Goal: Communication & Community: Connect with others

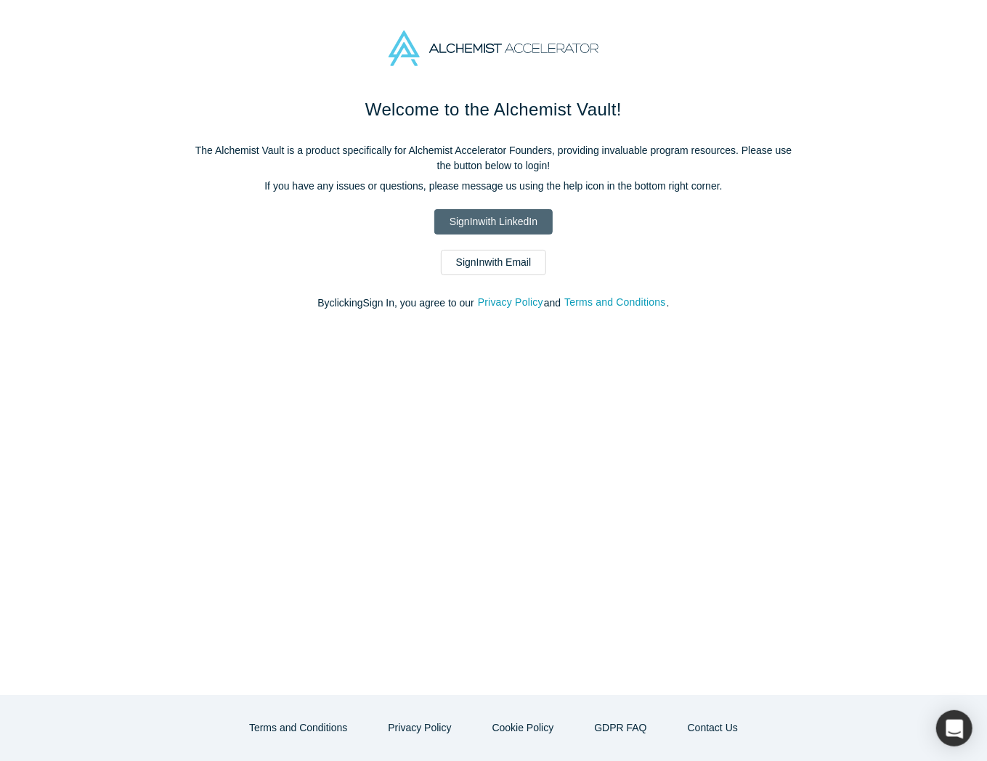
click at [513, 215] on link "Sign In with LinkedIn" at bounding box center [493, 221] width 118 height 25
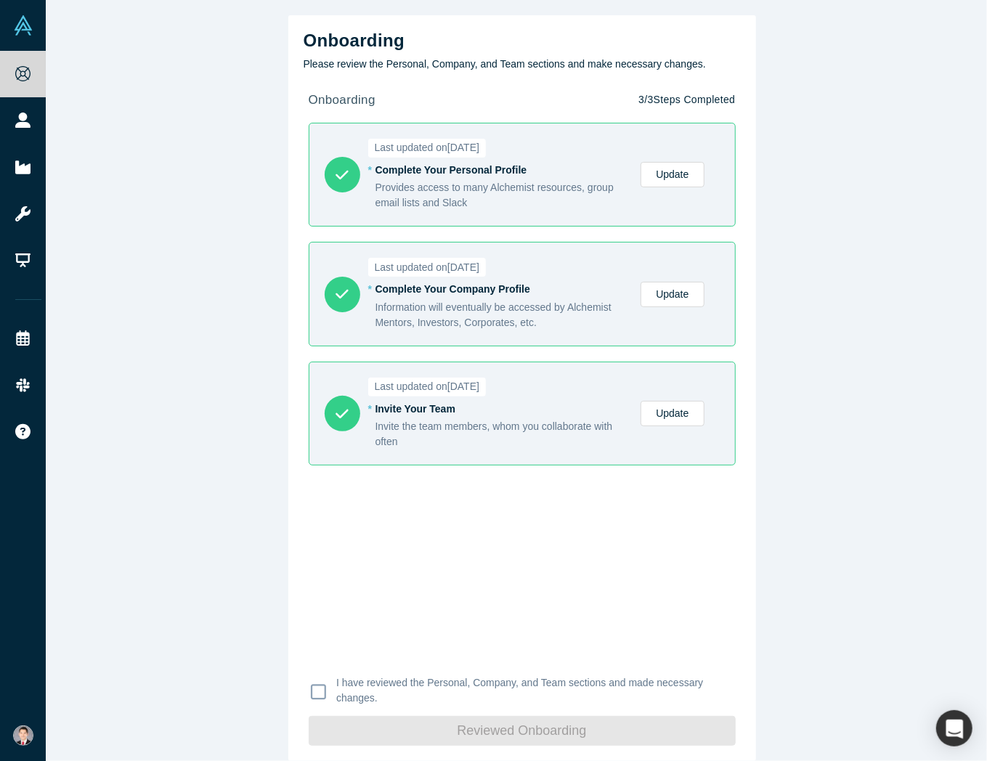
click at [667, 33] on h2 "Onboarding" at bounding box center [522, 41] width 437 height 21
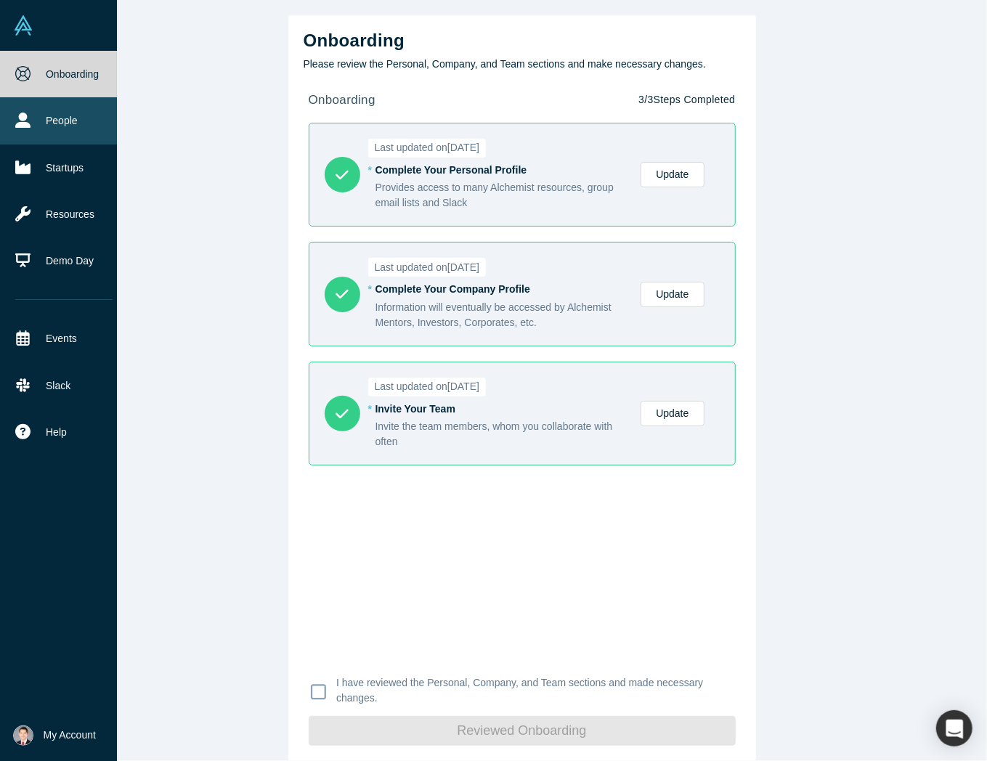
click at [64, 123] on link "People" at bounding box center [64, 120] width 128 height 46
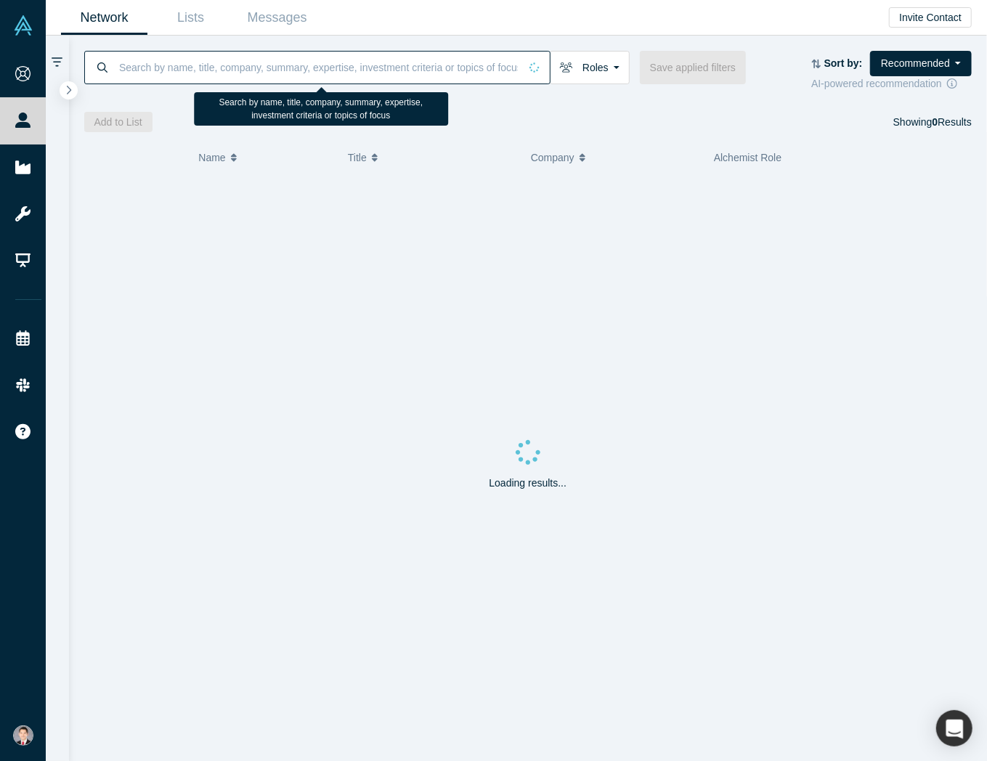
click at [305, 78] on input at bounding box center [319, 67] width 402 height 34
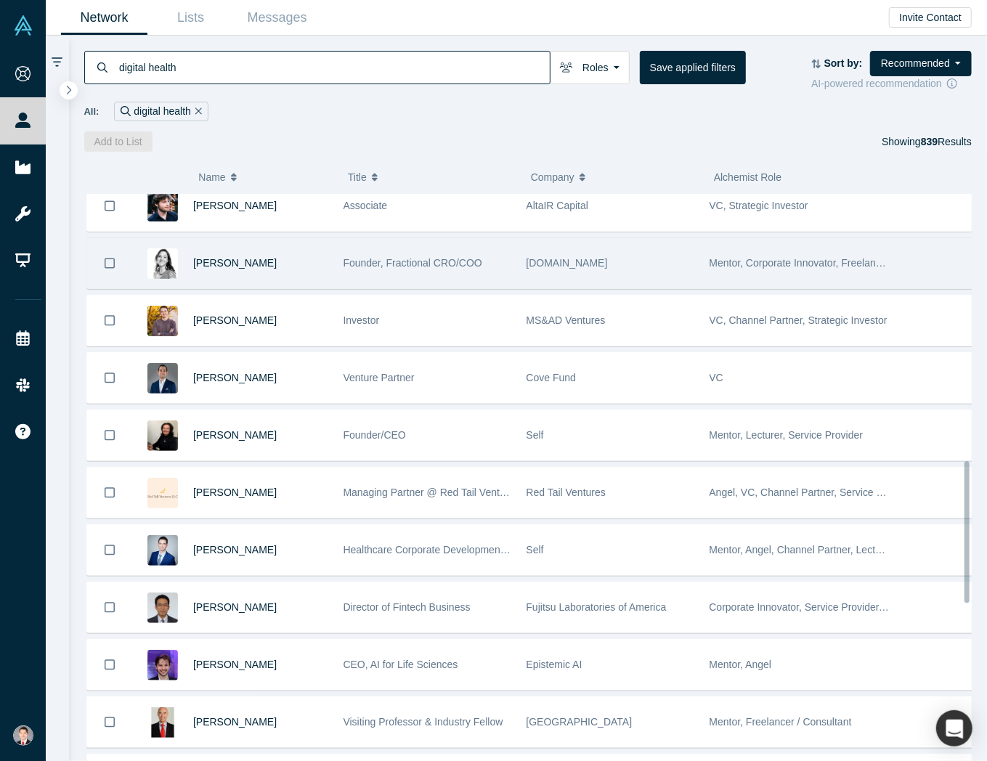
scroll to position [1235, 0]
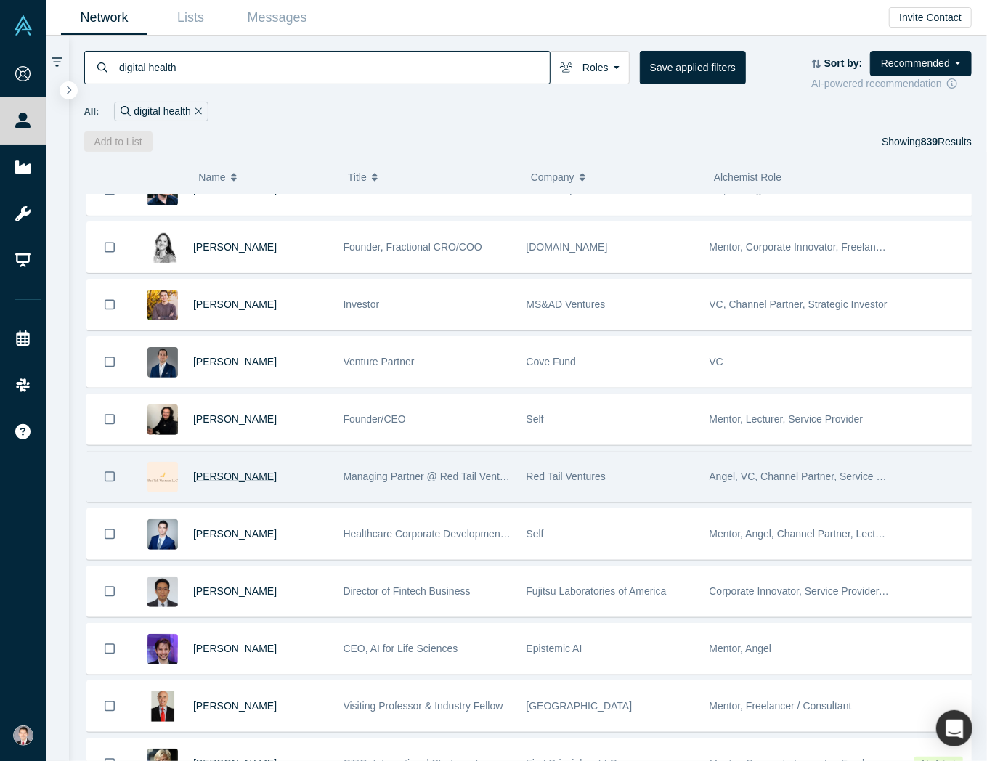
type input "digital health"
click at [248, 471] on span "Harrison Lapides" at bounding box center [235, 477] width 84 height 12
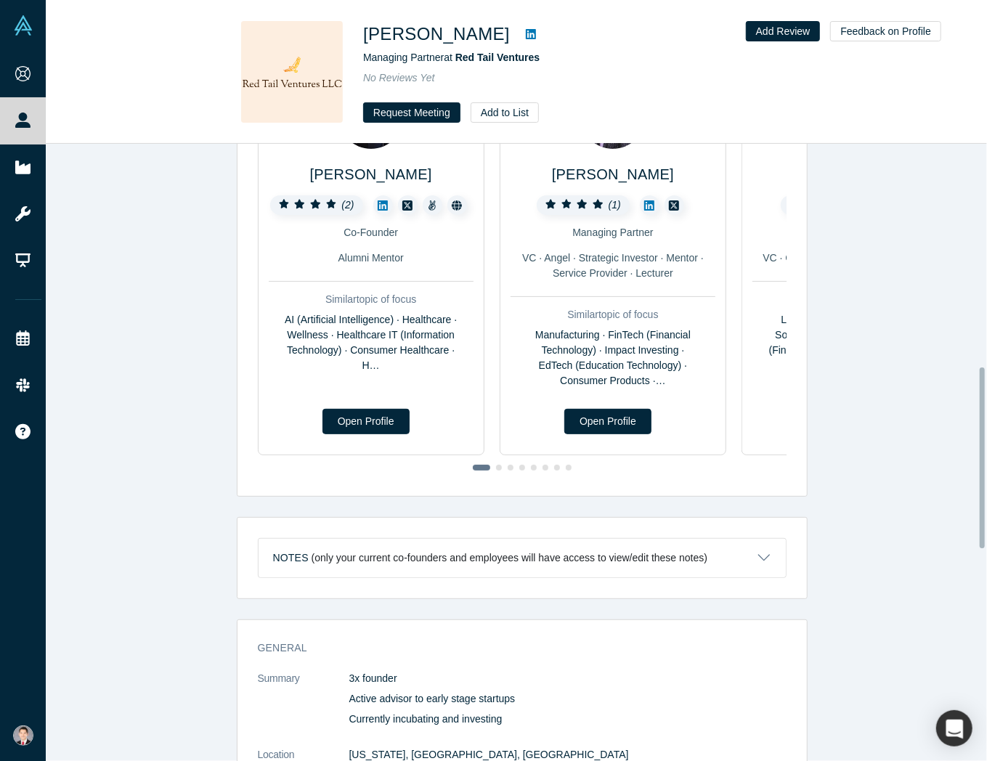
scroll to position [759, 0]
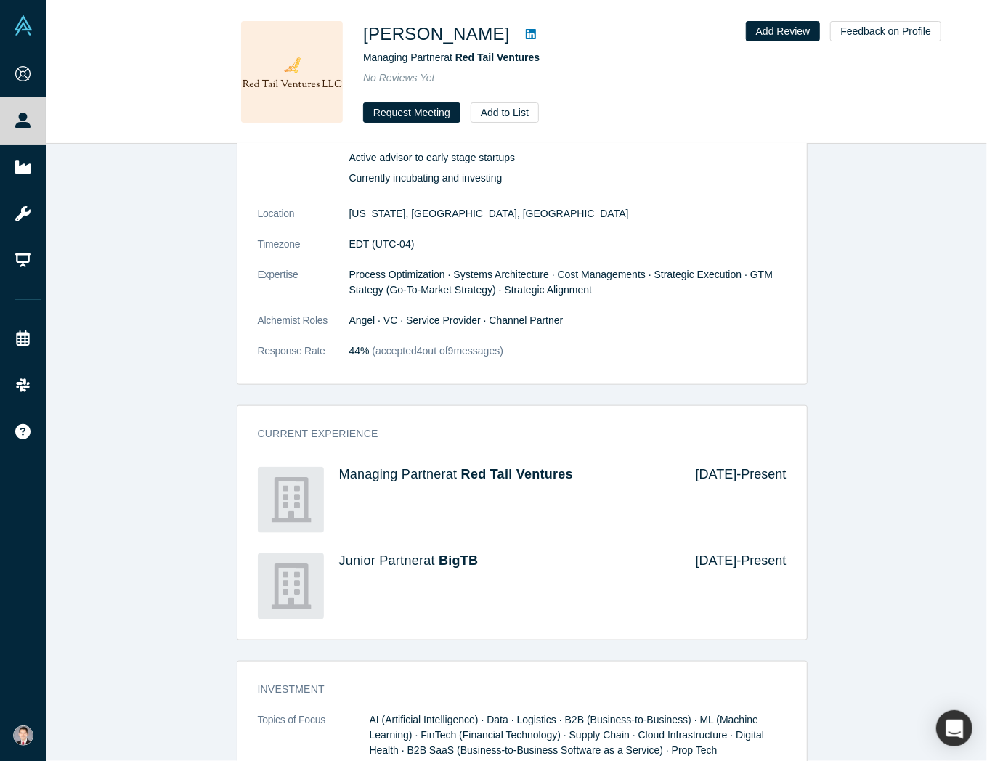
click at [463, 181] on p "Currently incubating and investing" at bounding box center [567, 178] width 437 height 15
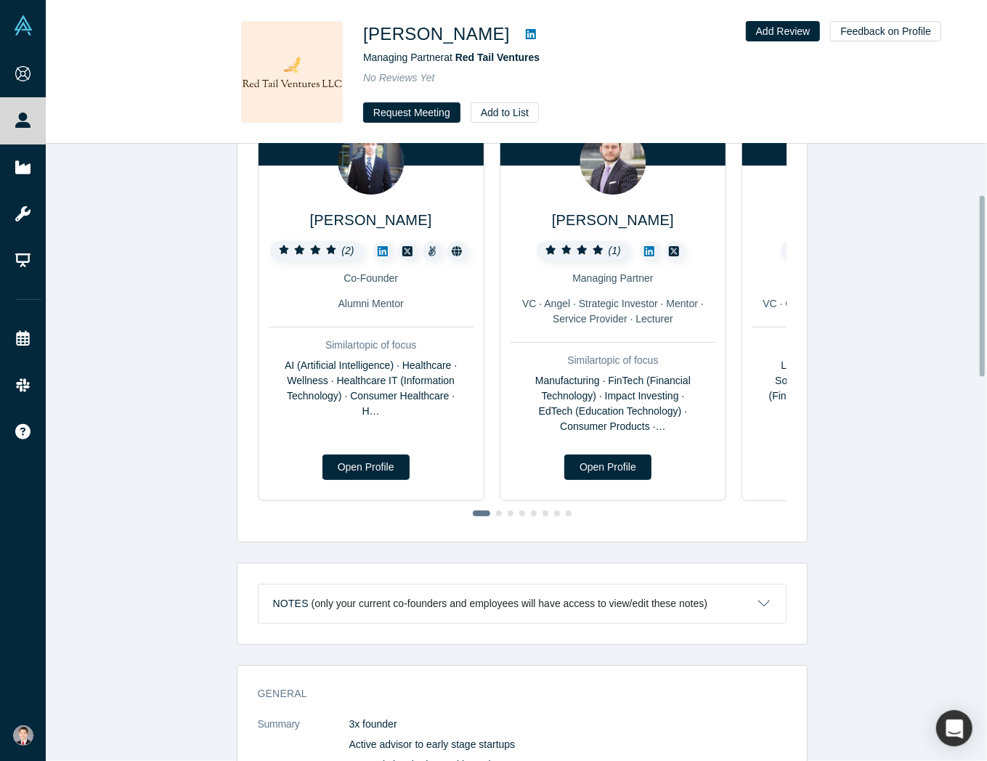
scroll to position [33, 0]
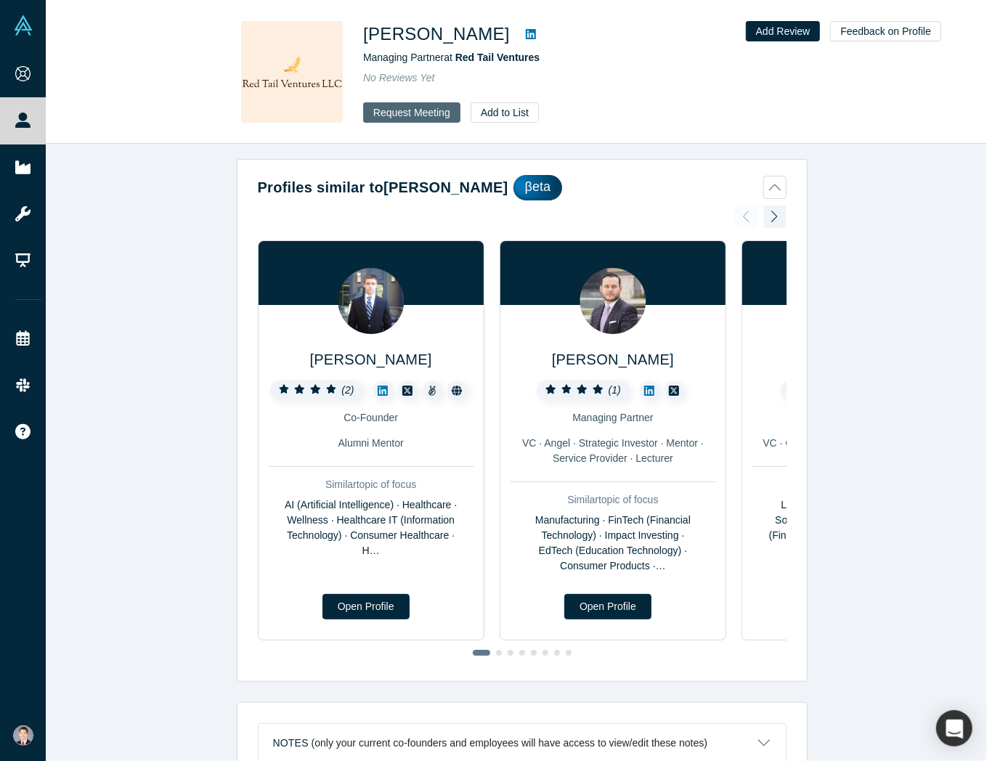
click at [426, 116] on button "Request Meeting" at bounding box center [411, 112] width 97 height 20
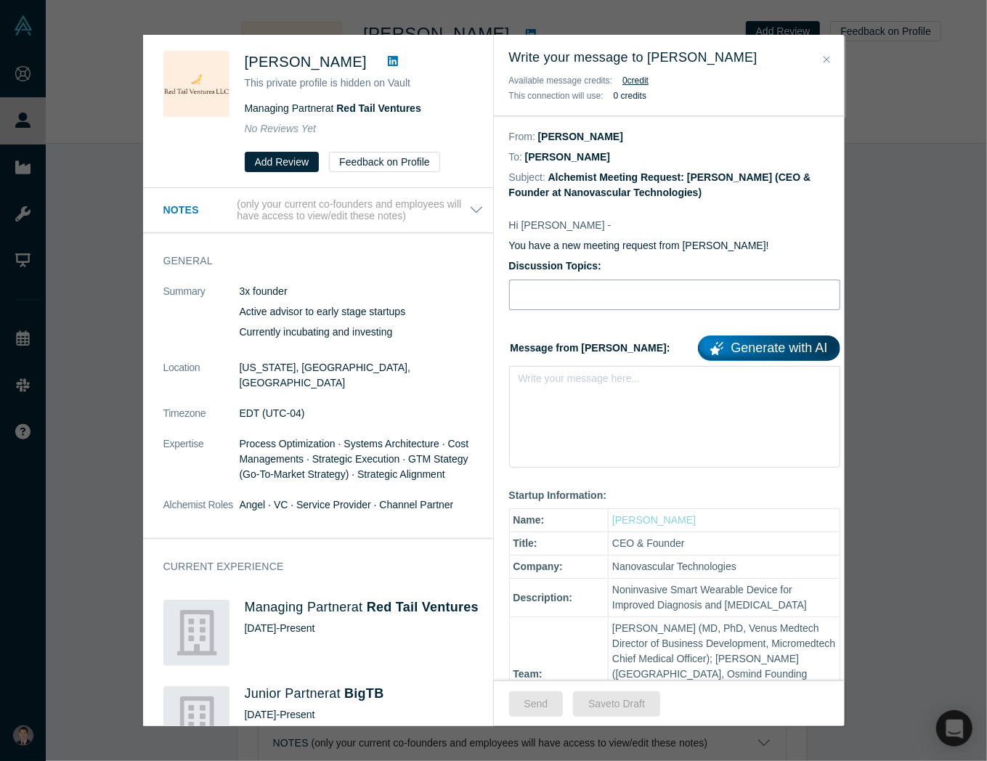
click at [607, 291] on input "Discussion Topics:" at bounding box center [674, 295] width 331 height 31
click at [769, 352] on link "Generate with AI" at bounding box center [769, 348] width 142 height 25
click at [610, 412] on div "Write your message here..." at bounding box center [674, 417] width 331 height 102
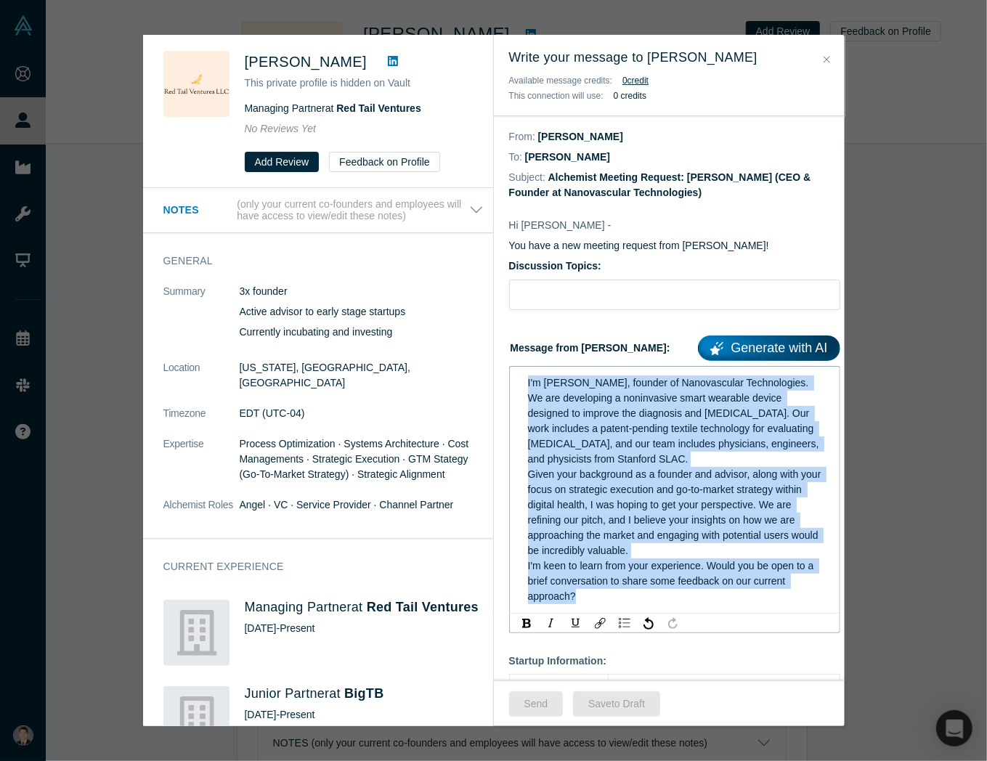
drag, startPoint x: 598, startPoint y: 596, endPoint x: 525, endPoint y: 386, distance: 222.4
click at [525, 386] on div "I'm Ethan Yang, founder of Nanovascular Technologies. We are developing a nonin…" at bounding box center [675, 490] width 312 height 238
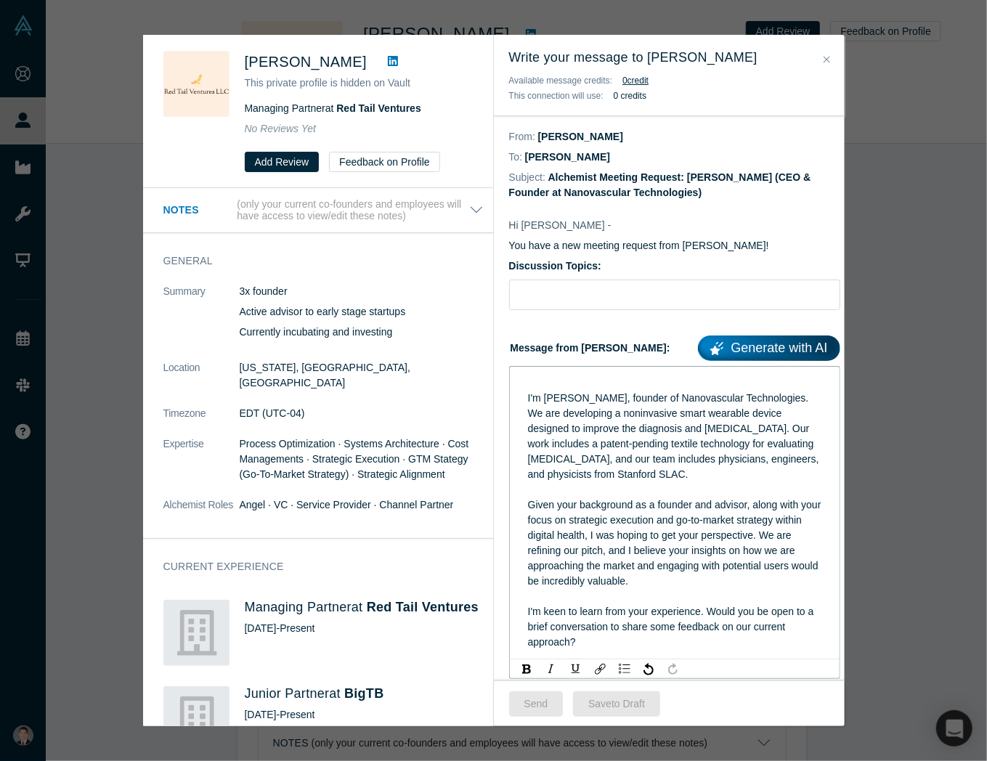
click at [525, 403] on div "I'm Ethan Yang, founder of Nanovascular Technologies. We are developing a nonin…" at bounding box center [675, 512] width 312 height 283
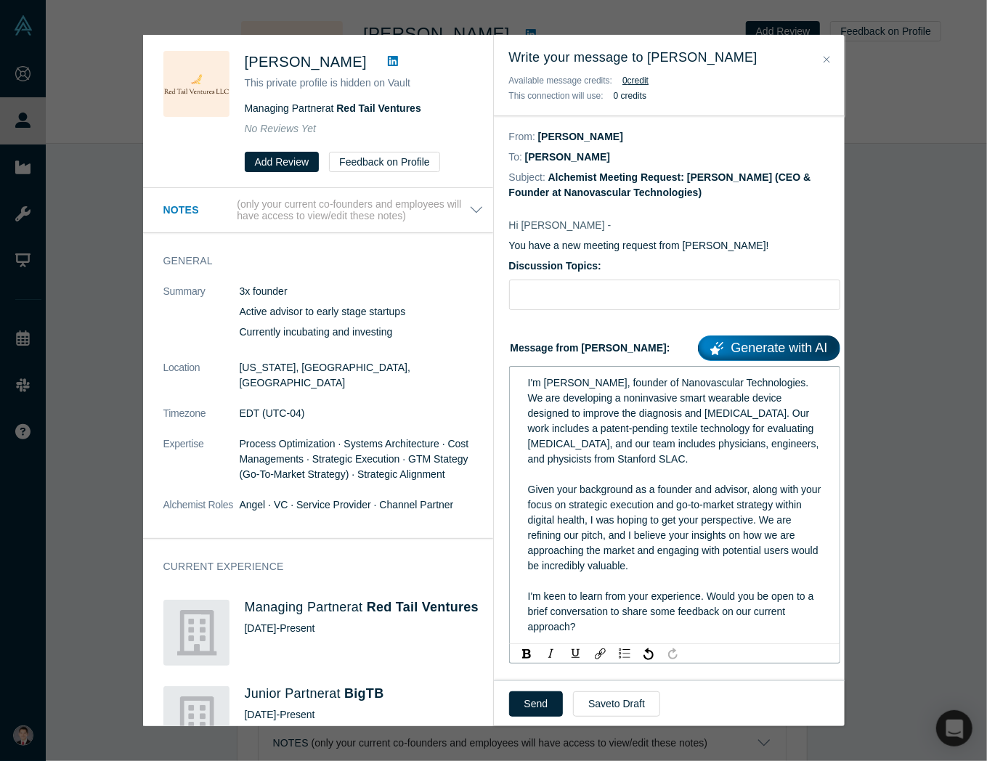
drag, startPoint x: 783, startPoint y: 415, endPoint x: 786, endPoint y: 457, distance: 42.2
click at [786, 457] on div "I'm Ethan Yang, founder of Nanovascular Technologies. We are developing a nonin…" at bounding box center [675, 422] width 294 height 92
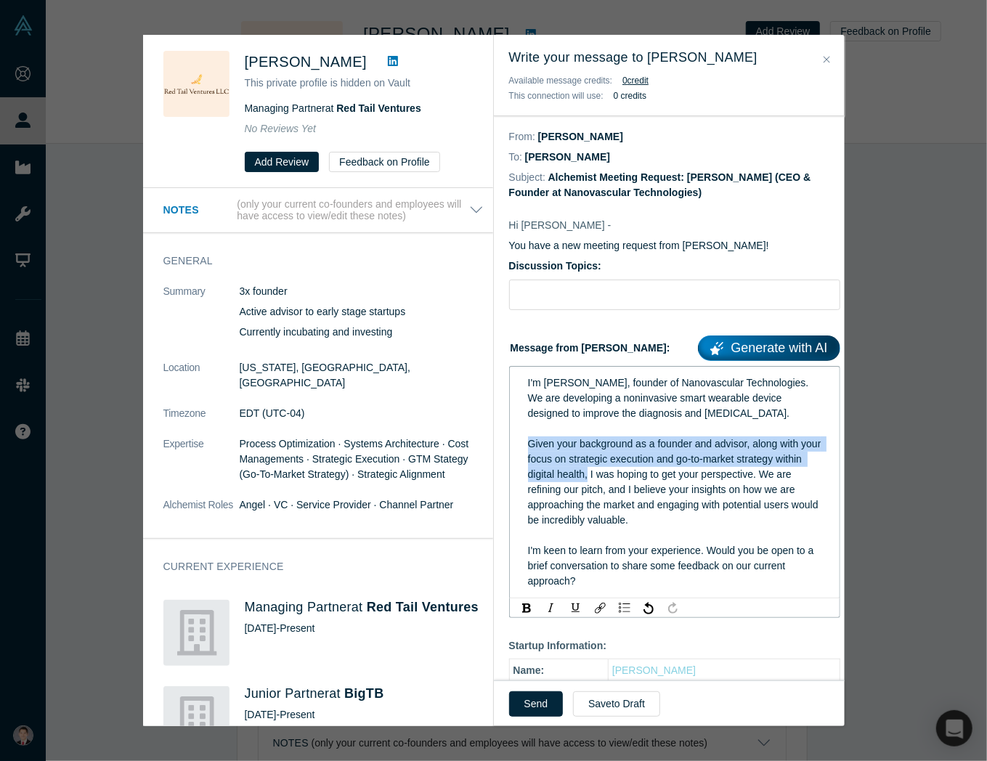
drag, startPoint x: 619, startPoint y: 474, endPoint x: 496, endPoint y: 448, distance: 125.5
click at [496, 448] on div "Hi Harrison - You have a new meeting request from Ethan Yang! Discussion Topics…" at bounding box center [675, 596] width 362 height 787
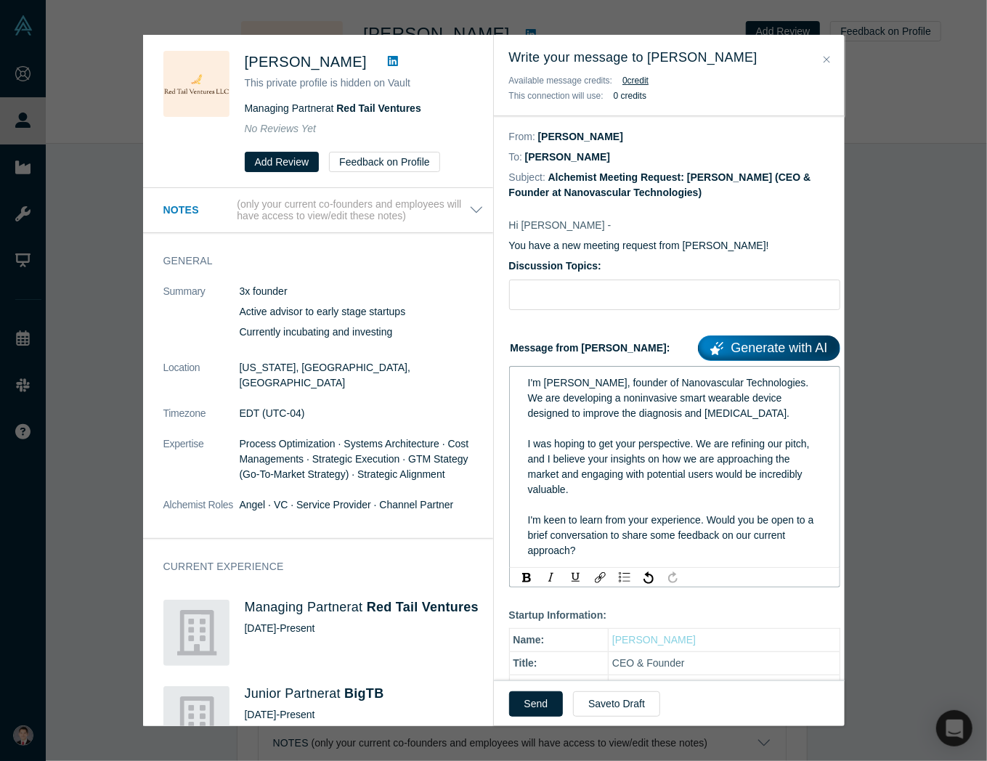
click at [661, 513] on div "I'm keen to learn from your experience. Would you be open to a brief conversati…" at bounding box center [675, 536] width 294 height 46
click at [647, 544] on div "I'm keen to learn from your experience. Would you be open to a brief conversati…" at bounding box center [675, 536] width 294 height 46
click at [648, 551] on div "I'm keen to learn from your experience. Would you be open to a brief conversati…" at bounding box center [675, 536] width 294 height 46
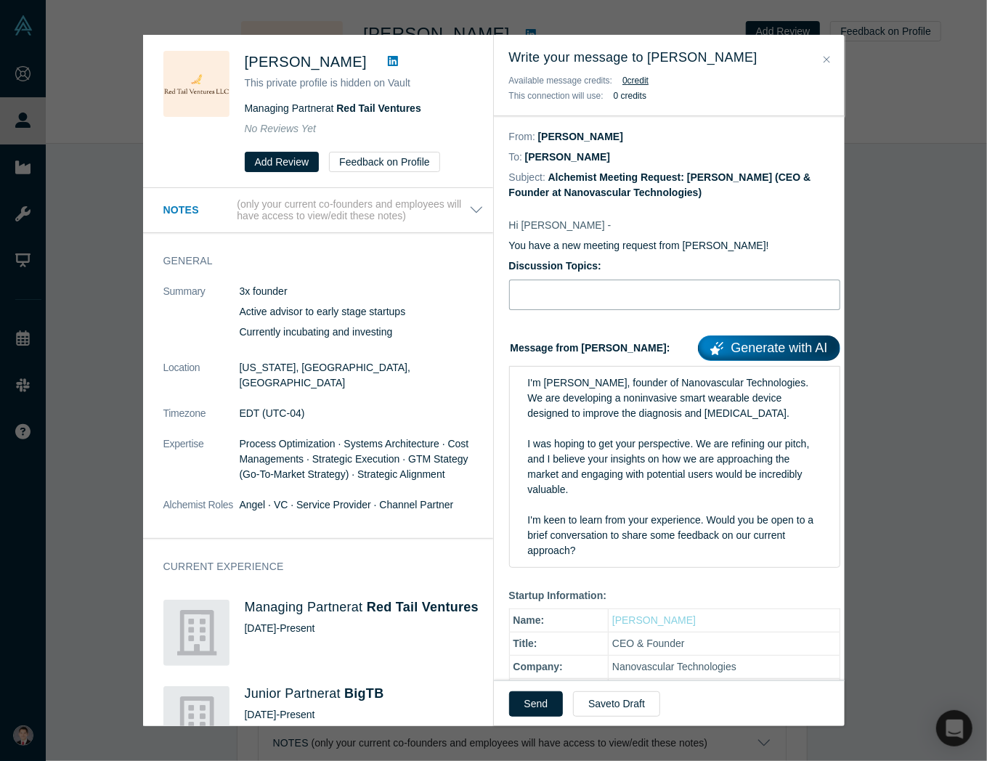
click at [557, 298] on input "Discussion Topics:" at bounding box center [674, 295] width 331 height 31
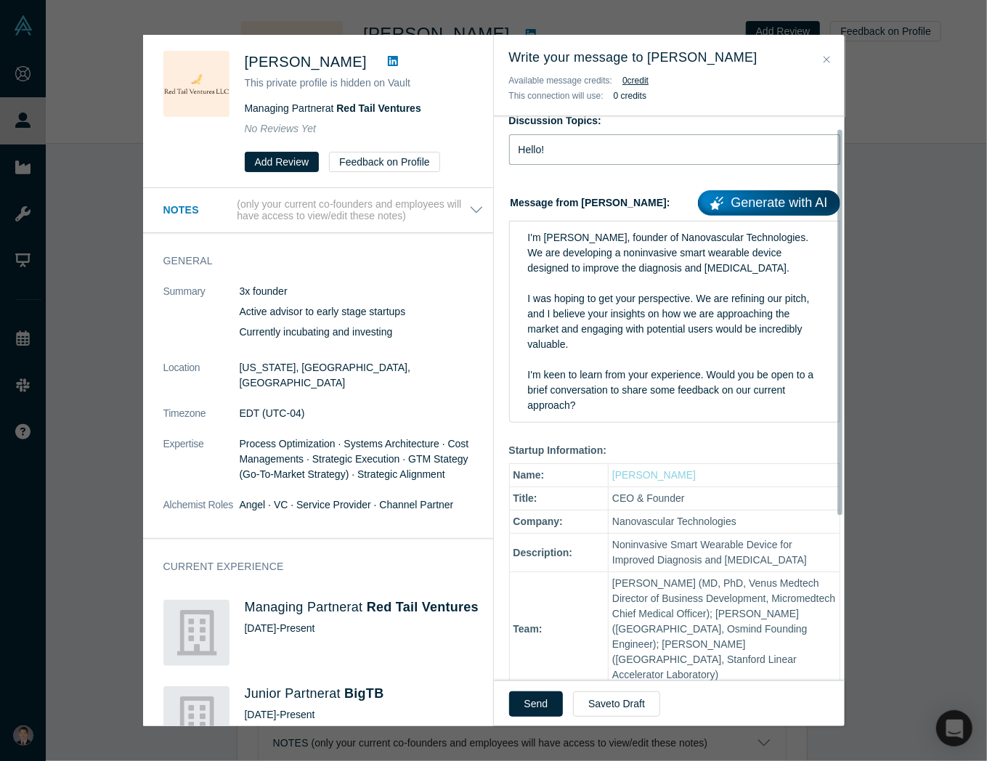
scroll to position [0, 0]
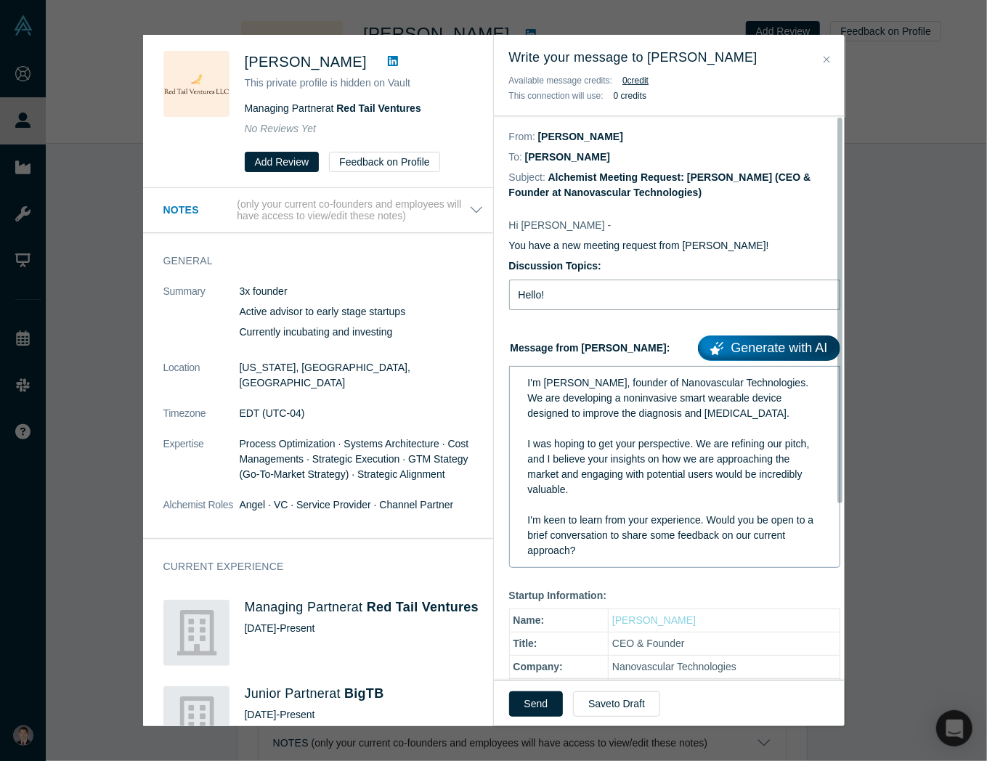
type input "Hello!"
click at [626, 461] on span "I was hoping to get your perspective. We are refining our pitch, and I believe …" at bounding box center [670, 466] width 285 height 57
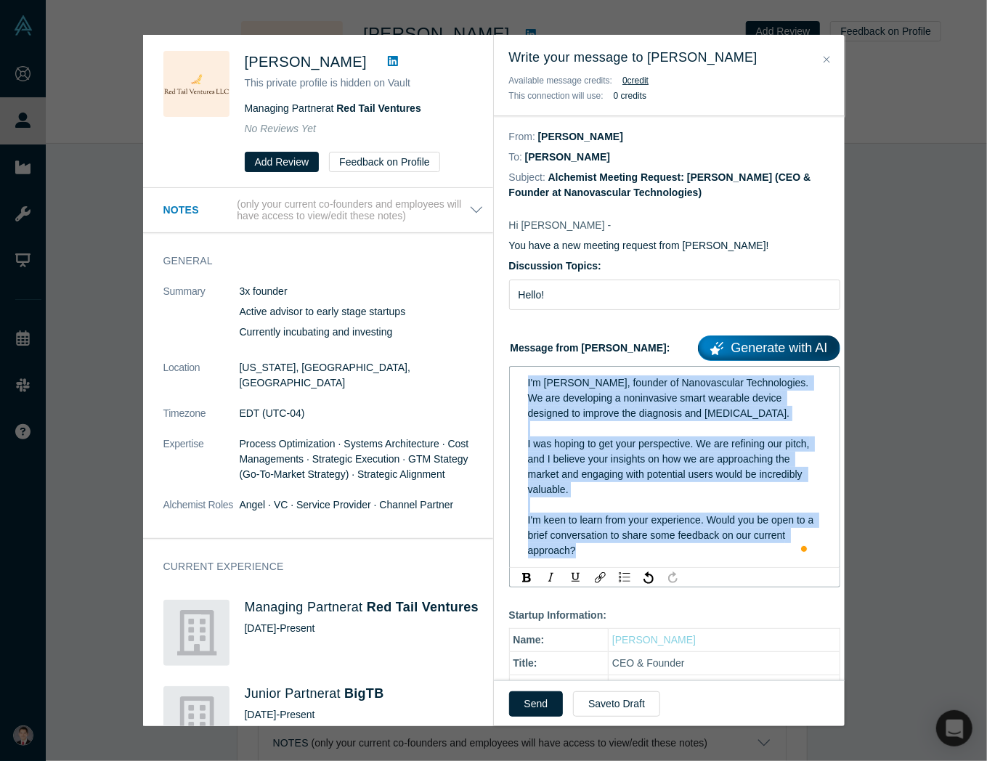
drag, startPoint x: 622, startPoint y: 547, endPoint x: 527, endPoint y: 384, distance: 188.8
click at [528, 384] on div "I'm Ethan Yang, founder of Nanovascular Technologies. We are developing a nonin…" at bounding box center [675, 467] width 294 height 183
copy div "I'm Ethan Yang, founder of Nanovascular Technologies. We are developing a nonin…"
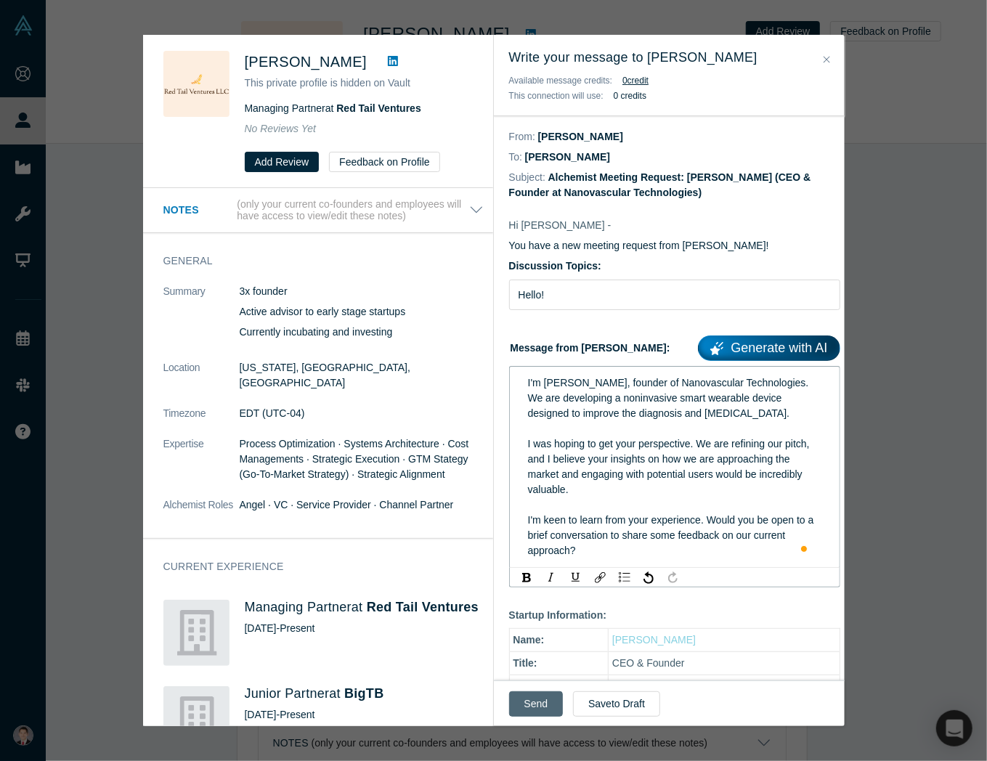
click at [533, 698] on button "Send" at bounding box center [536, 704] width 54 height 25
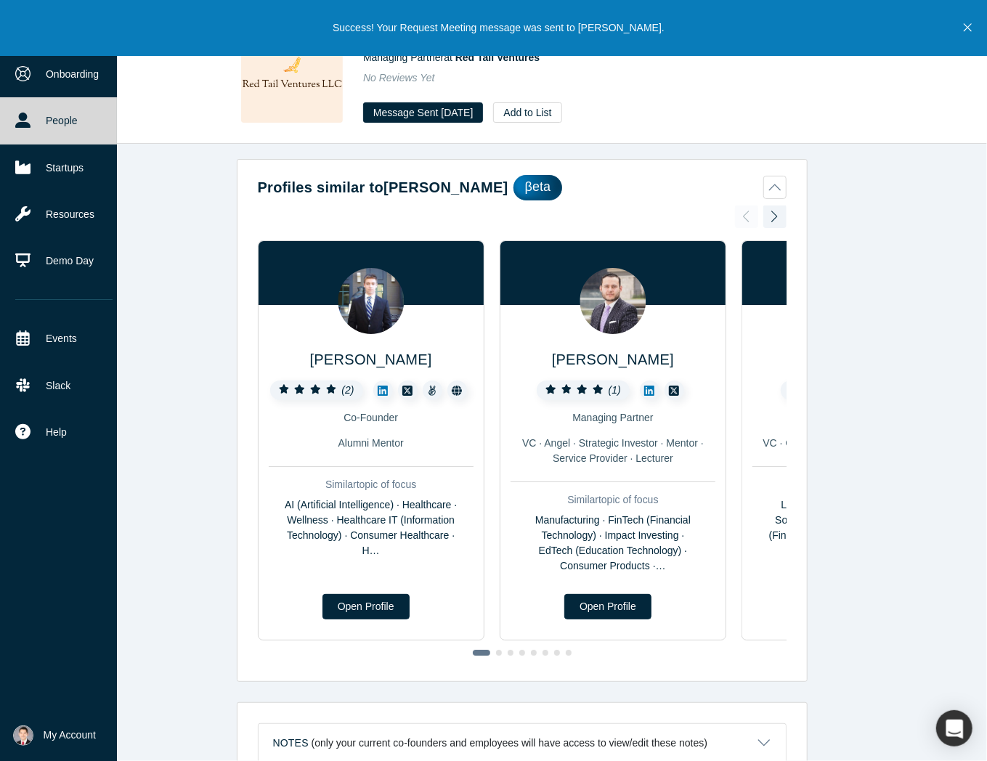
click at [62, 117] on link "People" at bounding box center [64, 120] width 128 height 46
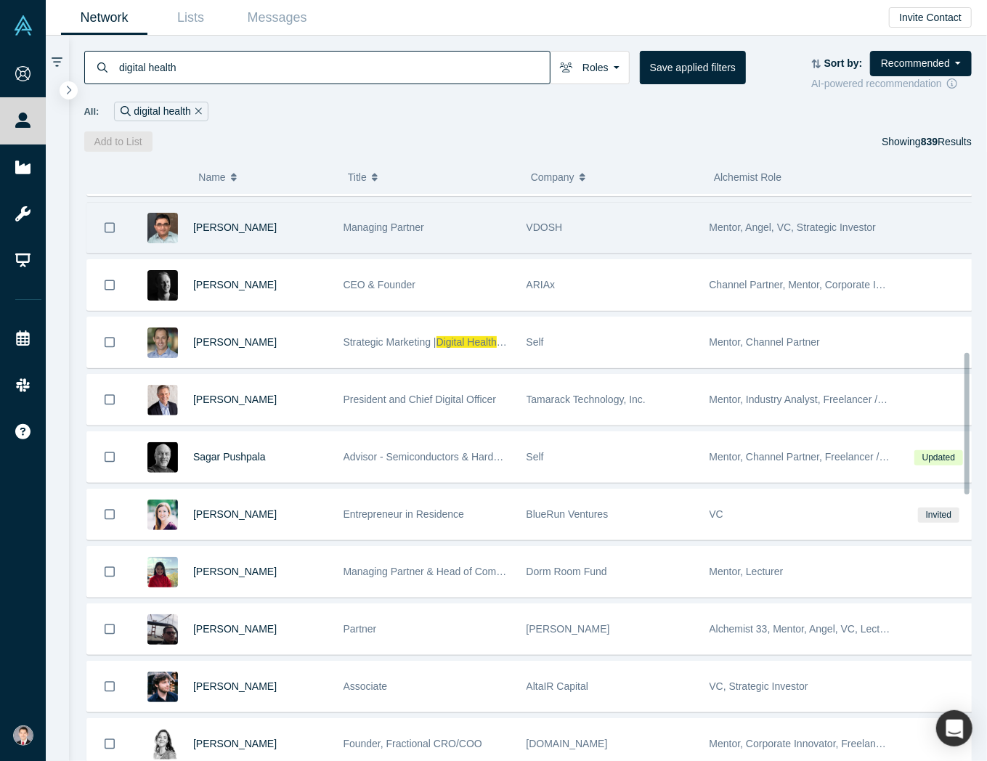
scroll to position [738, 0]
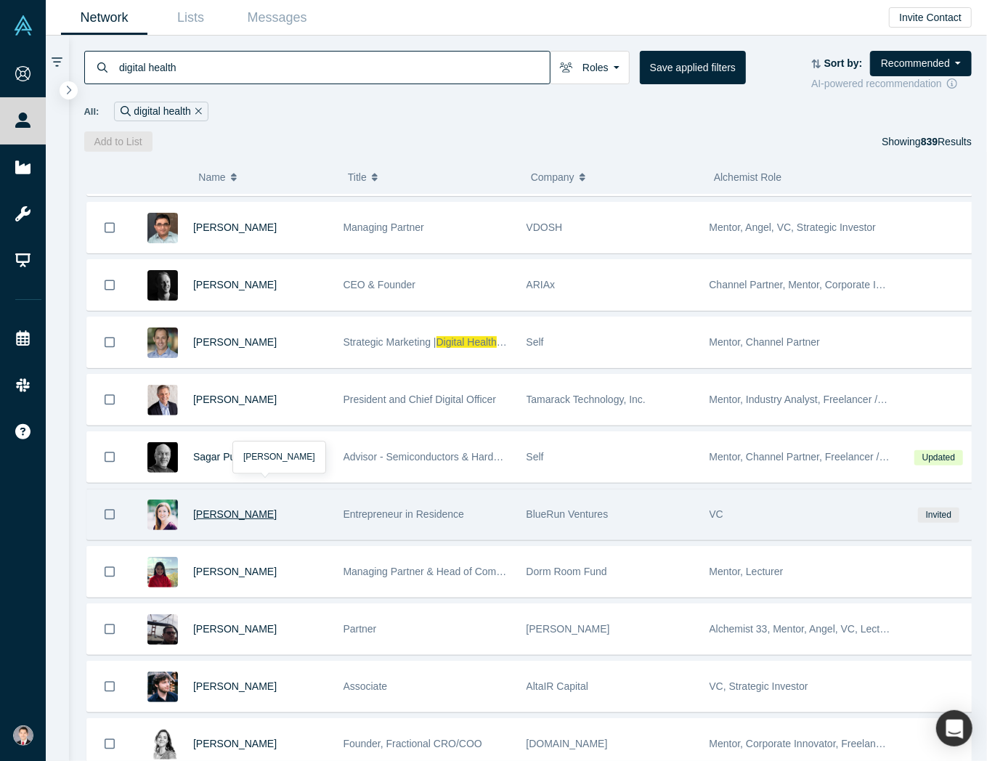
click at [229, 509] on span "Stephanie Pop" at bounding box center [235, 515] width 84 height 12
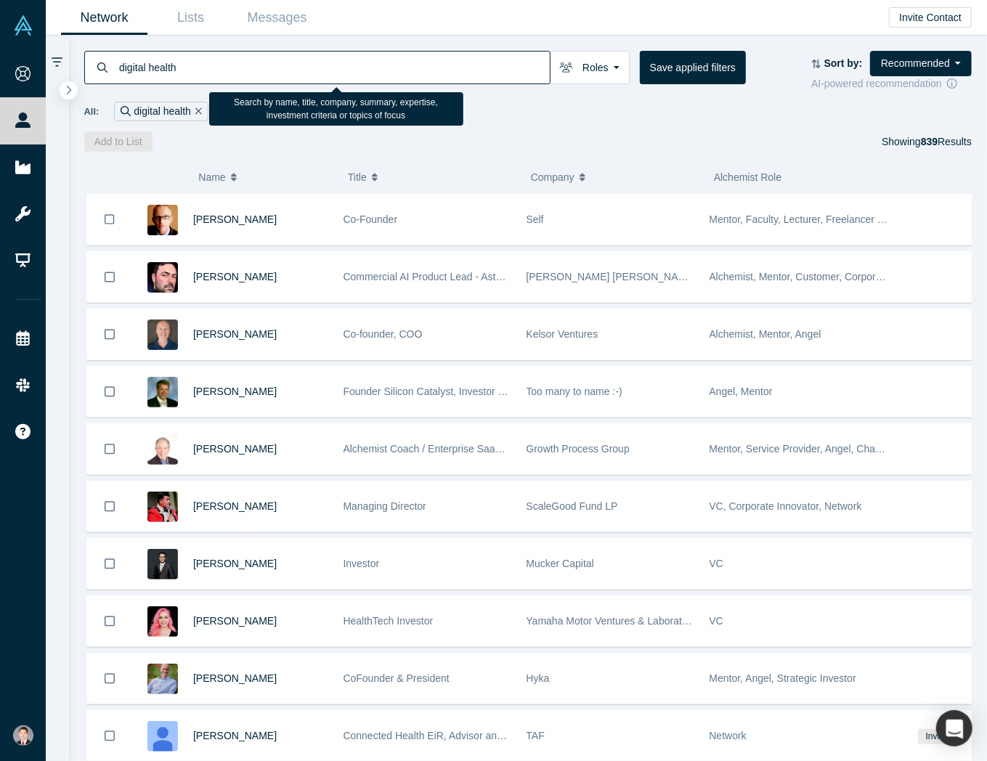
click at [218, 72] on input "digital health" at bounding box center [334, 67] width 432 height 34
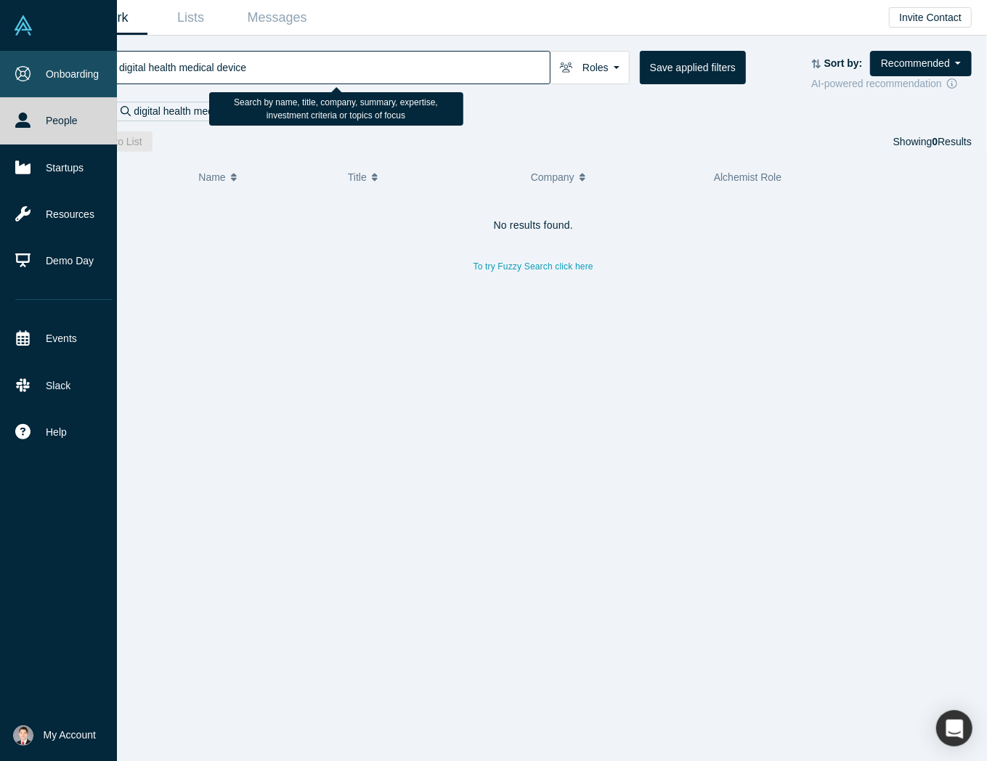
drag, startPoint x: 180, startPoint y: 66, endPoint x: 6, endPoint y: 53, distance: 174.9
click at [14, 54] on div "Onboarding People Startups Resources Demo Day Events Slack Help Contact Us GDPR…" at bounding box center [493, 380] width 987 height 761
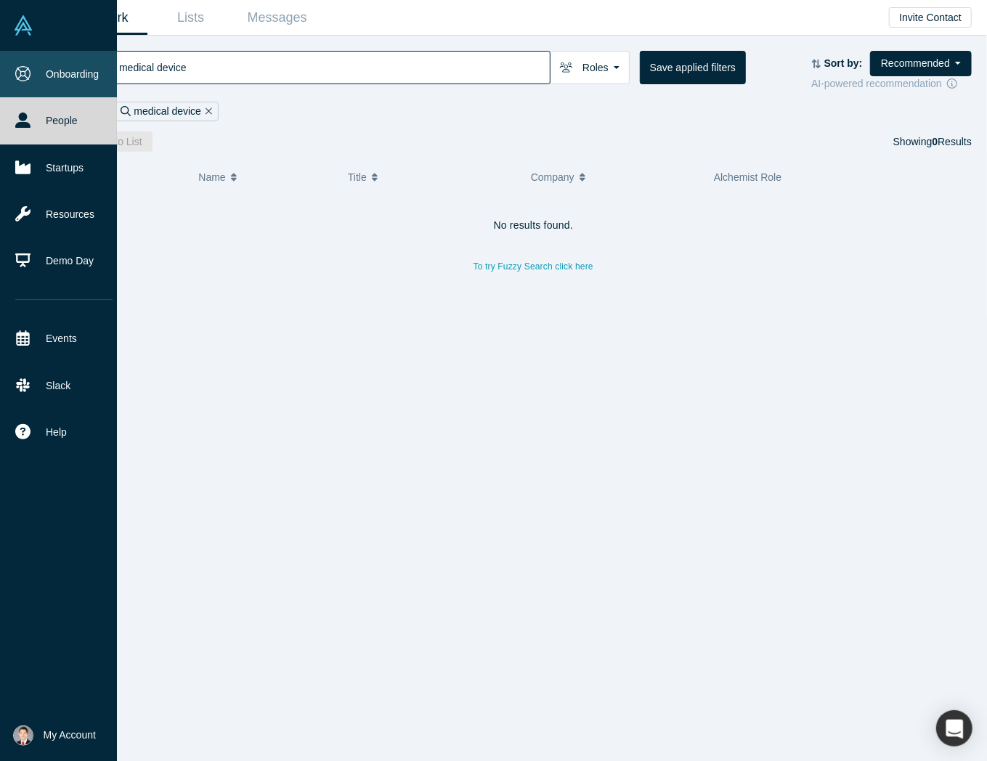
type input "medical device"
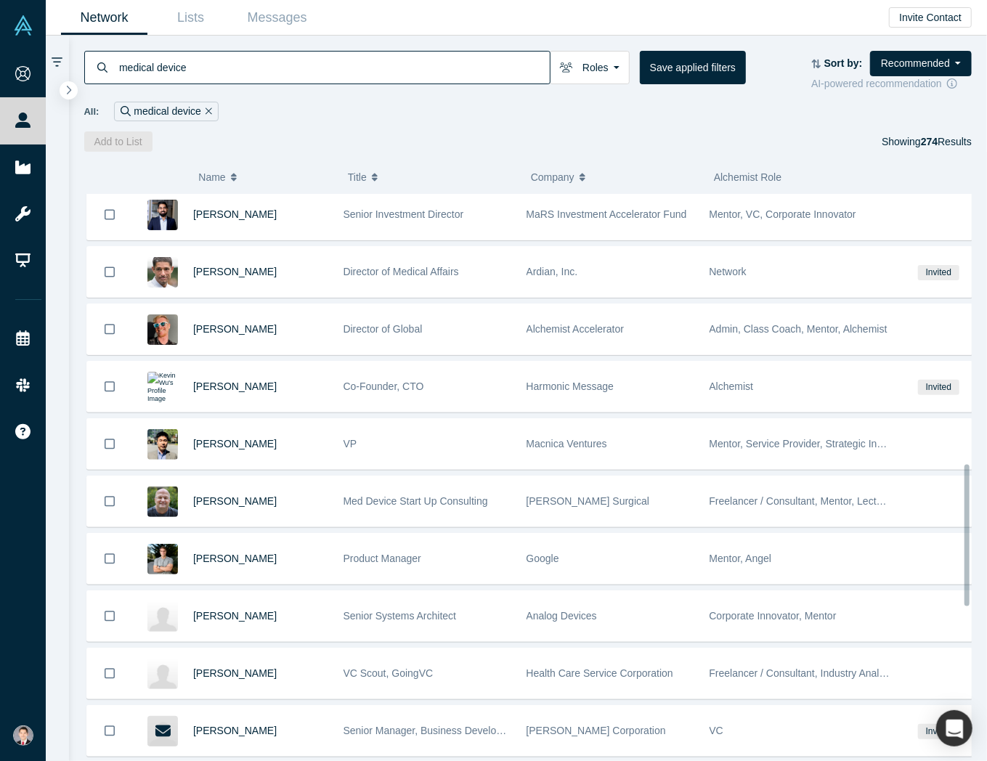
scroll to position [1101, 0]
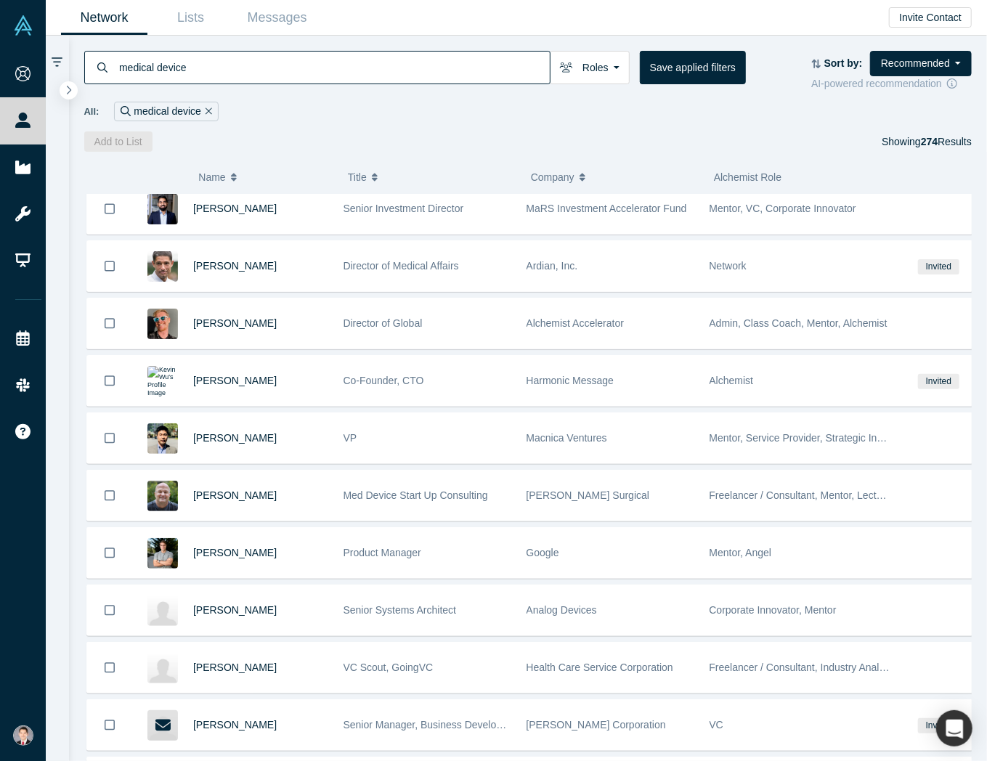
click at [435, 140] on div "Add to List Showing 274 Results" at bounding box center [528, 142] width 889 height 20
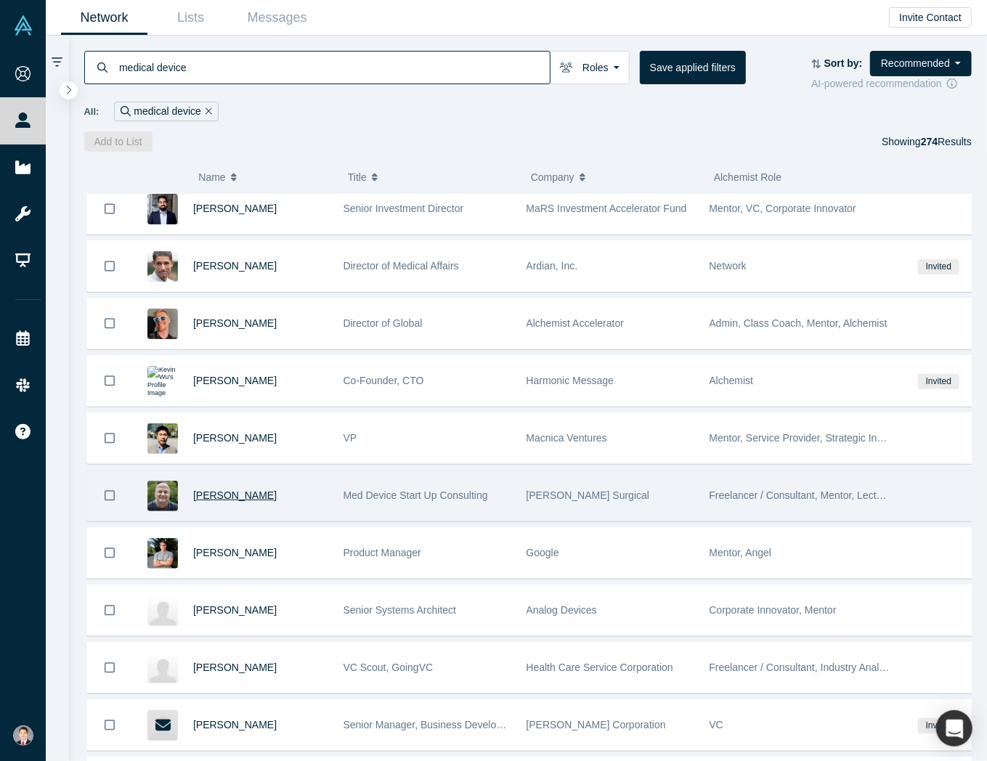
click at [214, 490] on span "Mark Fisher" at bounding box center [235, 496] width 84 height 12
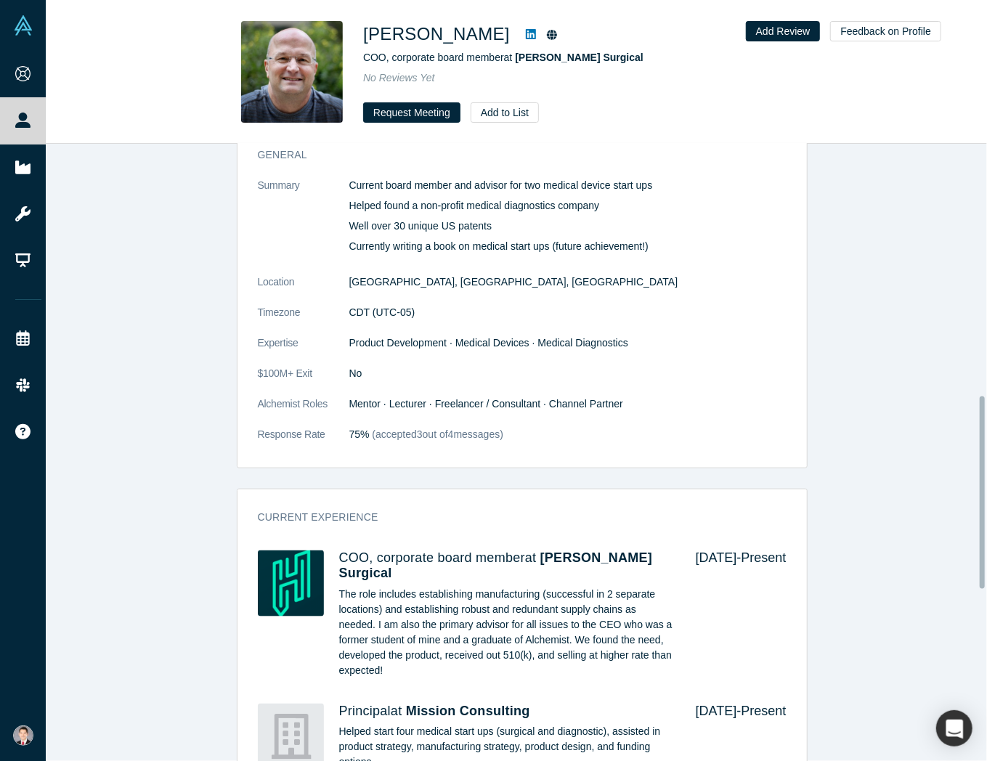
scroll to position [1017, 0]
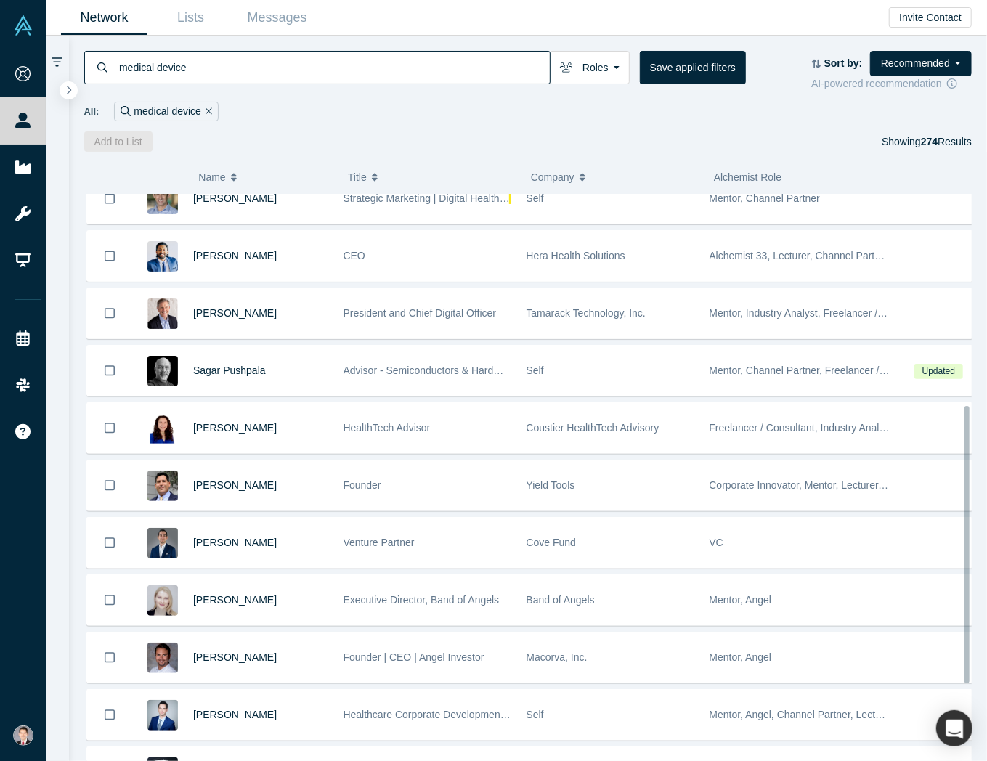
scroll to position [436, 0]
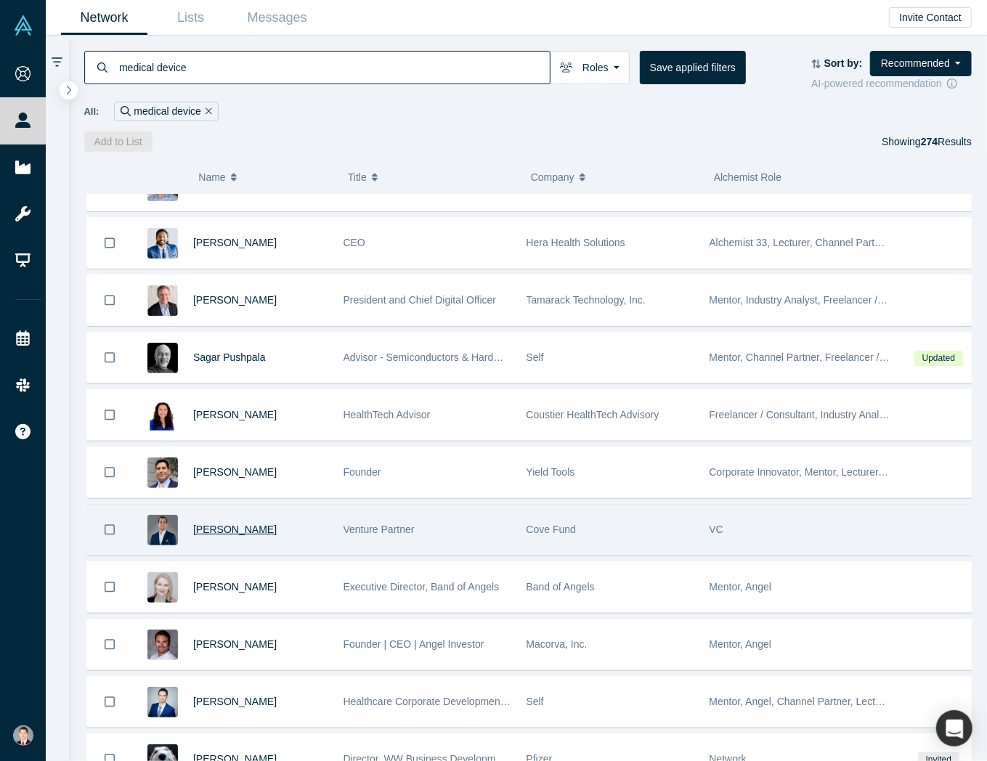
click at [234, 524] on span "J.C. Ruffalo" at bounding box center [235, 530] width 84 height 12
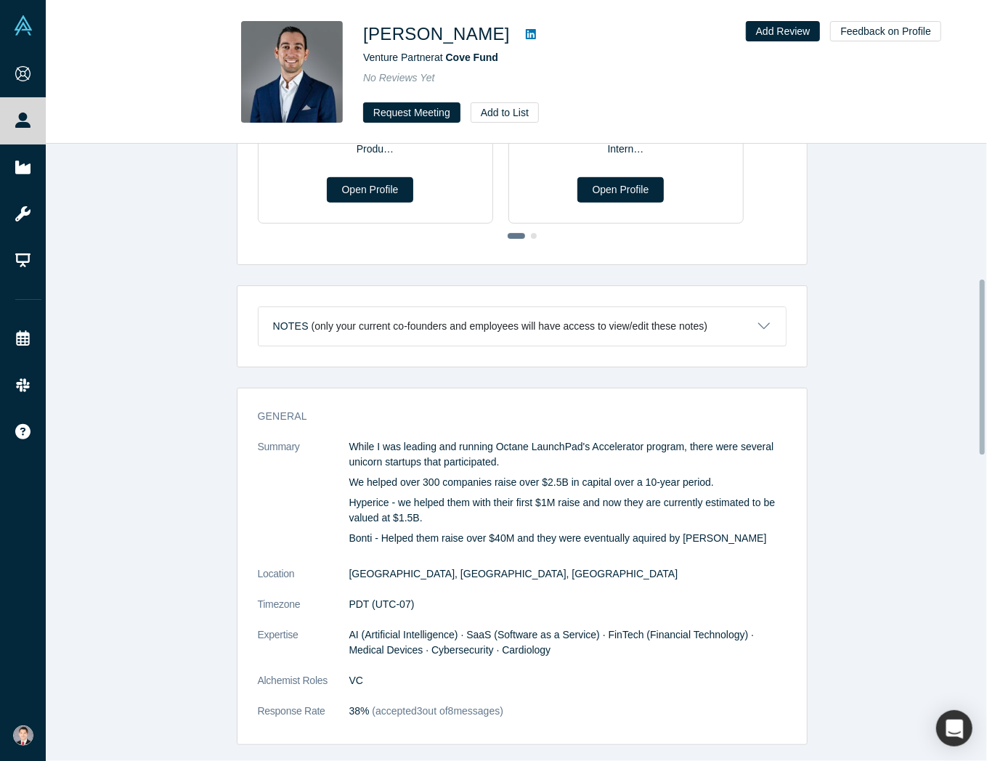
scroll to position [654, 0]
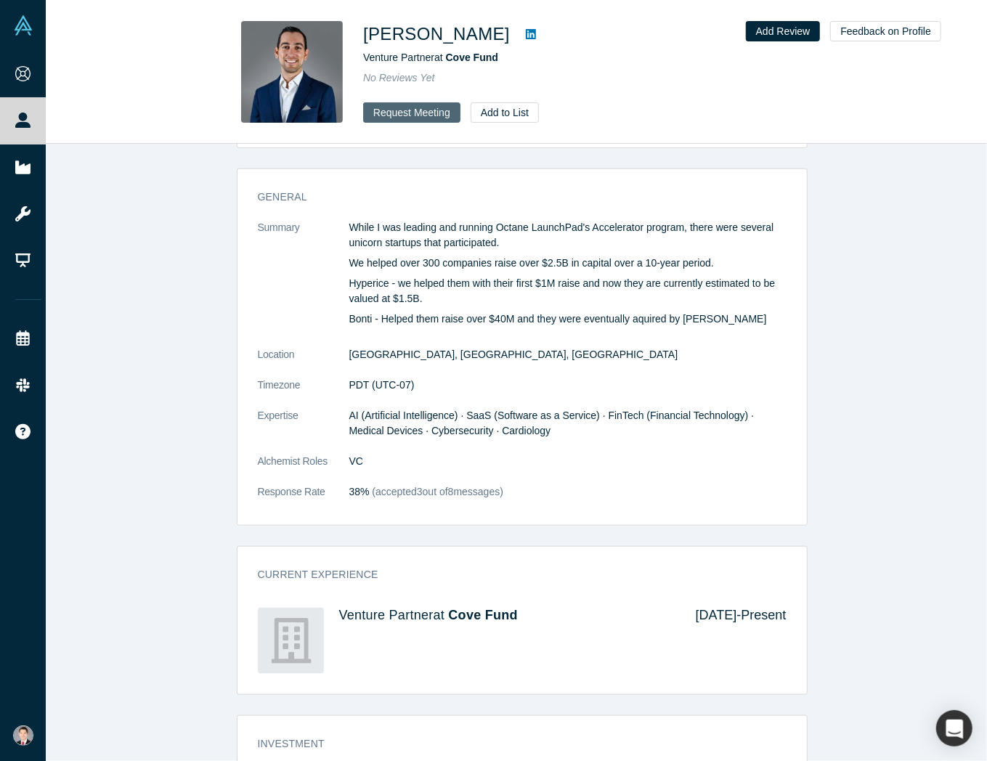
click at [407, 111] on button "Request Meeting" at bounding box center [411, 112] width 97 height 20
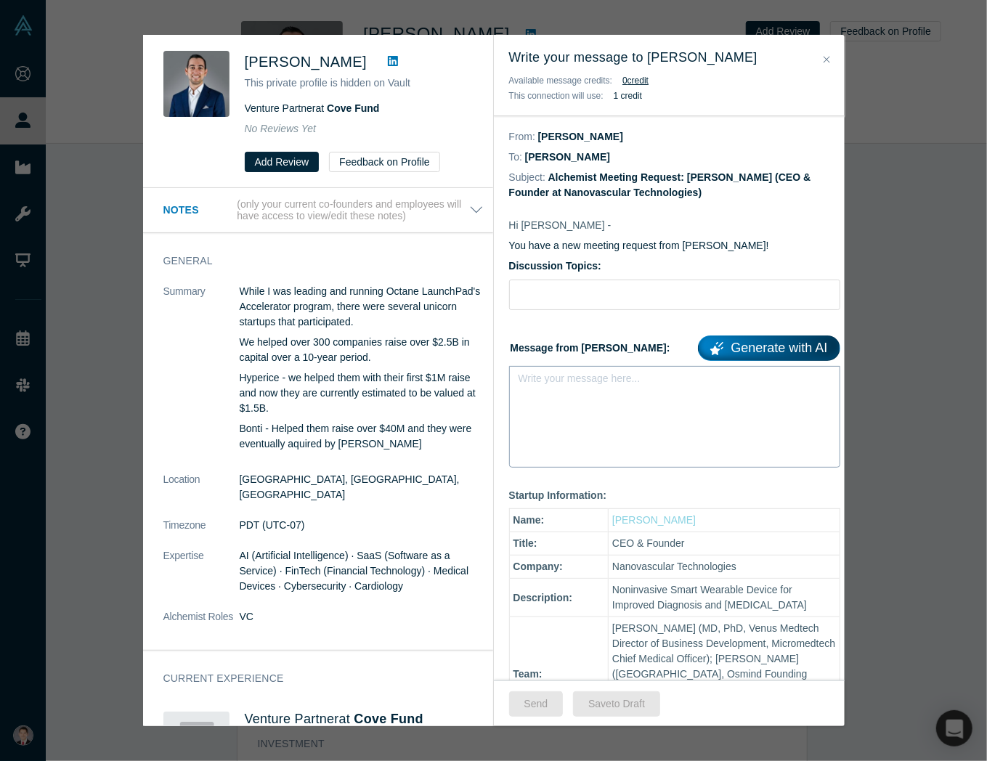
click at [652, 406] on div "Write your message here..." at bounding box center [674, 417] width 331 height 102
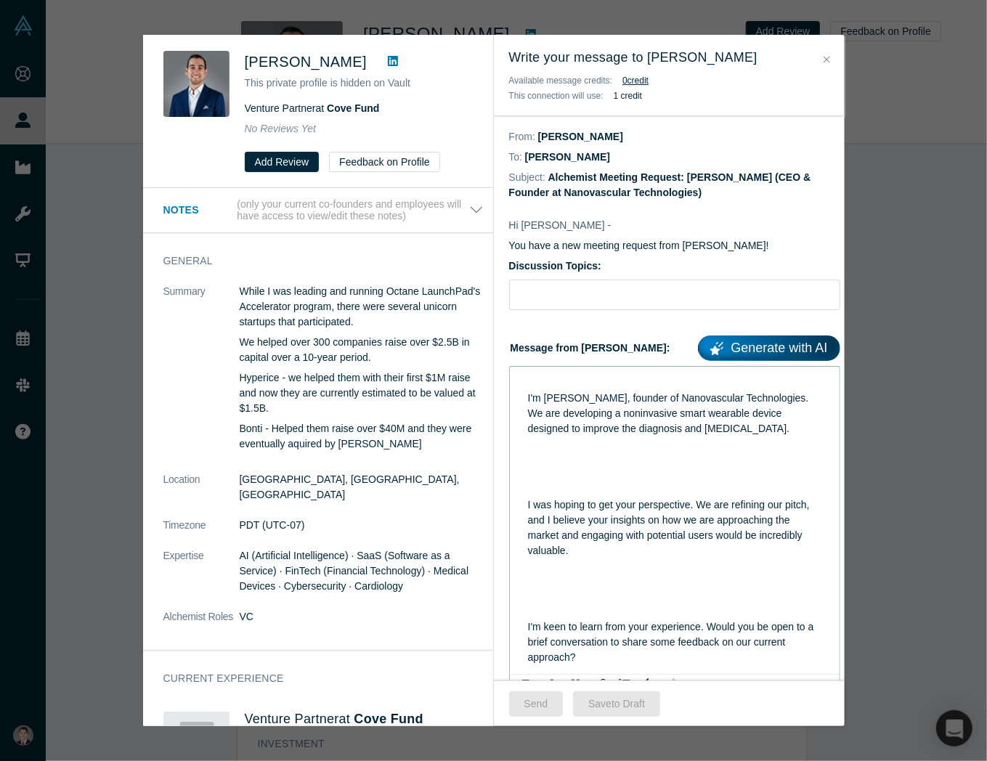
click at [586, 487] on div "rdw-editor" at bounding box center [675, 489] width 294 height 15
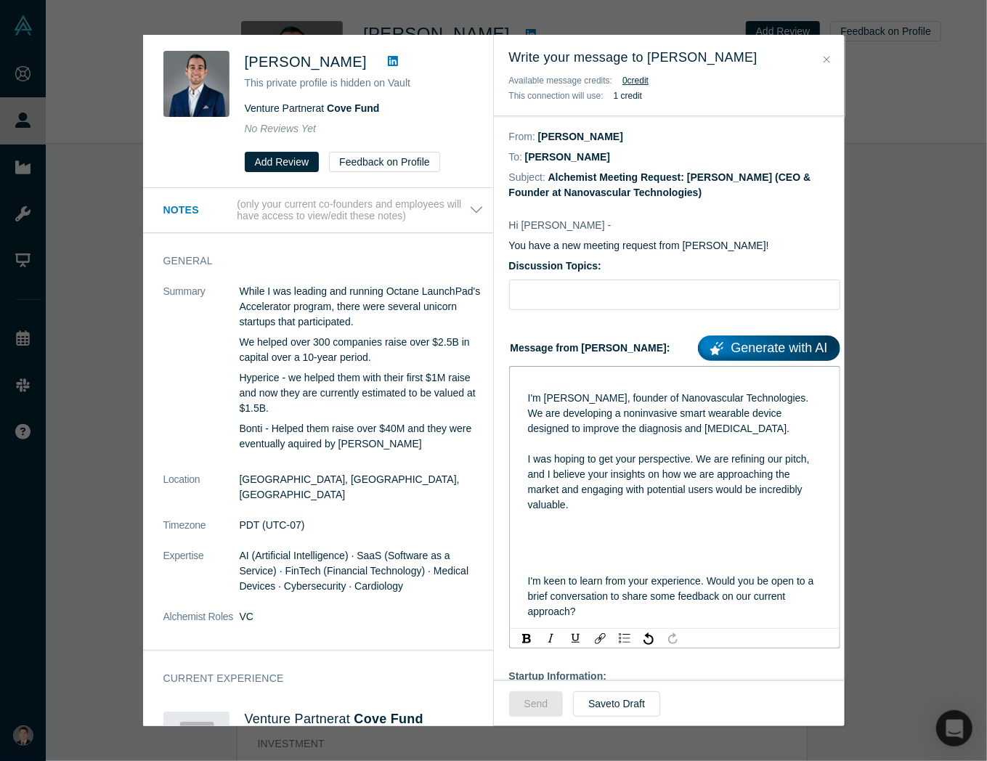
click at [529, 397] on span "I'm Ethan Yang, founder of Nanovascular Technologies. We are developing a nonin…" at bounding box center [670, 413] width 284 height 42
click at [528, 399] on span "I'm Ethan Yang, founder of Nanovascular Technologies. We are developing a nonin…" at bounding box center [670, 413] width 284 height 42
click at [620, 513] on div "I was hoping to get your perspective. We are refining our pitch, and I believe …" at bounding box center [675, 482] width 294 height 61
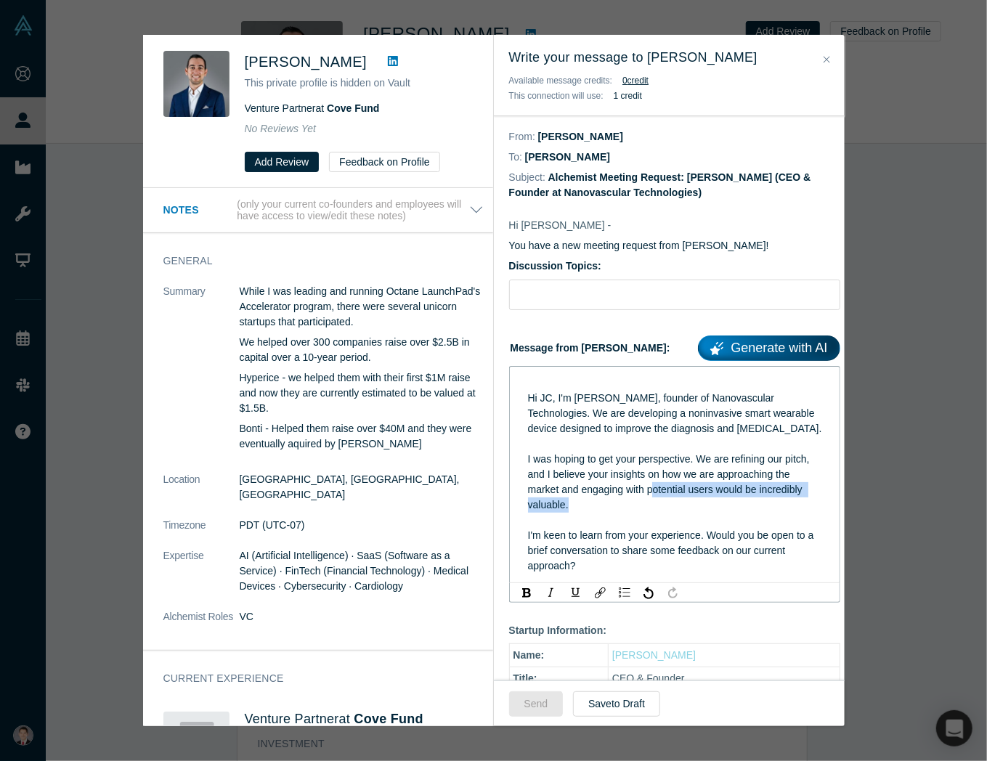
drag, startPoint x: 625, startPoint y: 533, endPoint x: 651, endPoint y: 506, distance: 37.5
click at [651, 506] on div "Hi JC, I'm Ethan Yang, founder of Nanovascular Technologies. We are developing …" at bounding box center [675, 475] width 294 height 198
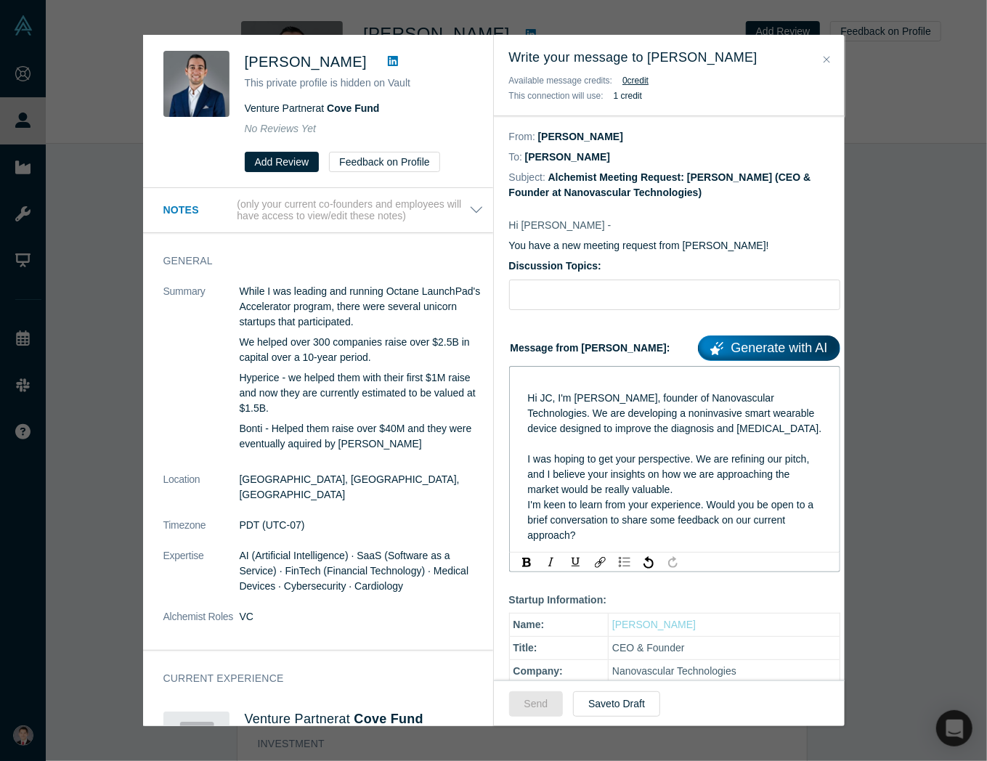
click at [651, 520] on span "I'm keen to learn from your experience. Would you be open to a brief conversati…" at bounding box center [672, 520] width 289 height 42
drag, startPoint x: 679, startPoint y: 521, endPoint x: 673, endPoint y: 504, distance: 18.4
click at [673, 504] on div "Hi JC, I'm Ethan Yang, founder of Nanovascular Technologies. We are developing …" at bounding box center [675, 460] width 294 height 168
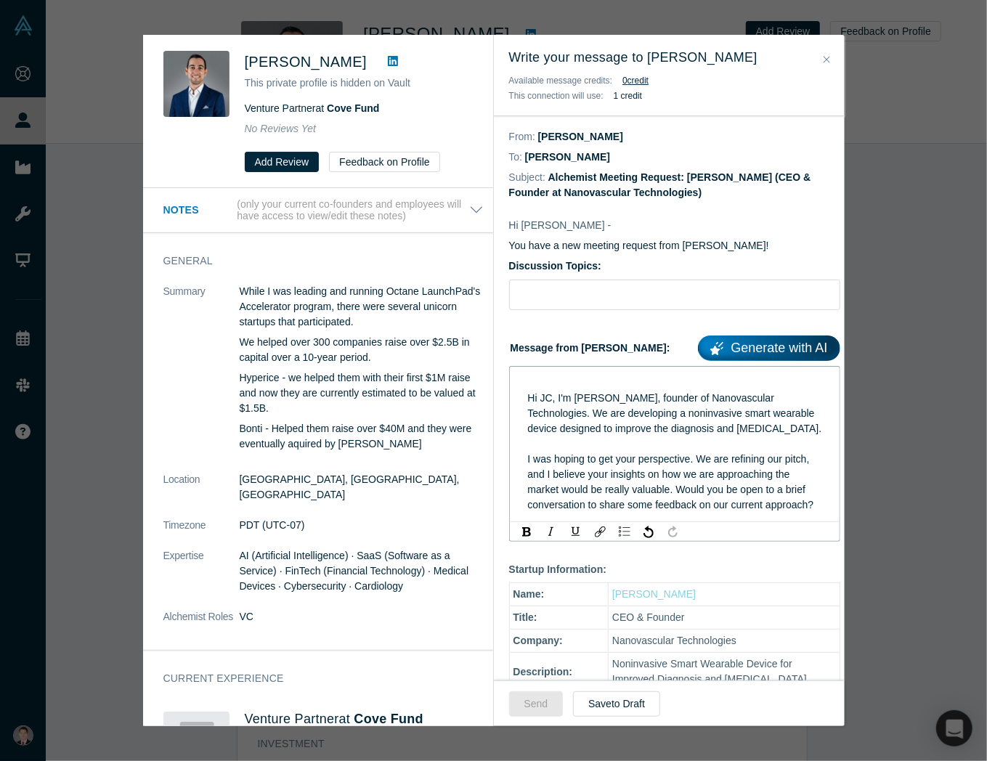
click at [695, 513] on div "I was hoping to get your perspective. We are refining our pitch, and I believe …" at bounding box center [675, 482] width 294 height 61
click at [689, 513] on div "I was hoping to get your perspective. We are refining our pitch, and I believe …" at bounding box center [675, 482] width 294 height 61
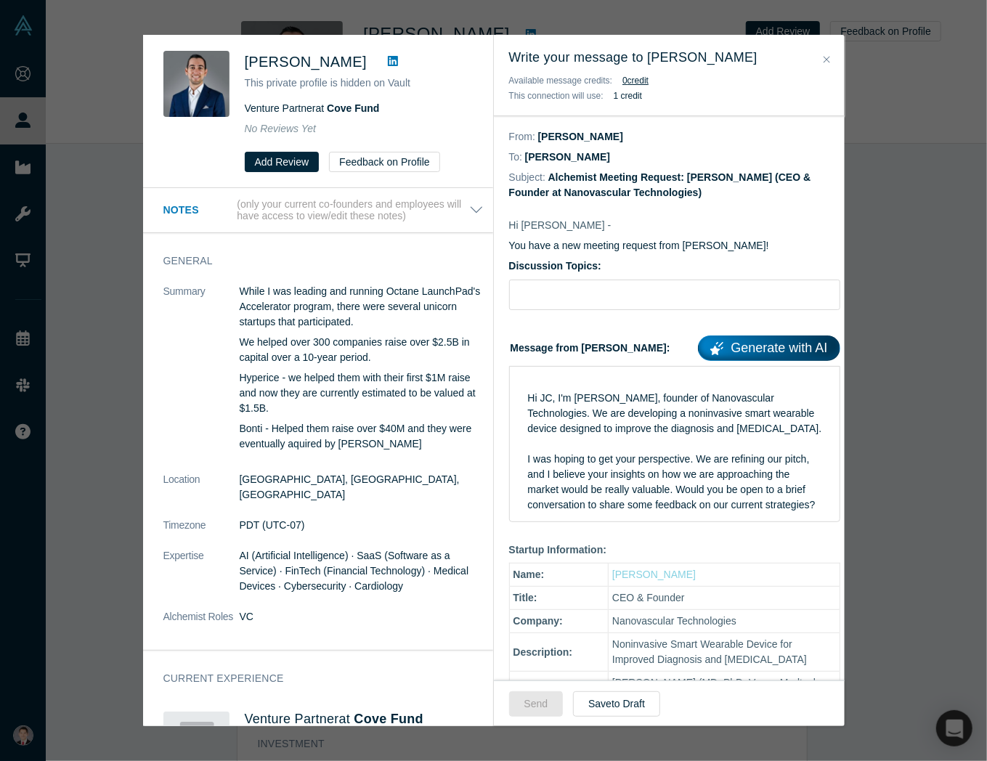
click at [620, 513] on div "I was hoping to get your perspective. We are refining our pitch, and I believe …" at bounding box center [675, 482] width 294 height 61
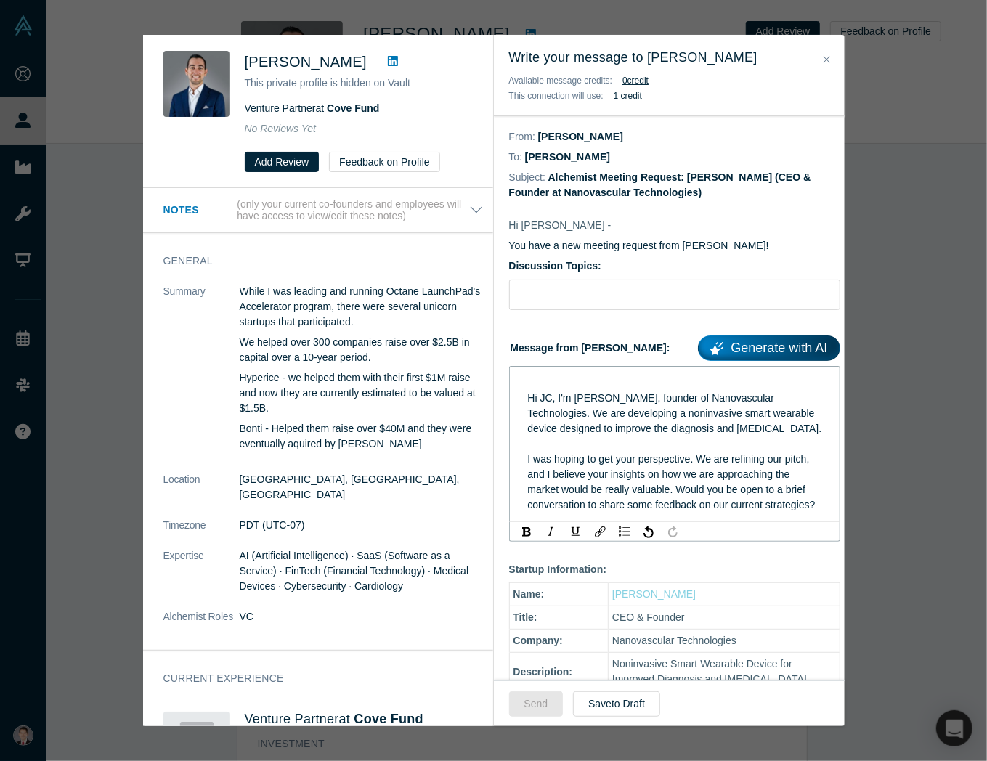
click at [599, 513] on div "I was hoping to get your perspective. We are refining our pitch, and I believe …" at bounding box center [675, 482] width 294 height 61
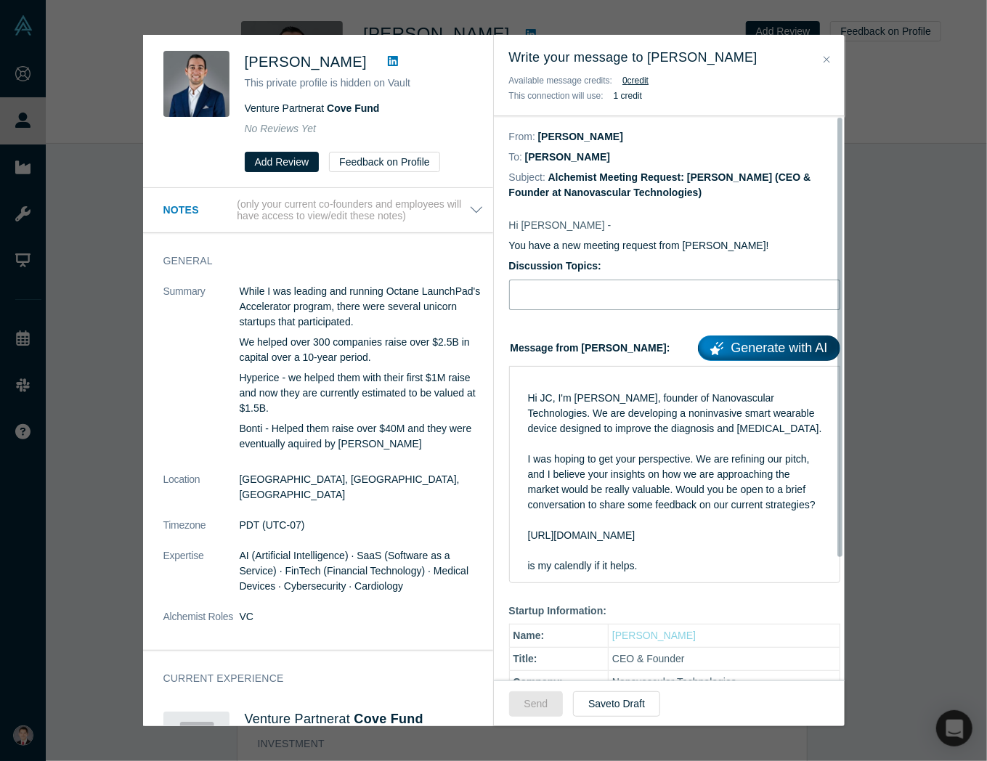
click at [597, 300] on input "Discussion Topics:" at bounding box center [674, 295] width 331 height 31
click at [619, 574] on div "I was hoping to get your perspective. We are refining our pitch, and I believe …" at bounding box center [675, 513] width 294 height 122
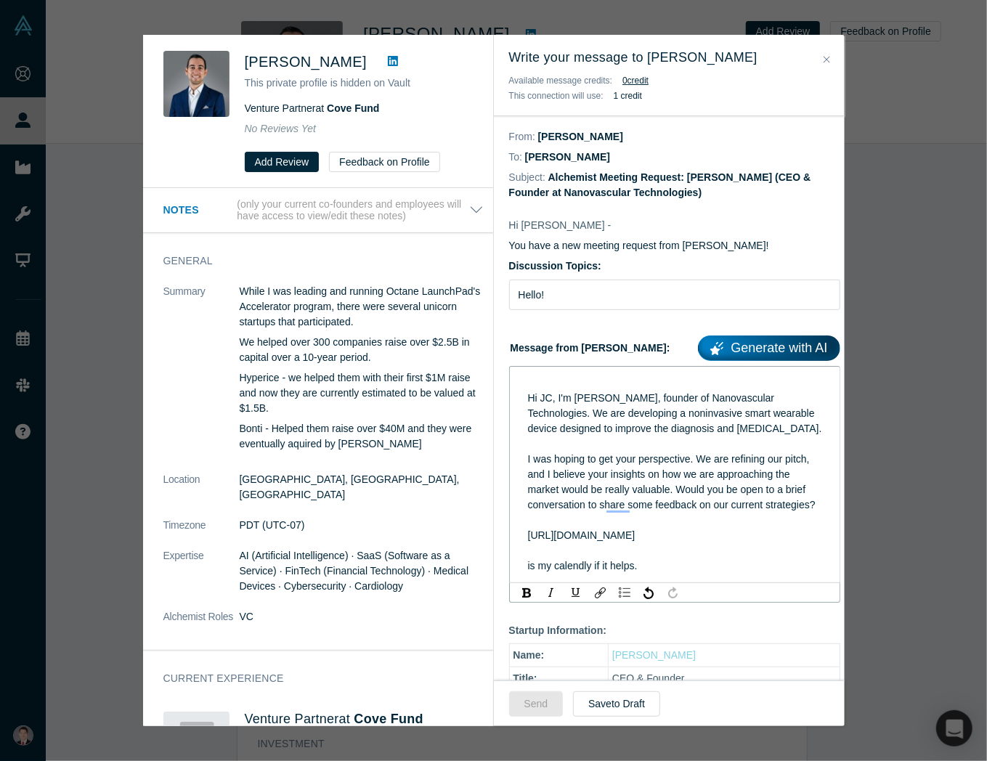
click at [671, 574] on div "I was hoping to get your perspective. We are refining our pitch, and I believe …" at bounding box center [675, 513] width 294 height 122
click at [582, 379] on div "To enrich screen reader interactions, please activate Accessibility in Grammarl…" at bounding box center [675, 383] width 294 height 15
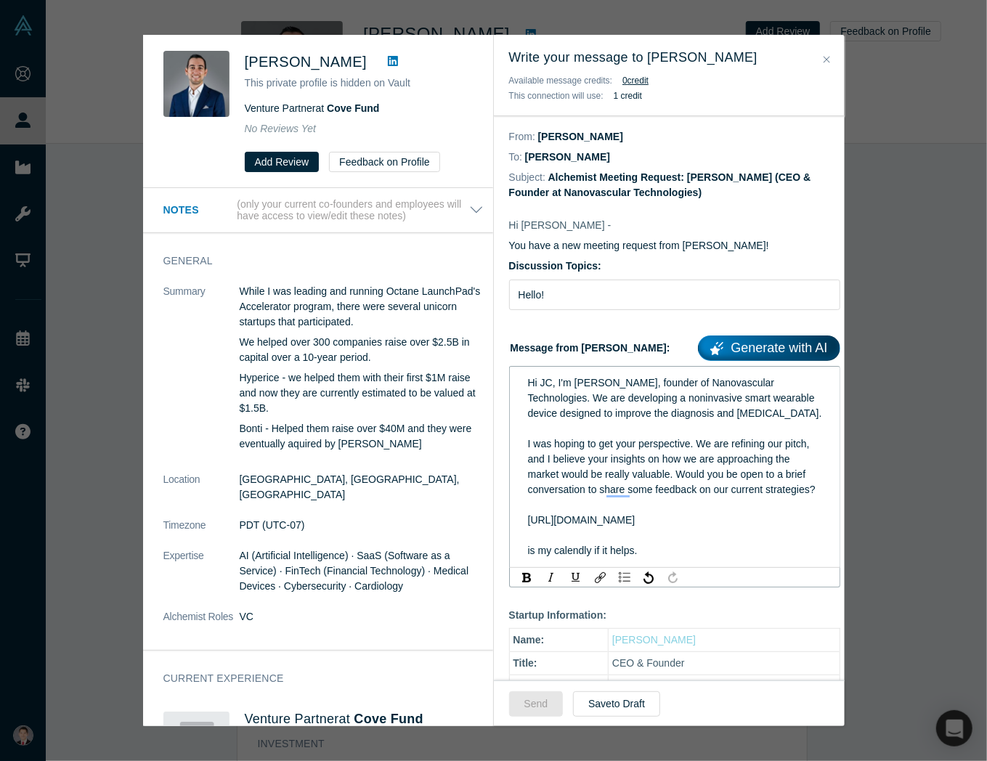
click at [626, 513] on div "I was hoping to get your perspective. We are refining our pitch, and I believe …" at bounding box center [675, 498] width 294 height 122
click at [666, 559] on div "I was hoping to get your perspective. We are refining our pitch, and I believe …" at bounding box center [675, 498] width 294 height 122
drag, startPoint x: 666, startPoint y: 592, endPoint x: 511, endPoint y: 343, distance: 293.0
click at [511, 343] on div "Message from Ethan: Generate with AI Hi JC, I'm Ethan Yang, founder of Nanovasc…" at bounding box center [674, 459] width 331 height 257
copy div "Hi JC, I'm Ethan Yang, founder of Nanovascular Technologies. We are developing …"
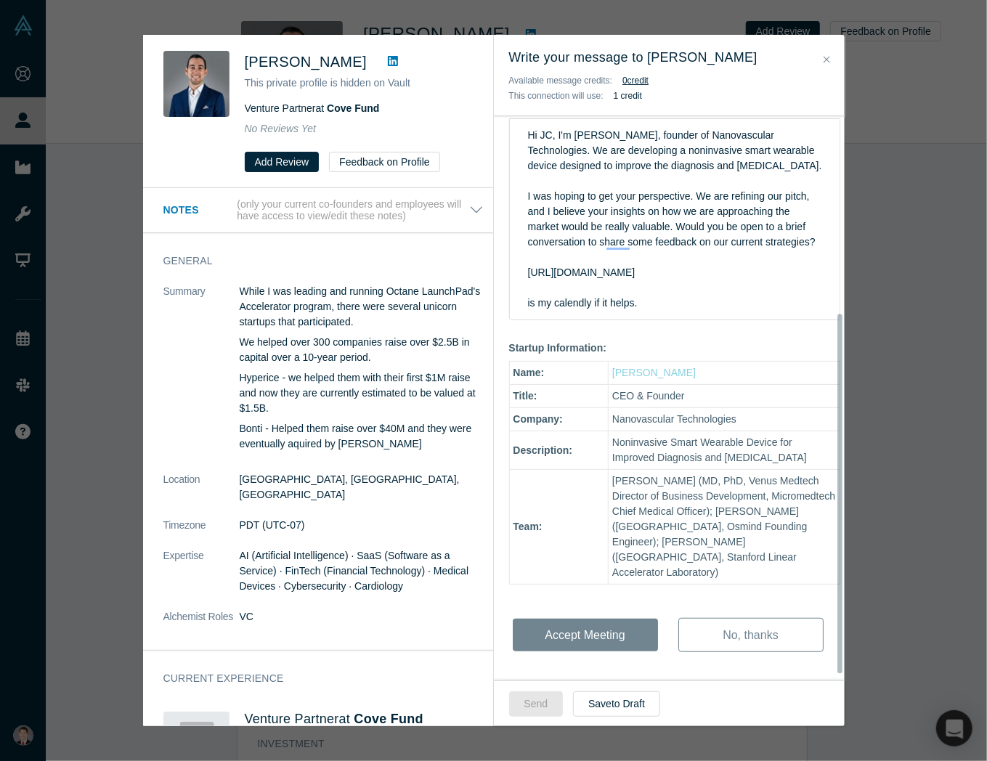
scroll to position [318, 0]
click at [609, 628] on div "Hi J.C. - You have a new meeting request from Ethan Yang! Discussion Topics: He…" at bounding box center [675, 323] width 362 height 737
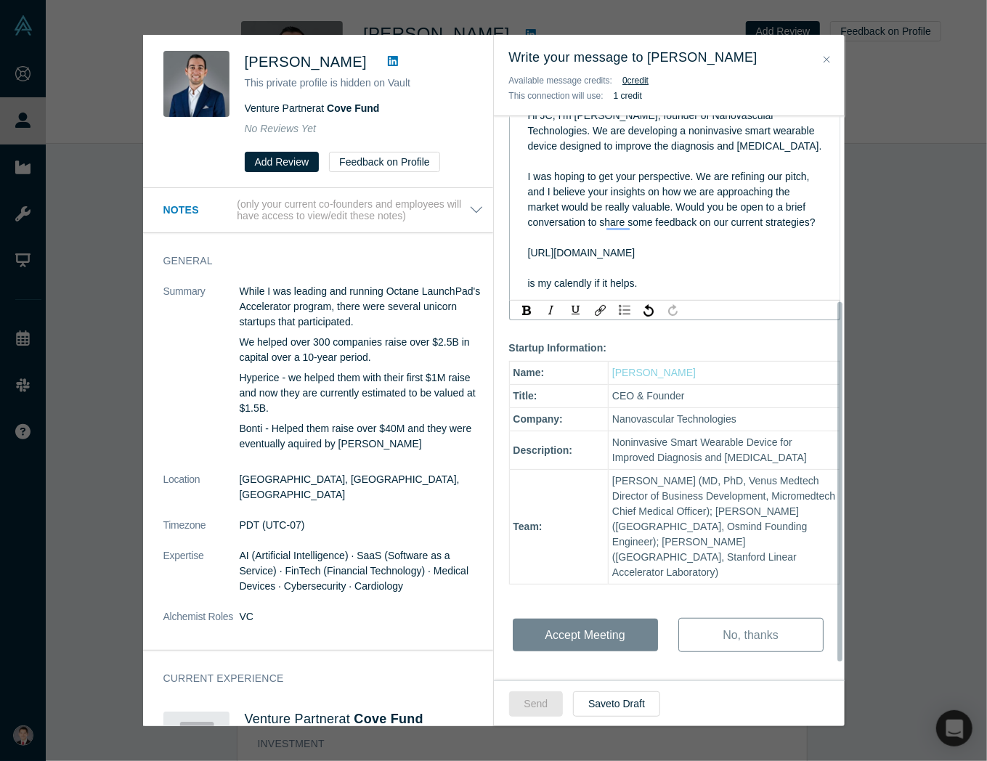
drag, startPoint x: 639, startPoint y: 296, endPoint x: 538, endPoint y: 143, distance: 183.0
click at [538, 143] on div "Hi JC, I'm Ethan Yang, founder of Nanovascular Technologies. We are developing …" at bounding box center [675, 199] width 294 height 183
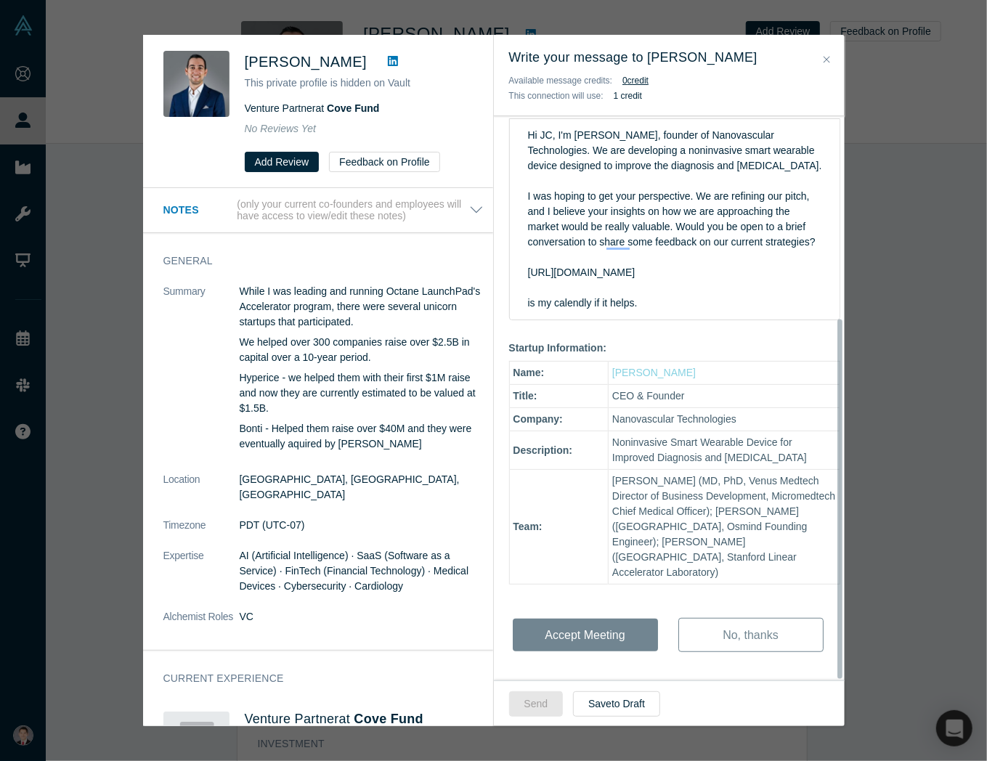
scroll to position [318, 0]
click at [584, 612] on div "Hi J.C. - You have a new meeting request from Ethan Yang! Discussion Topics: He…" at bounding box center [675, 323] width 362 height 737
click at [586, 634] on div "Hi J.C. - You have a new meeting request from Ethan Yang! Discussion Topics: He…" at bounding box center [675, 323] width 362 height 737
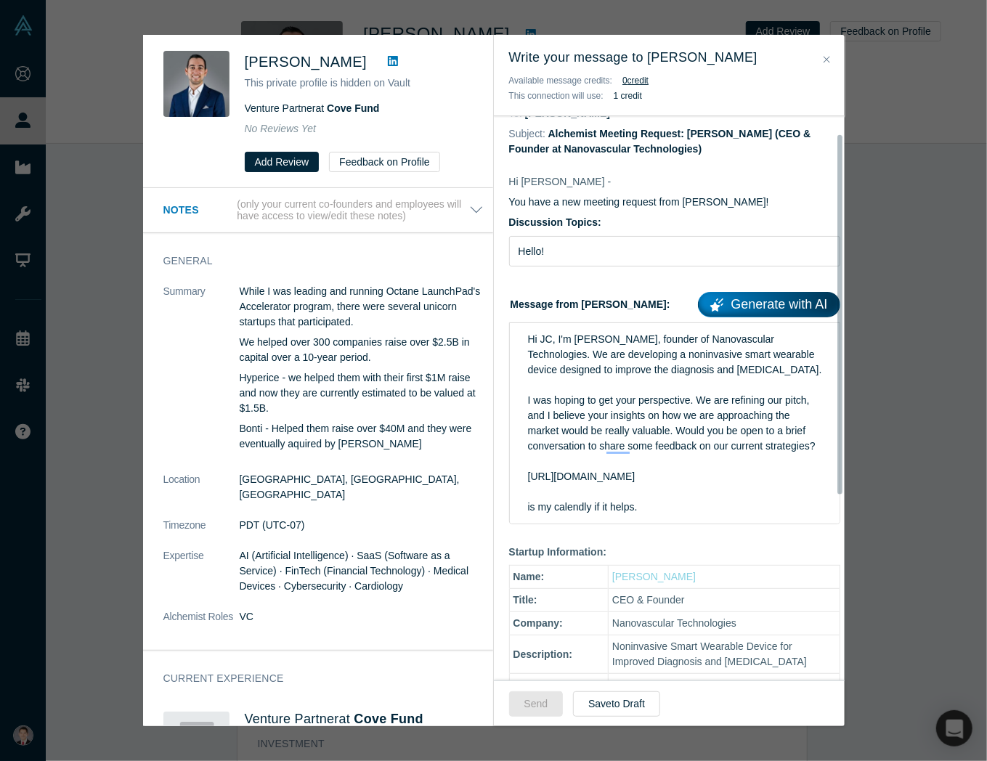
scroll to position [27, 0]
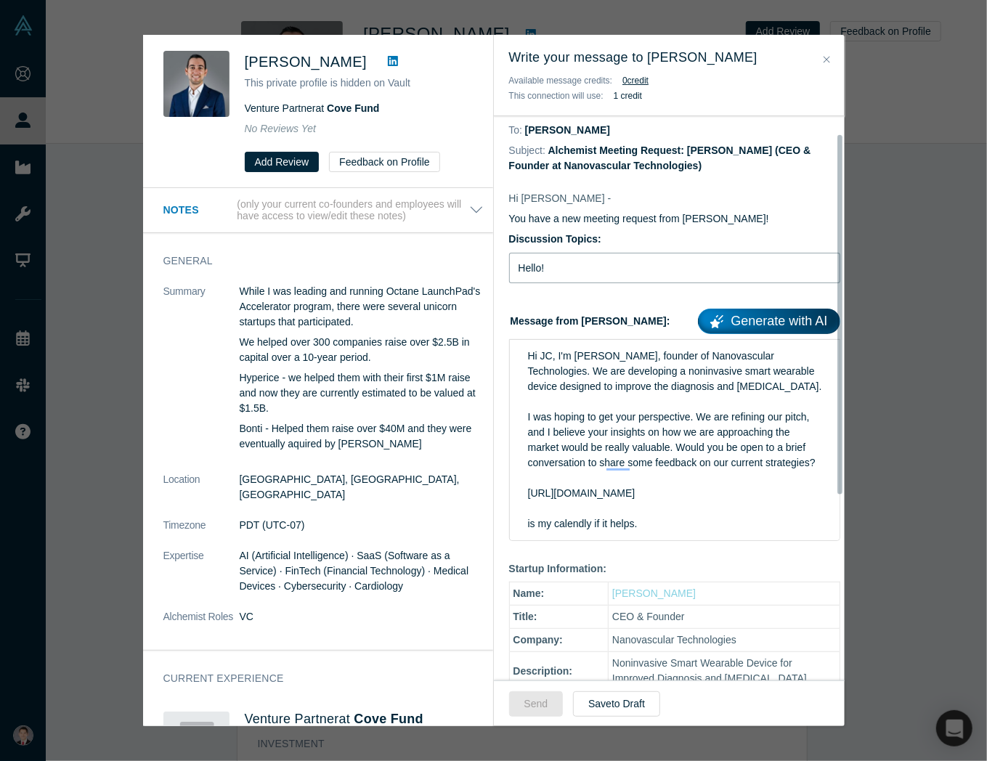
click at [602, 274] on input "Hello!" at bounding box center [674, 268] width 331 height 31
click at [551, 267] on input "Hello! connect with nanovascular" at bounding box center [674, 268] width 331 height 31
type input "Hello! Connect with nanovascular"
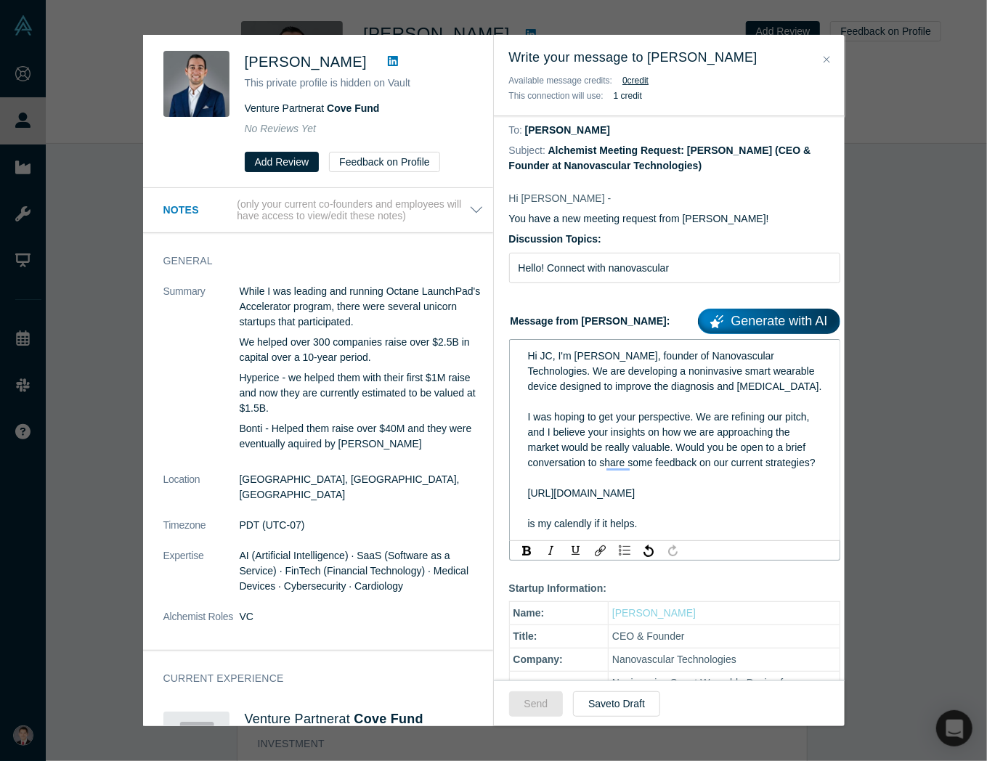
click at [634, 410] on div "To enrich screen reader interactions, please activate Accessibility in Grammarl…" at bounding box center [675, 402] width 294 height 15
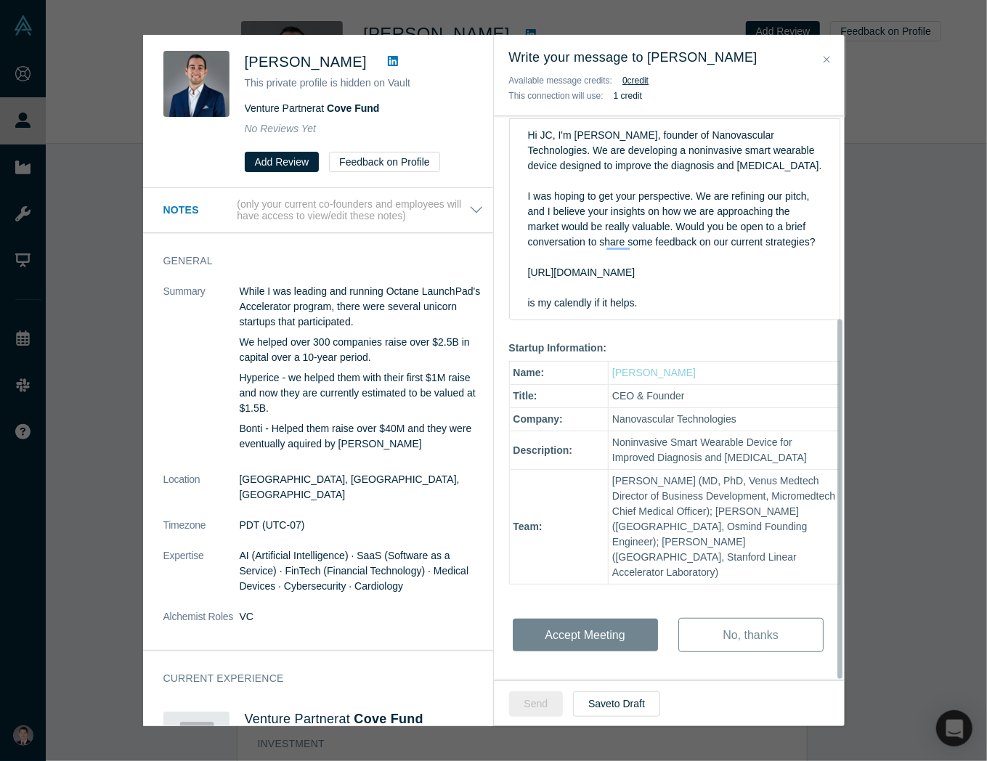
scroll to position [318, 0]
click at [628, 615] on div "Hi J.C. - You have a new meeting request from Ethan Yang! Discussion Topics: He…" at bounding box center [675, 323] width 362 height 737
click at [606, 634] on div "Hi J.C. - You have a new meeting request from Ethan Yang! Discussion Topics: He…" at bounding box center [675, 323] width 362 height 737
click at [631, 639] on div "Hi J.C. - You have a new meeting request from Ethan Yang! Discussion Topics: He…" at bounding box center [675, 323] width 362 height 737
click at [584, 617] on div "Hi J.C. - You have a new meeting request from Ethan Yang! Discussion Topics: He…" at bounding box center [675, 323] width 362 height 737
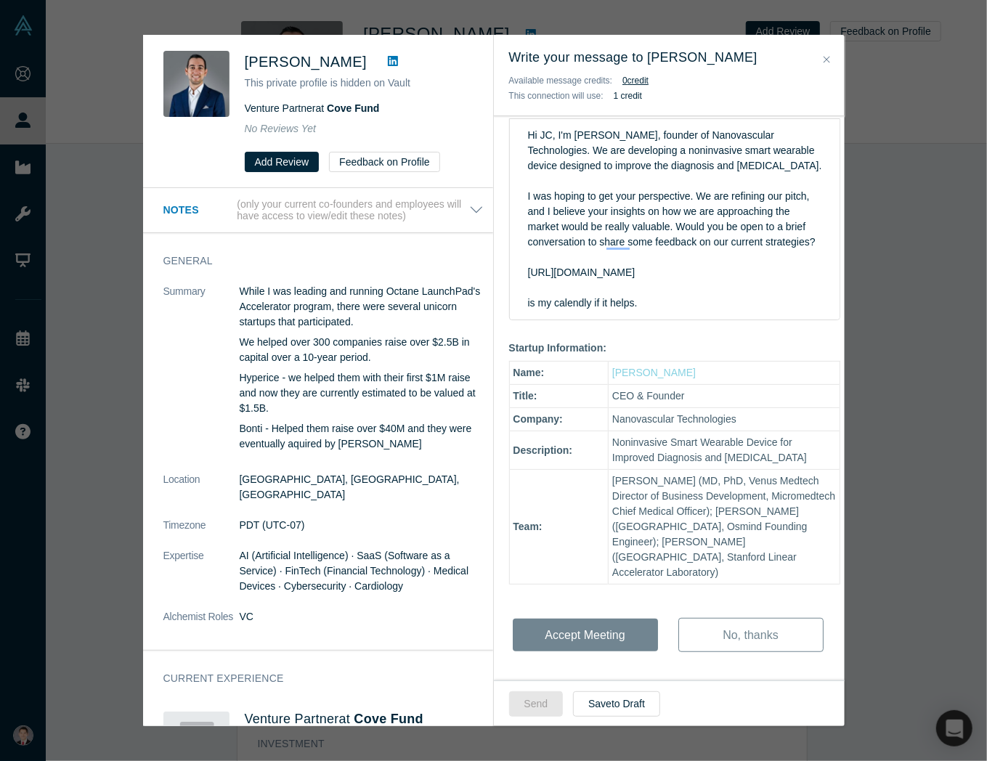
click at [715, 621] on div "Hi J.C. - You have a new meeting request from Ethan Yang! Discussion Topics: He…" at bounding box center [675, 323] width 362 height 737
click at [673, 274] on div "I was hoping to get your perspective. We are refining our pitch, and I believe …" at bounding box center [675, 250] width 294 height 122
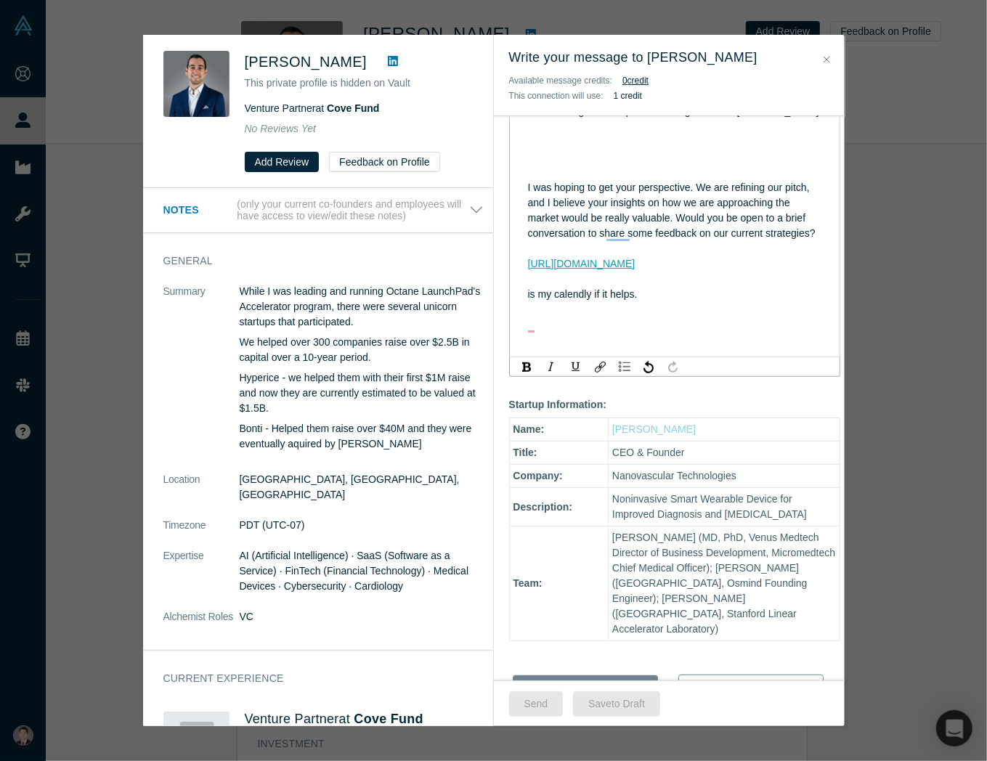
click at [820, 60] on button "Close" at bounding box center [827, 60] width 15 height 17
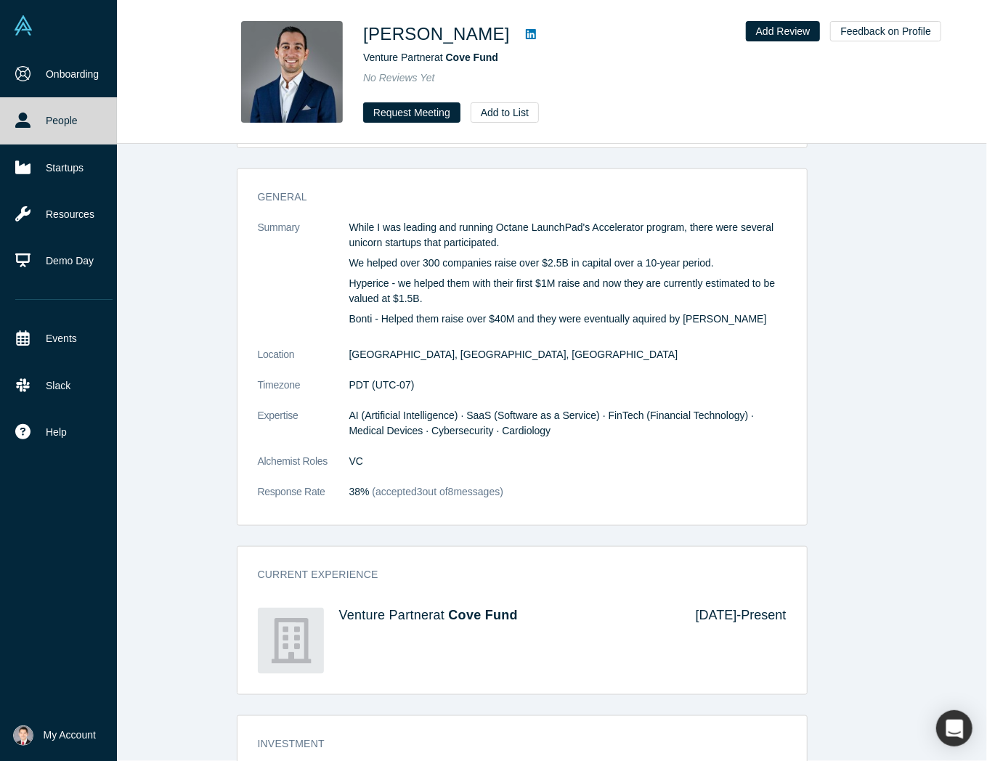
click at [55, 127] on link "People" at bounding box center [64, 120] width 128 height 46
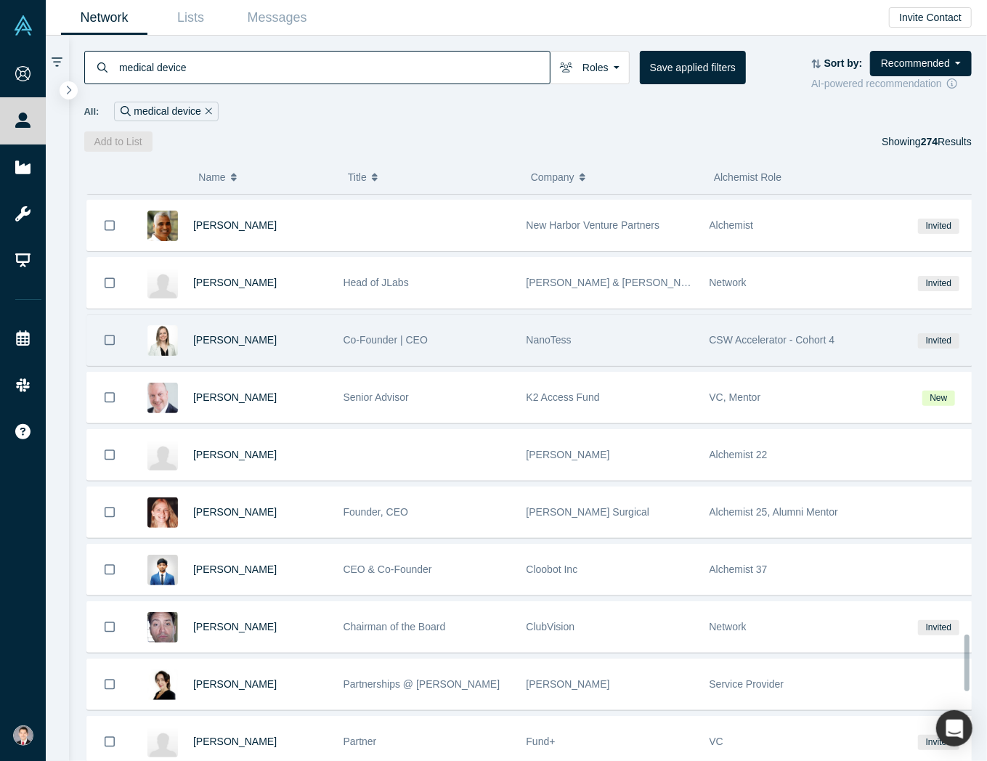
scroll to position [4516, 0]
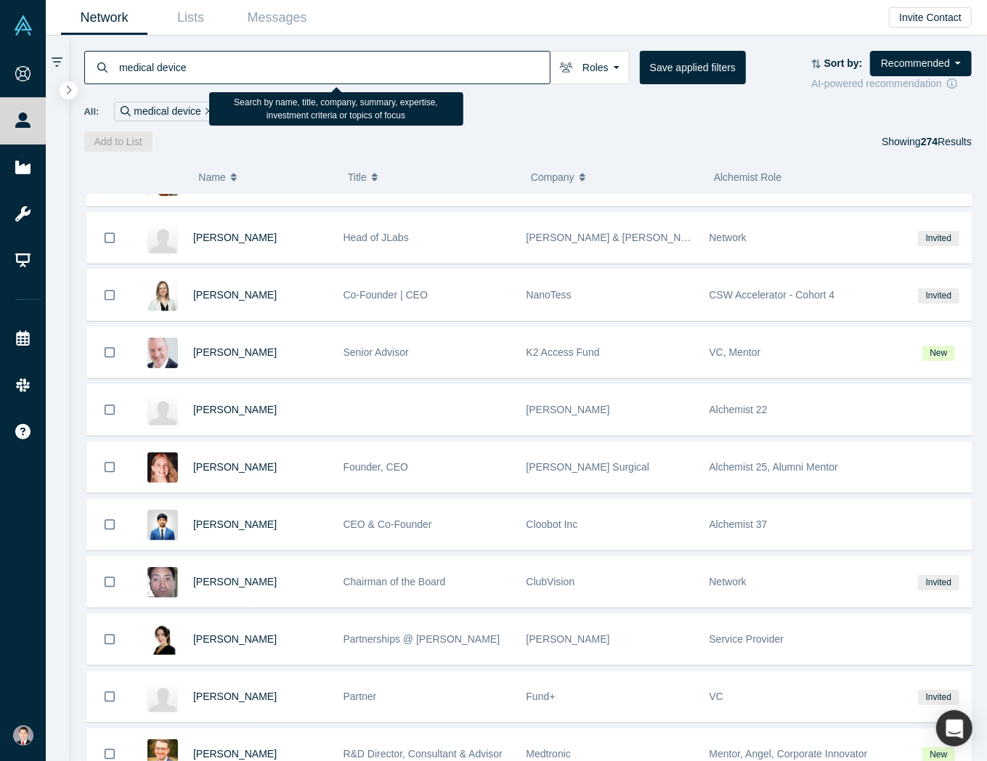
click at [376, 73] on input "medical device" at bounding box center [334, 67] width 432 height 34
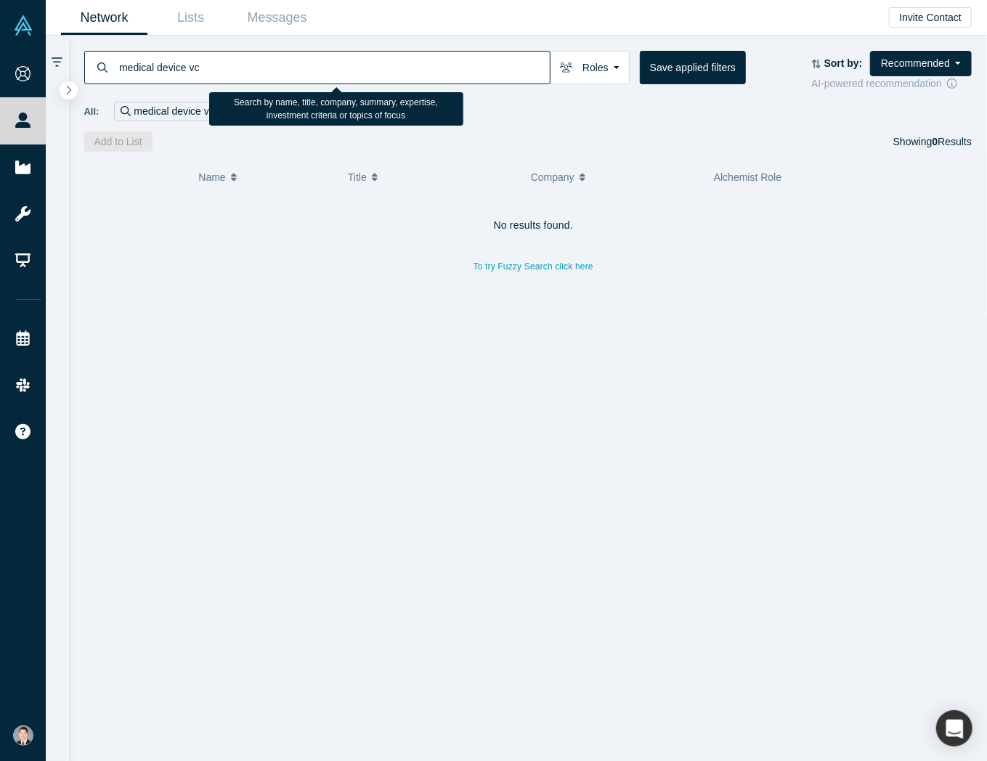
click at [349, 72] on input "medical device vc" at bounding box center [334, 67] width 432 height 34
type input "medical device"
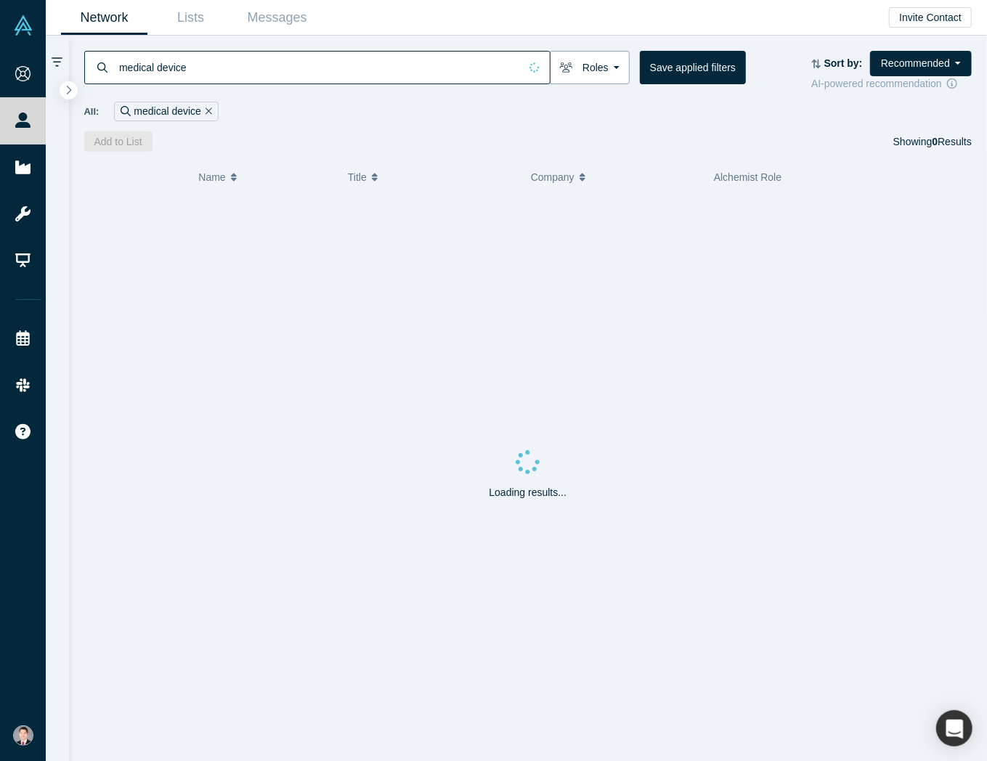
click at [602, 73] on button "Roles" at bounding box center [590, 67] width 80 height 33
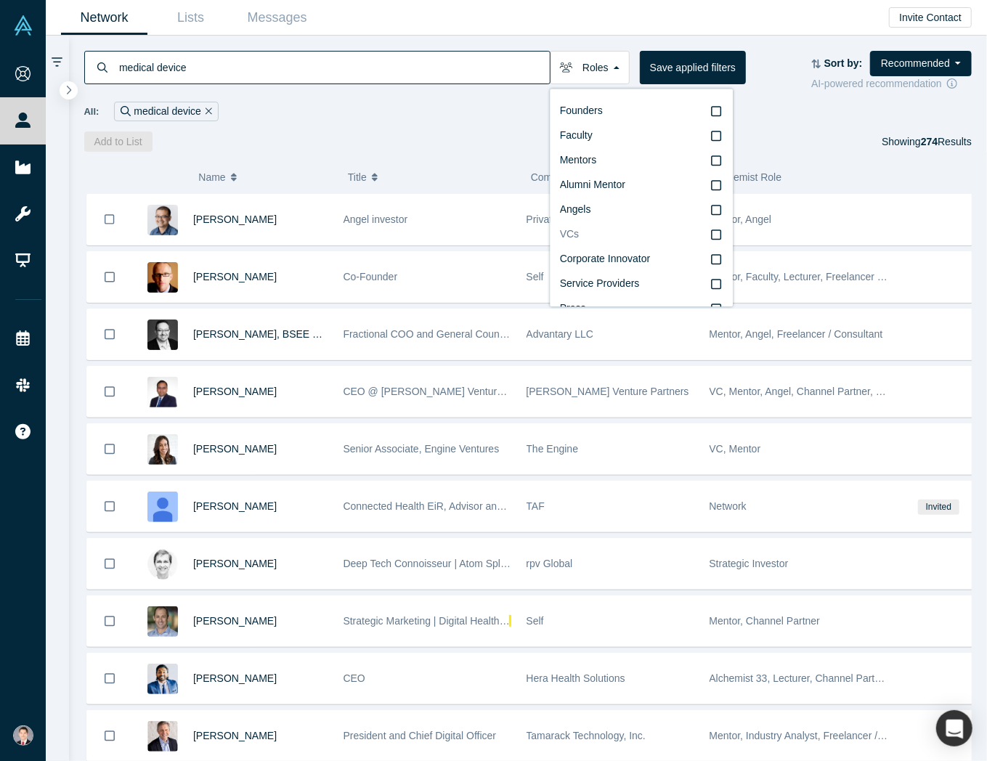
click at [698, 230] on label "VCs" at bounding box center [641, 234] width 163 height 25
click at [0, 0] on input "VCs" at bounding box center [0, 0] width 0 height 0
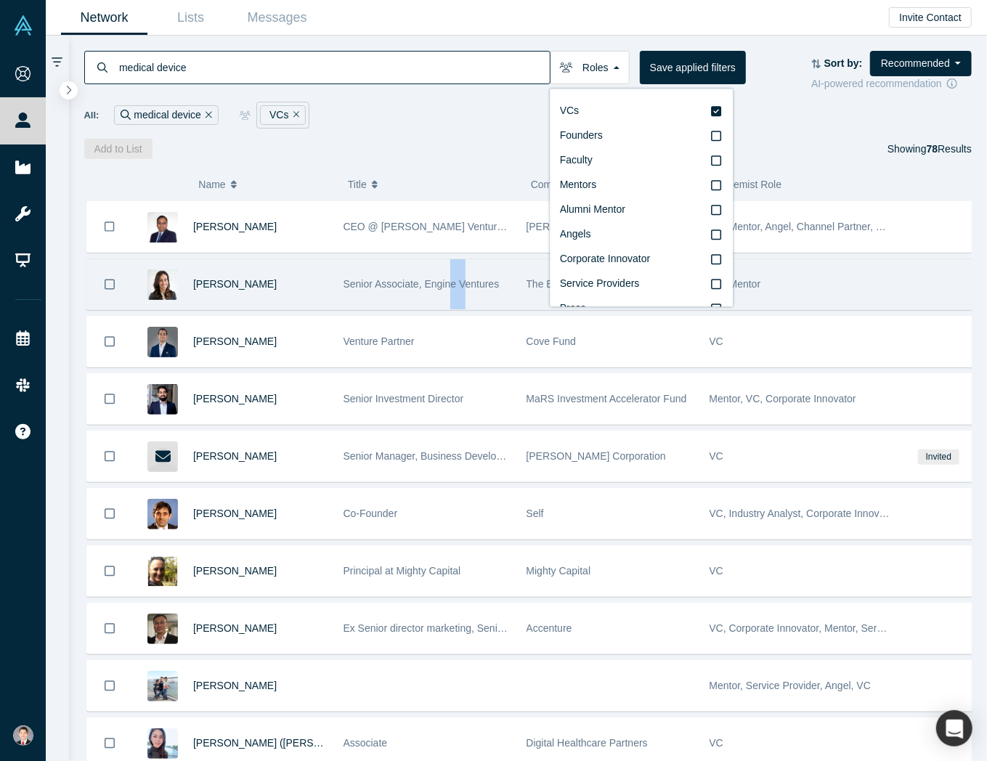
drag, startPoint x: 445, startPoint y: 305, endPoint x: 459, endPoint y: 304, distance: 13.8
click at [459, 304] on div "Senior Associate, Engine Ventures" at bounding box center [428, 284] width 168 height 50
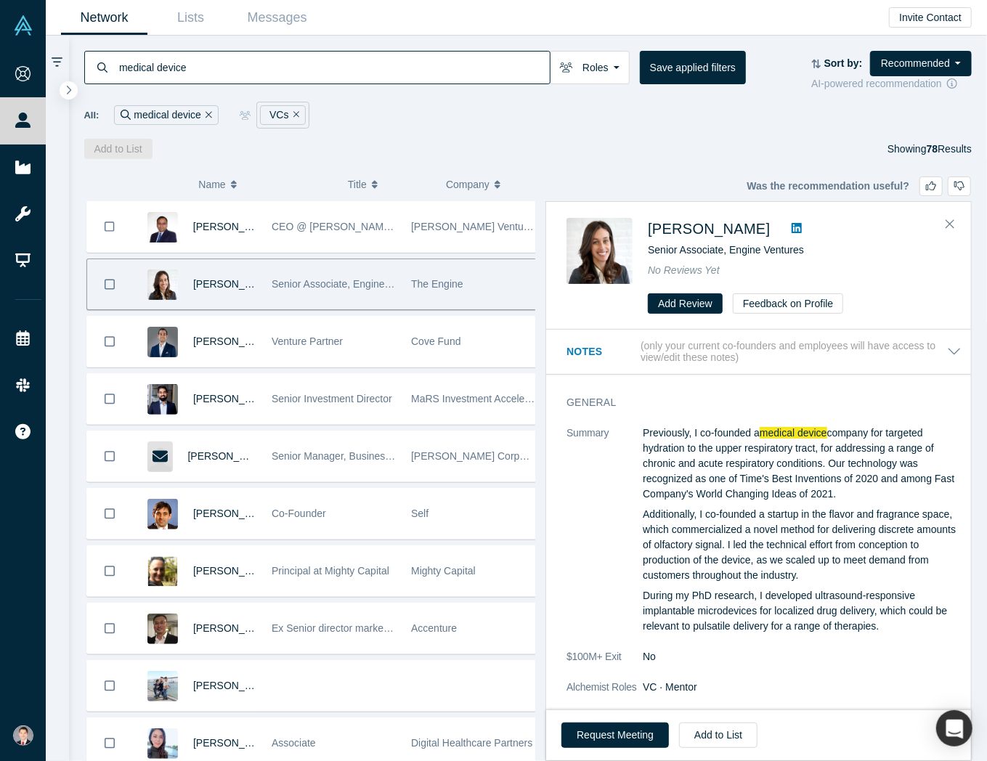
click at [448, 285] on span "The Engine" at bounding box center [437, 284] width 52 height 12
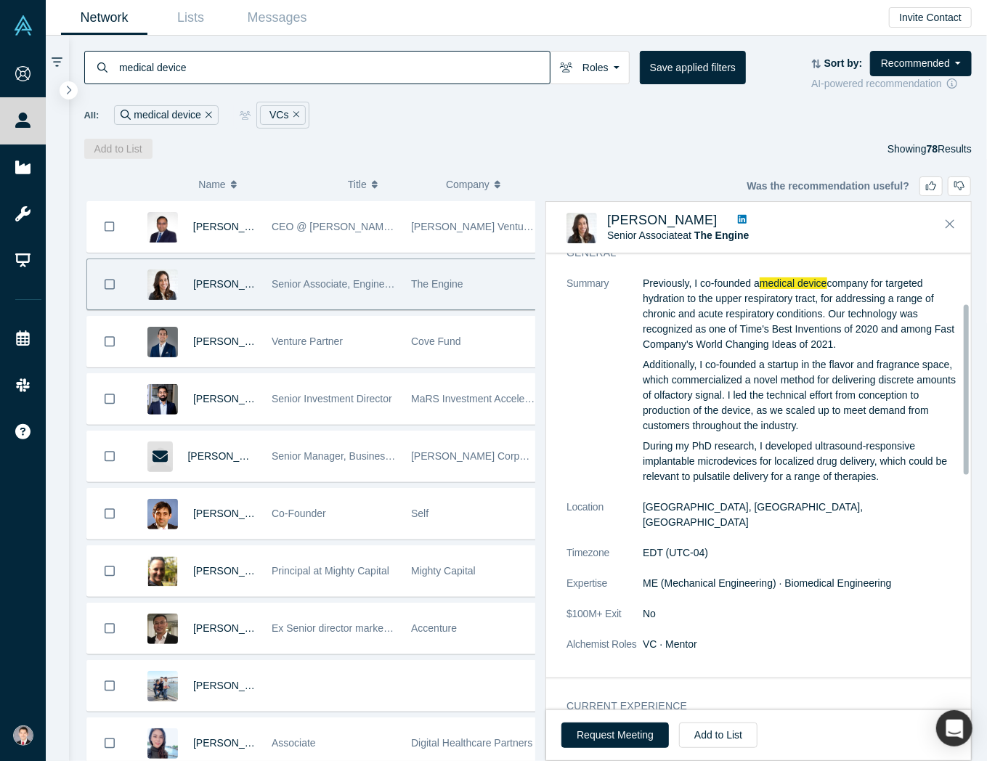
scroll to position [218, 0]
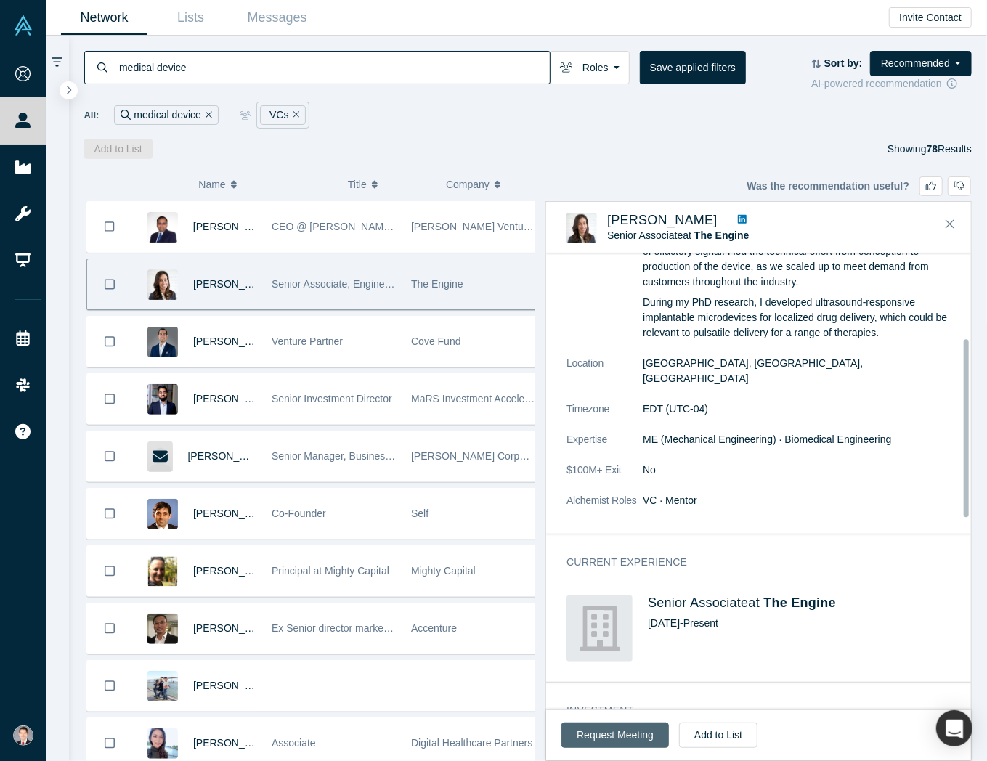
click at [650, 730] on button "Request Meeting" at bounding box center [616, 735] width 108 height 25
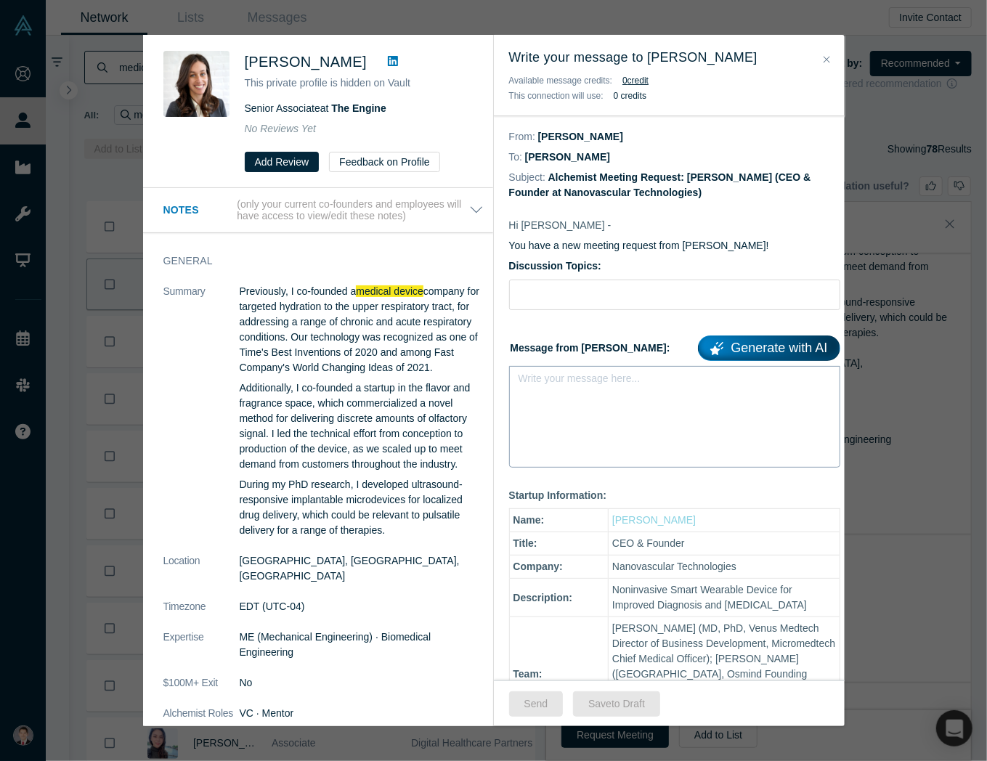
click at [604, 419] on div "Write your message here..." at bounding box center [674, 417] width 331 height 102
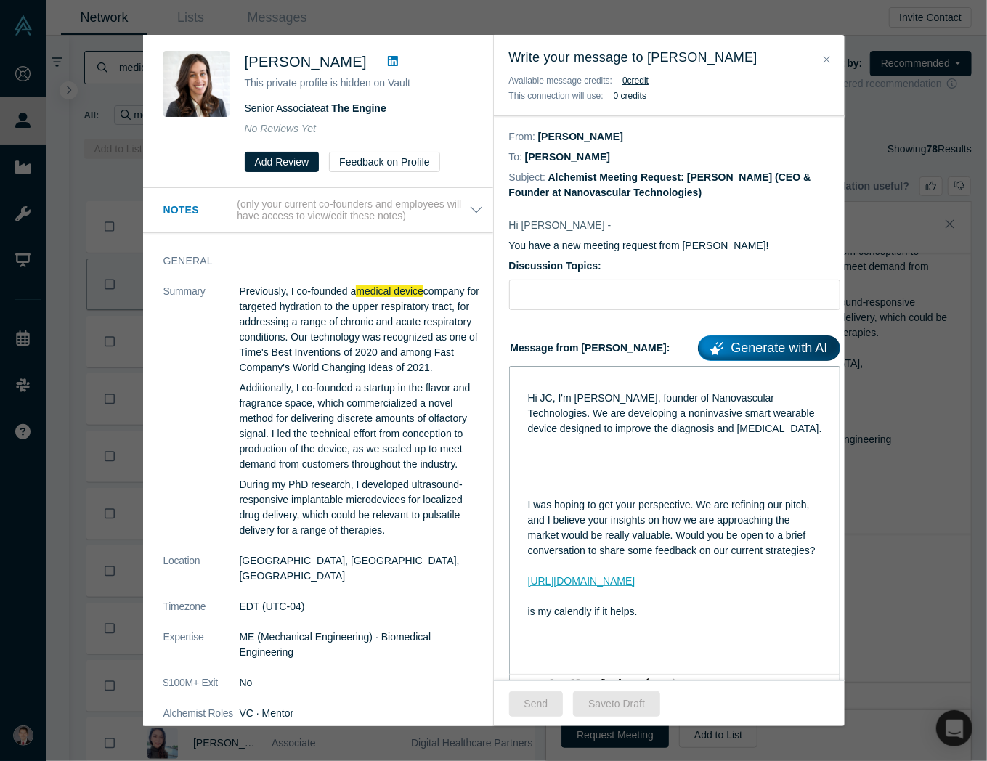
click at [567, 467] on div "rdw-editor" at bounding box center [675, 459] width 294 height 15
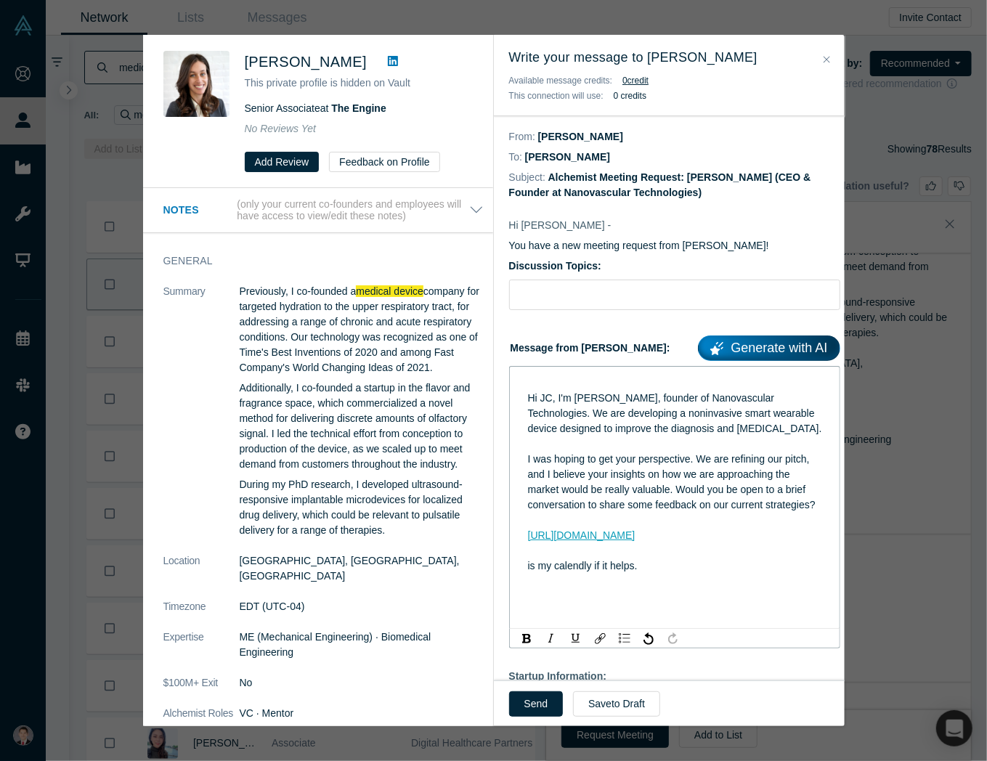
click at [620, 589] on div "rdw-editor" at bounding box center [675, 581] width 294 height 15
click at [542, 390] on div "rdw-editor" at bounding box center [675, 383] width 294 height 15
click at [530, 396] on span "Hi JC, I'm Ethan Yang, founder of Nanovascular Technologies. We are developing …" at bounding box center [675, 413] width 294 height 42
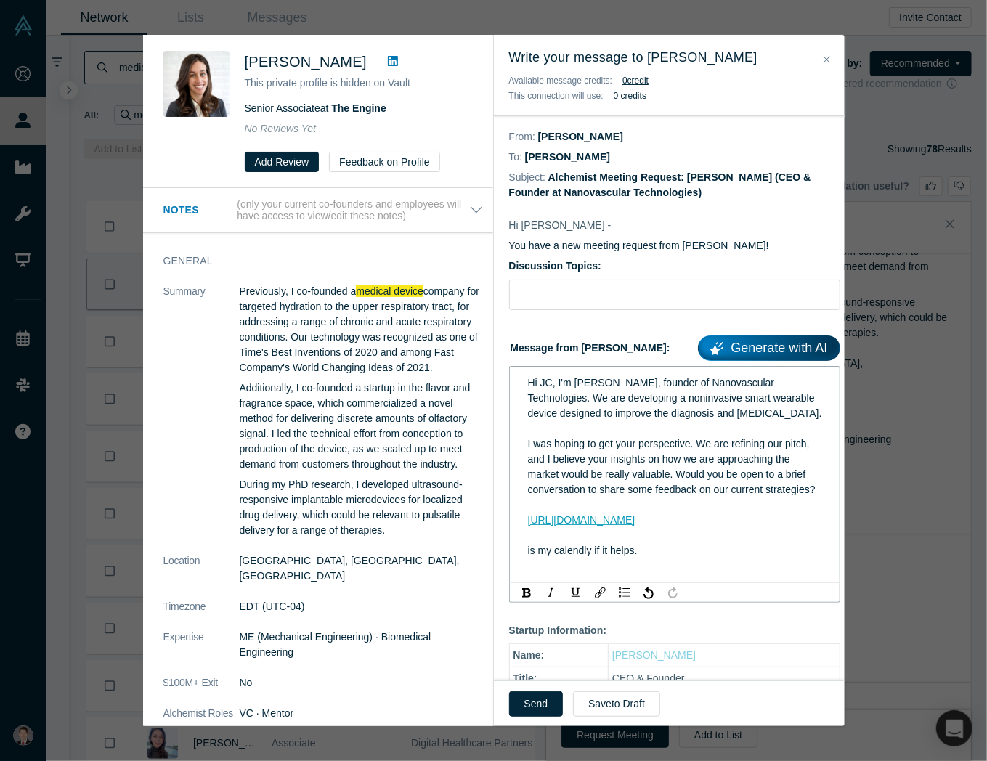
click at [547, 381] on span "Hi JC, I'm Ethan Yang, founder of Nanovascular Technologies. We are developing …" at bounding box center [675, 398] width 294 height 42
click at [548, 381] on span "Hi JC, I'm Ethan Yang, founder of Nanovascular Technologies. We are developing …" at bounding box center [675, 398] width 294 height 42
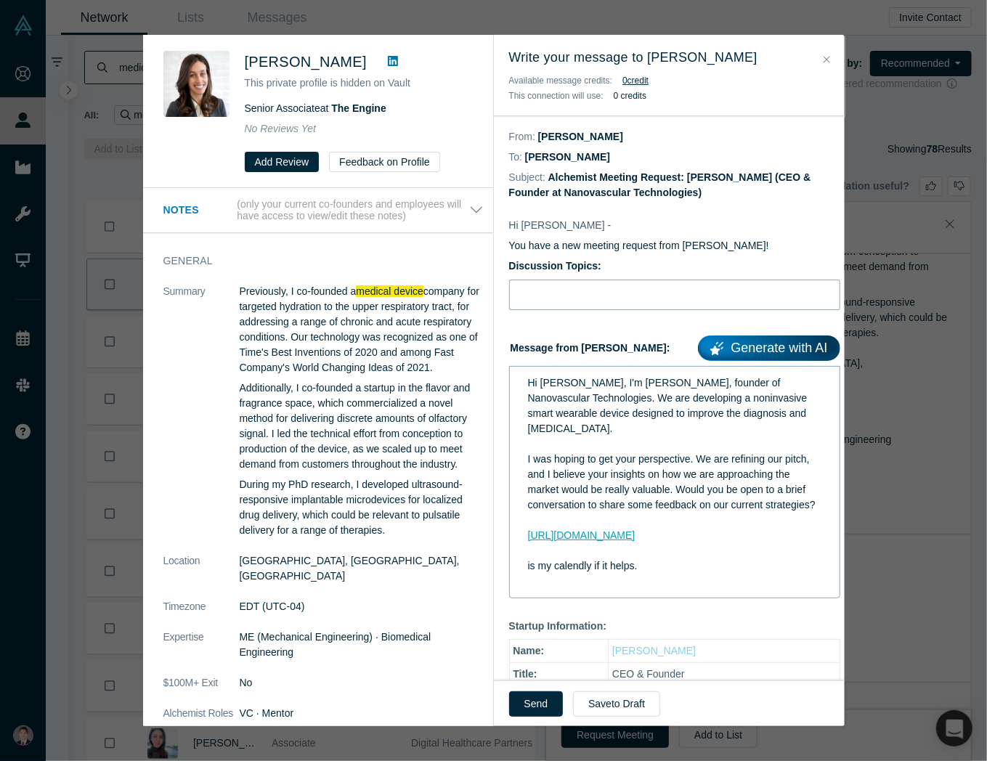
click at [594, 284] on input "Discussion Topics:" at bounding box center [674, 295] width 331 height 31
type input "Hello!"
click at [546, 710] on button "Send" at bounding box center [536, 704] width 54 height 25
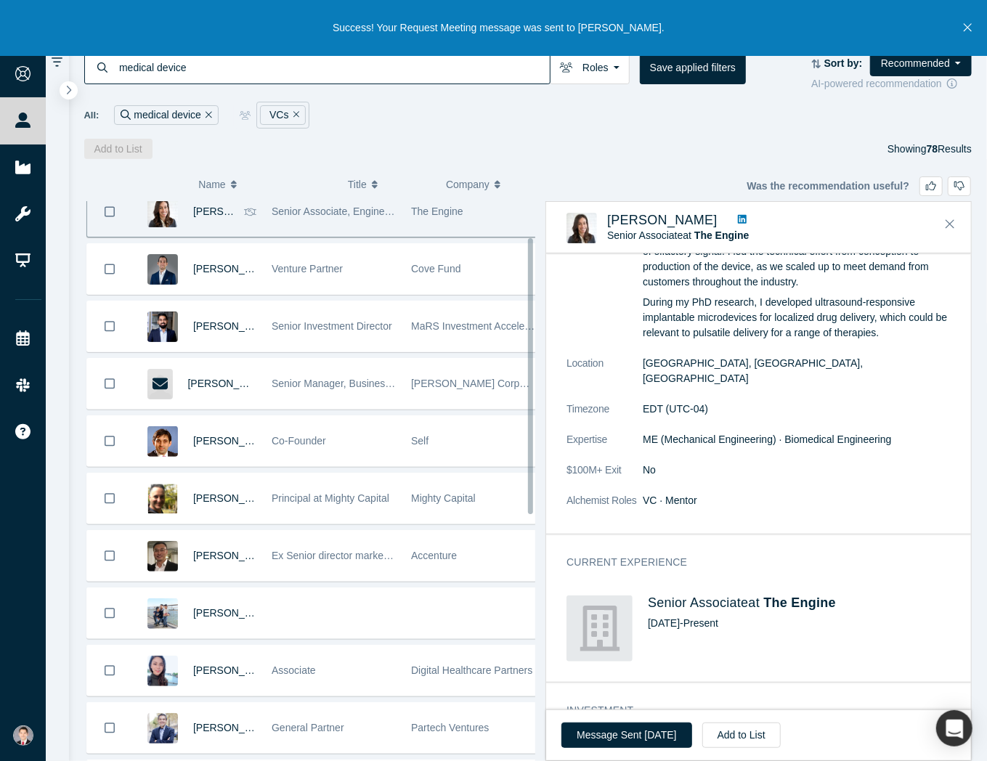
scroll to position [145, 0]
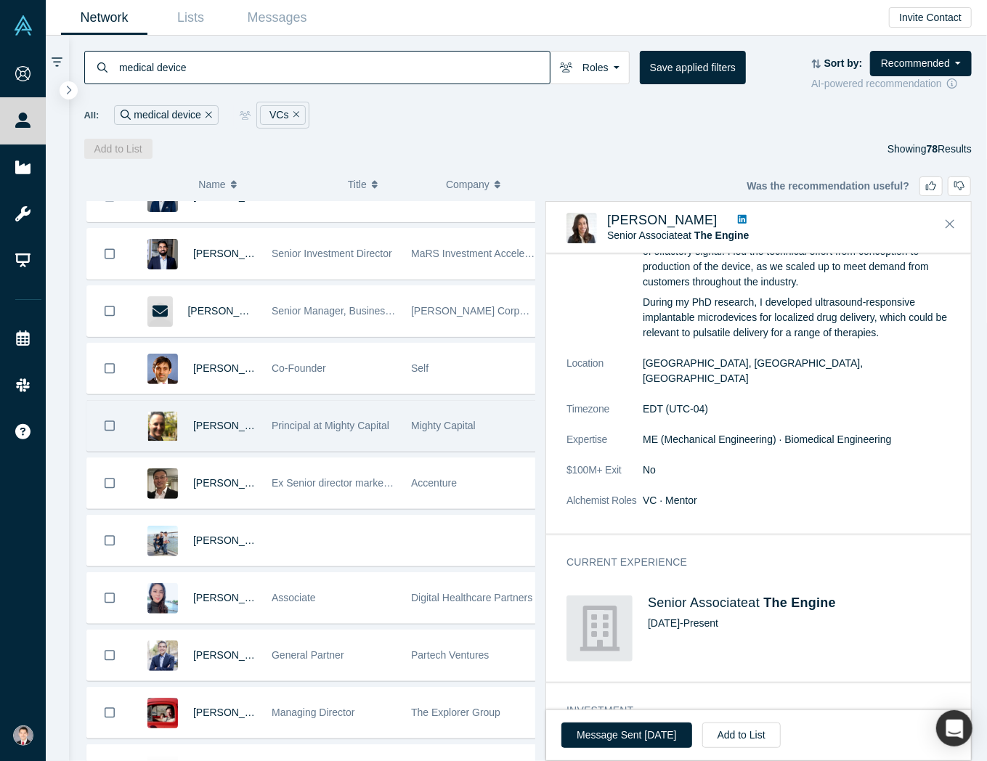
click at [494, 436] on div "Mighty Capital" at bounding box center [473, 426] width 124 height 50
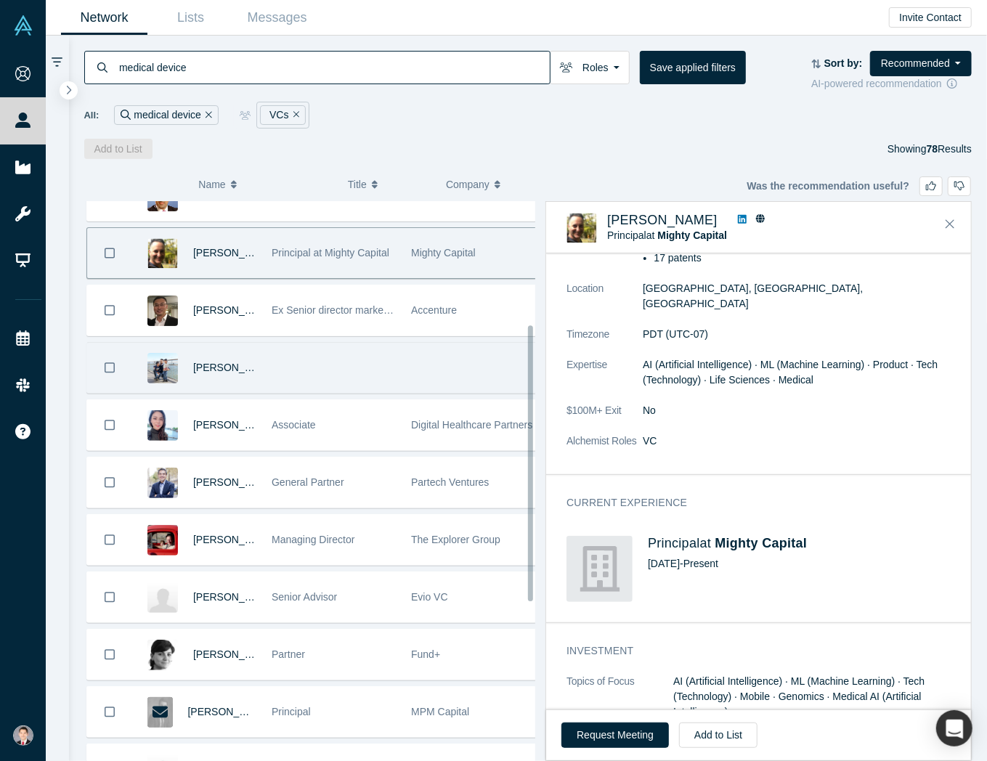
scroll to position [363, 0]
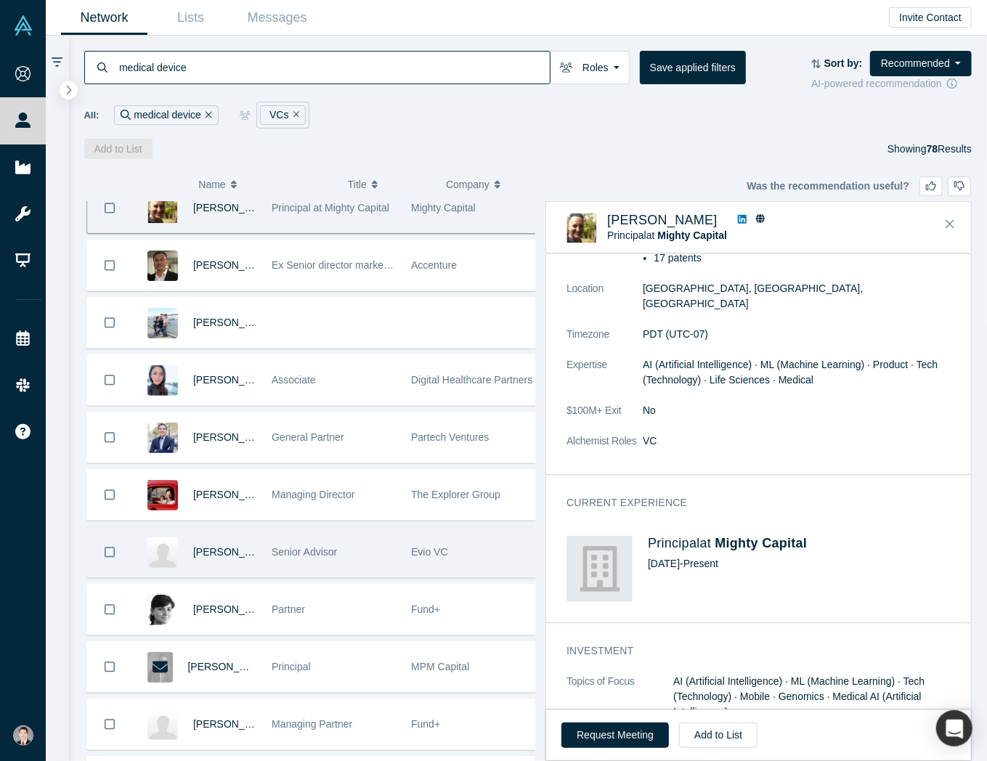
click at [411, 555] on div "Evio VC" at bounding box center [473, 552] width 124 height 50
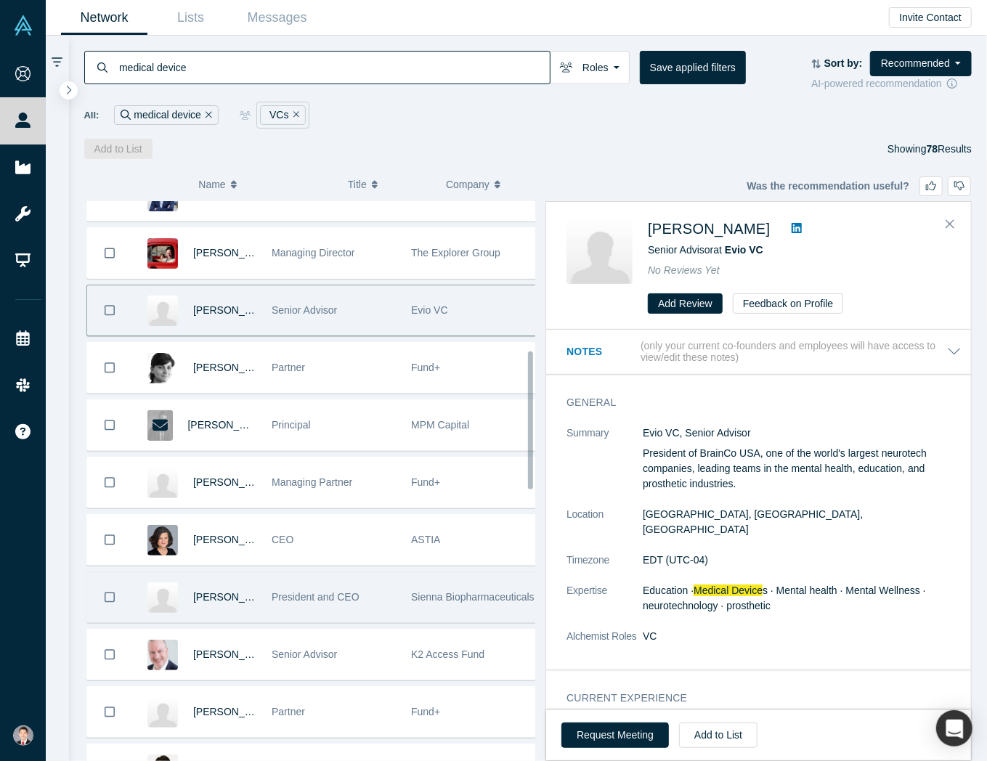
scroll to position [654, 0]
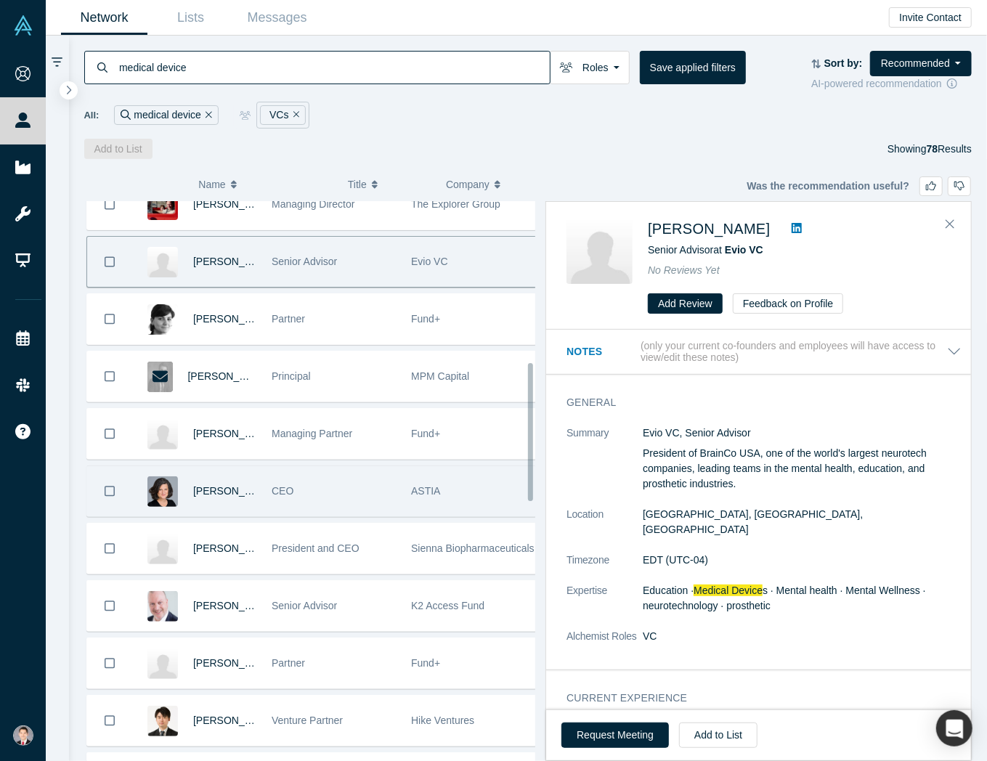
click at [373, 492] on div "CEO" at bounding box center [334, 491] width 124 height 50
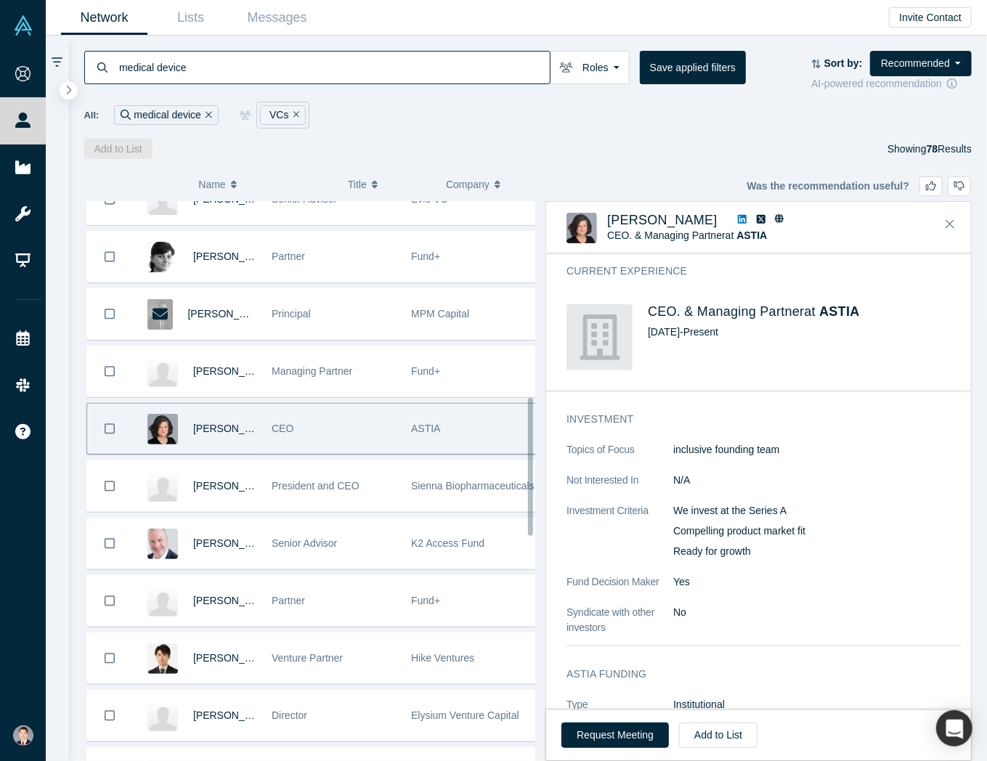
scroll to position [799, 0]
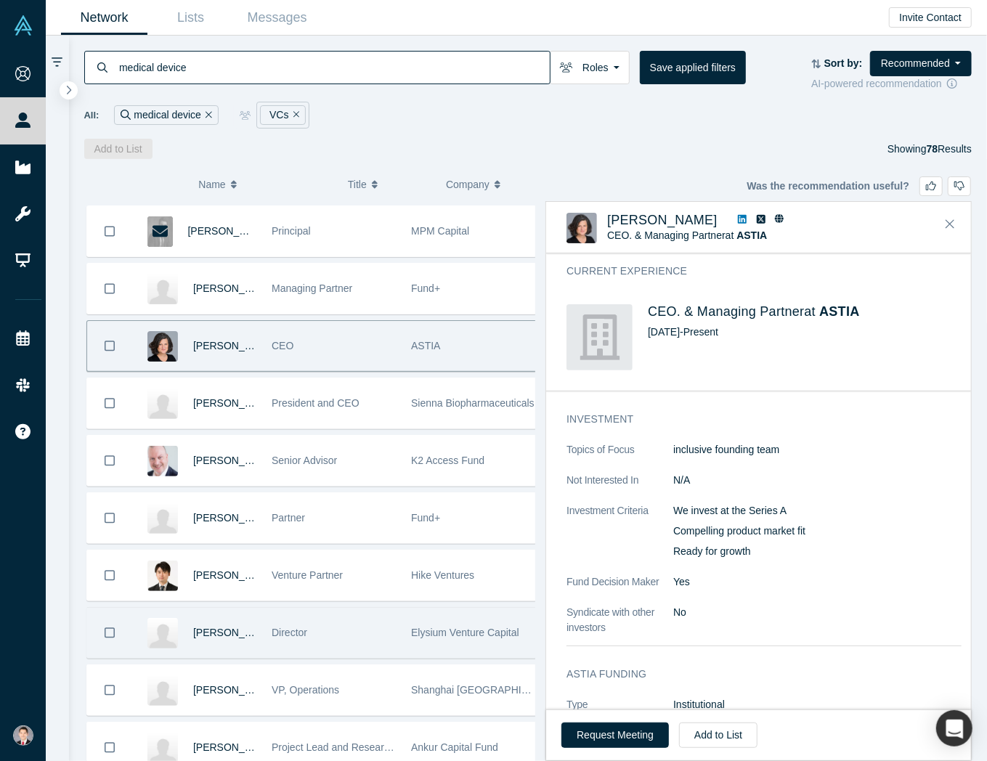
click at [353, 626] on div "Director" at bounding box center [334, 633] width 124 height 50
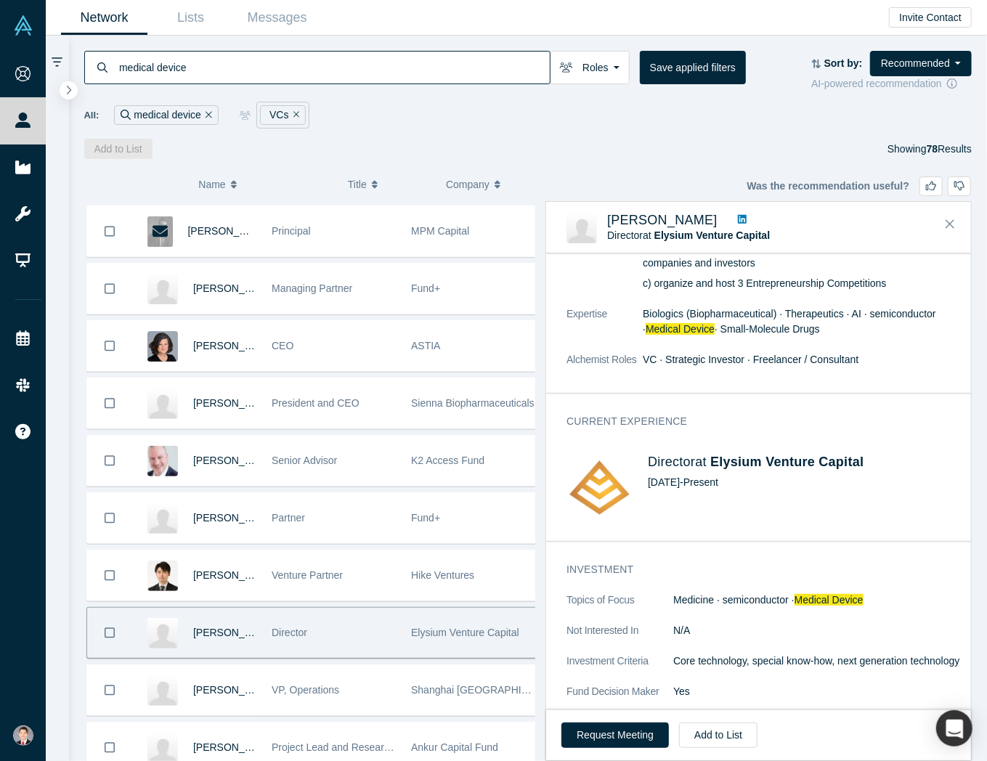
scroll to position [872, 0]
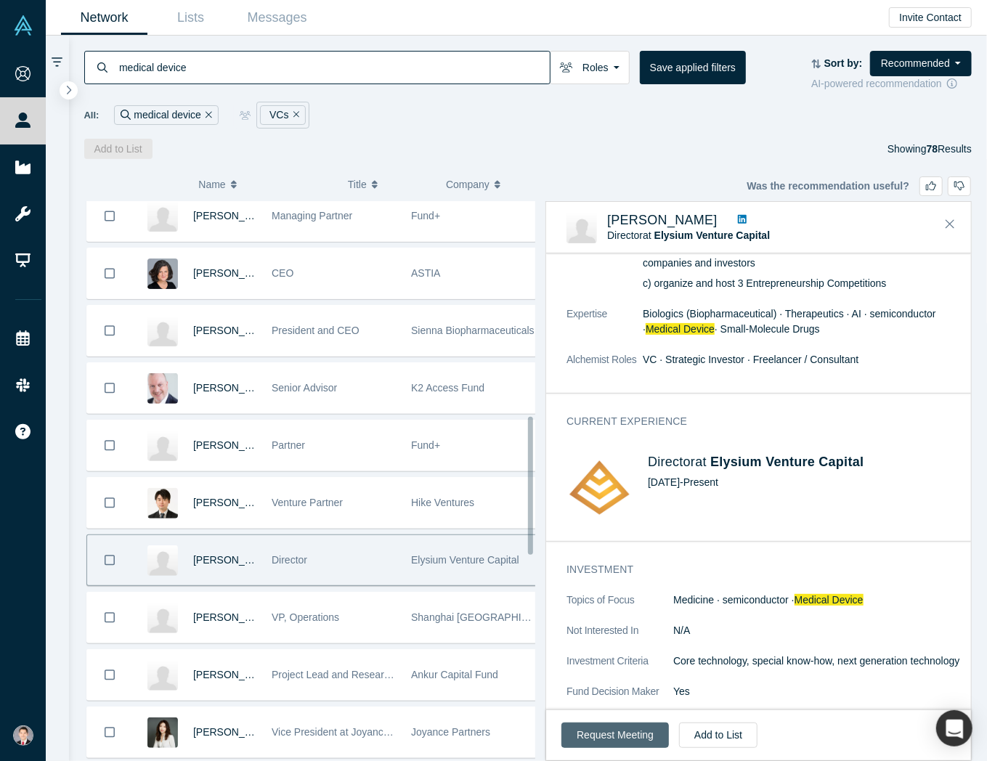
click at [631, 729] on button "Request Meeting" at bounding box center [616, 735] width 108 height 25
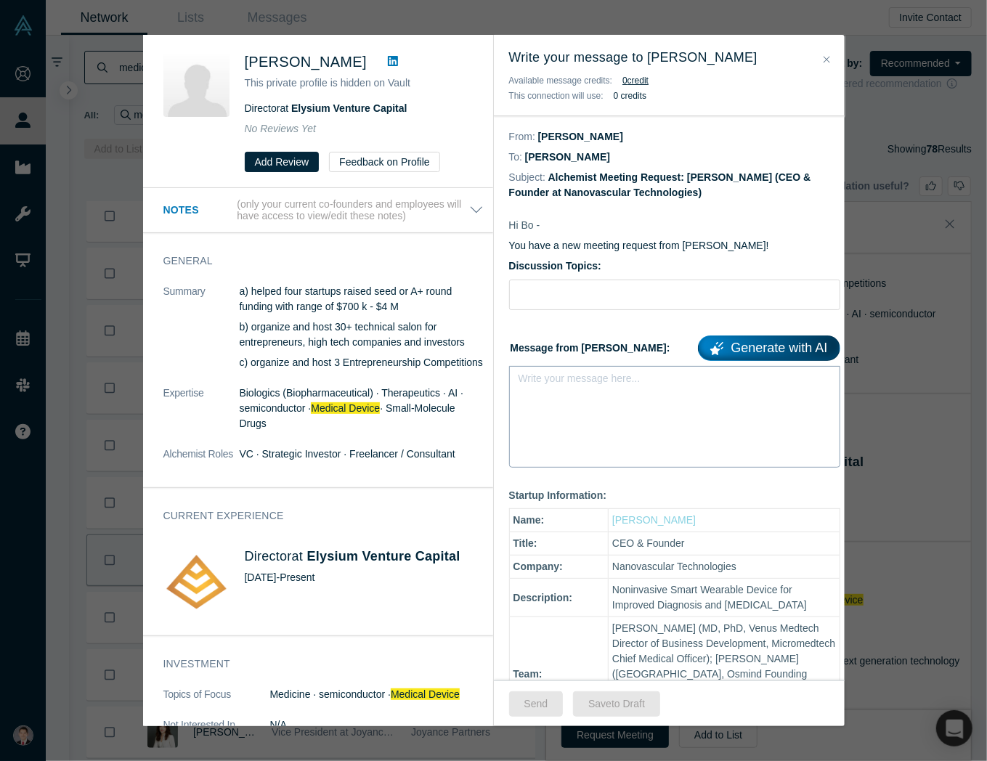
click at [563, 440] on div "Write your message here..." at bounding box center [674, 417] width 331 height 102
paste div "rdw-editor"
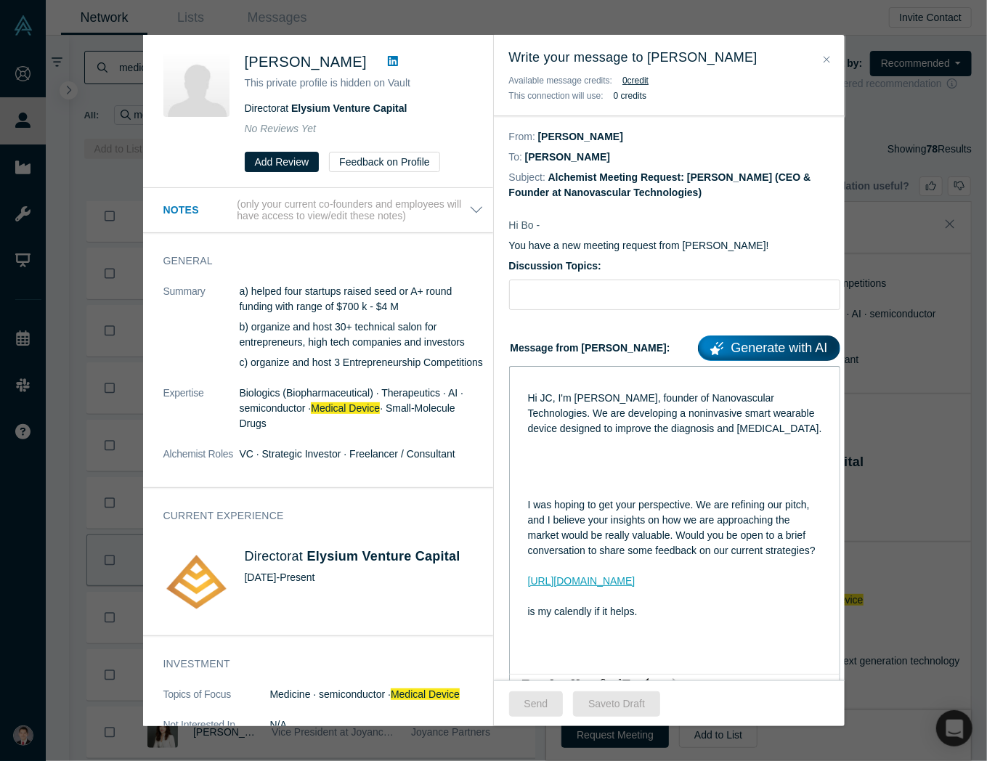
click at [554, 405] on div "Hi JC, I'm Ethan Yang, founder of Nanovascular Technologies. We are developing …" at bounding box center [675, 414] width 294 height 46
click at [549, 400] on span "Hi JC, I'm Ethan Yang, founder of Nanovascular Technologies. We are developing …" at bounding box center [675, 413] width 294 height 42
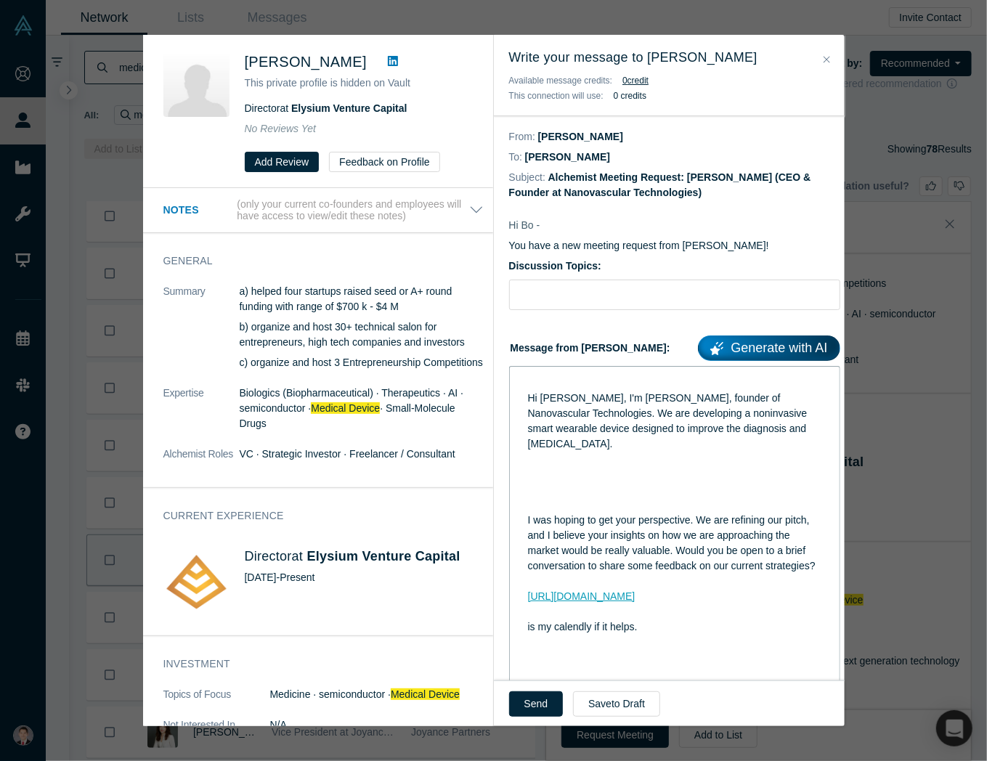
click at [550, 378] on div "rdw-editor" at bounding box center [675, 383] width 294 height 15
click at [530, 395] on span "Hi Bo, I'm Ethan Yang, founder of Nanovascular Technologies. We are developing …" at bounding box center [669, 420] width 283 height 57
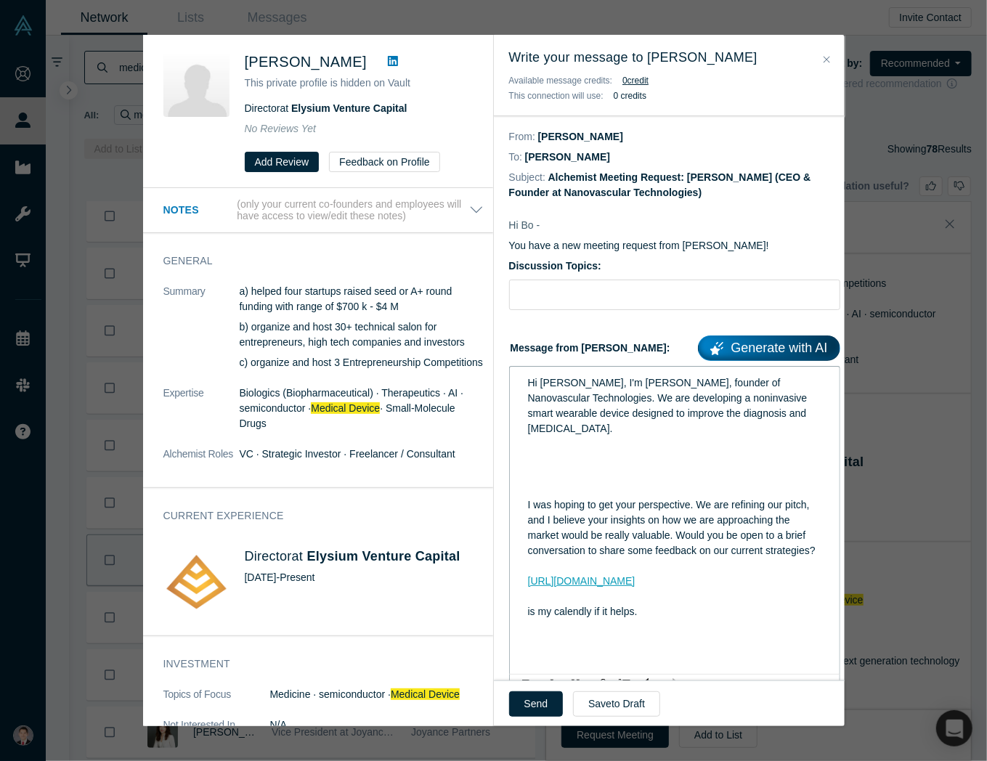
click at [586, 461] on div "rdw-editor" at bounding box center [675, 459] width 294 height 15
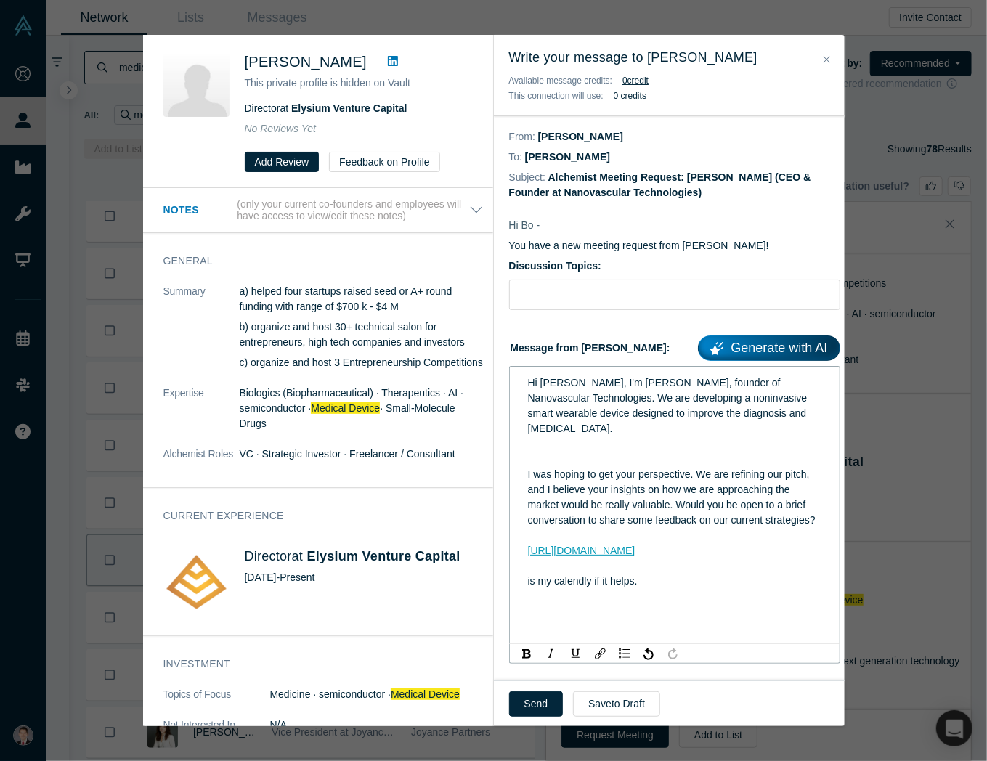
click at [586, 464] on div "rdw-editor" at bounding box center [675, 459] width 294 height 15
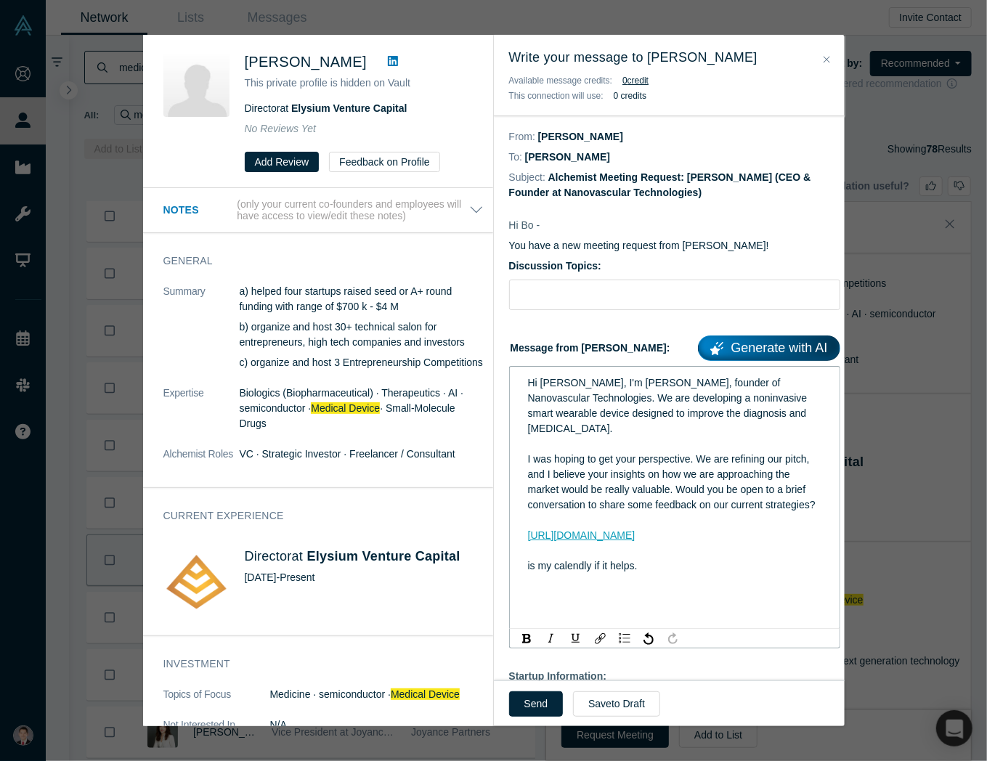
click at [660, 589] on div "rdw-editor" at bounding box center [675, 581] width 294 height 15
drag, startPoint x: 542, startPoint y: 696, endPoint x: 557, endPoint y: 358, distance: 338.2
click at [552, 468] on div "Write your message to Bo Ding Available message credits: 0 credit This connecti…" at bounding box center [669, 381] width 351 height 692
click at [561, 315] on form "Discussion Topics: Message from Ethan: Generate with AI Hi Bo, I'm Ethan Yang, …" at bounding box center [674, 444] width 331 height 371
click at [565, 307] on input "Discussion Topics:" at bounding box center [674, 295] width 331 height 31
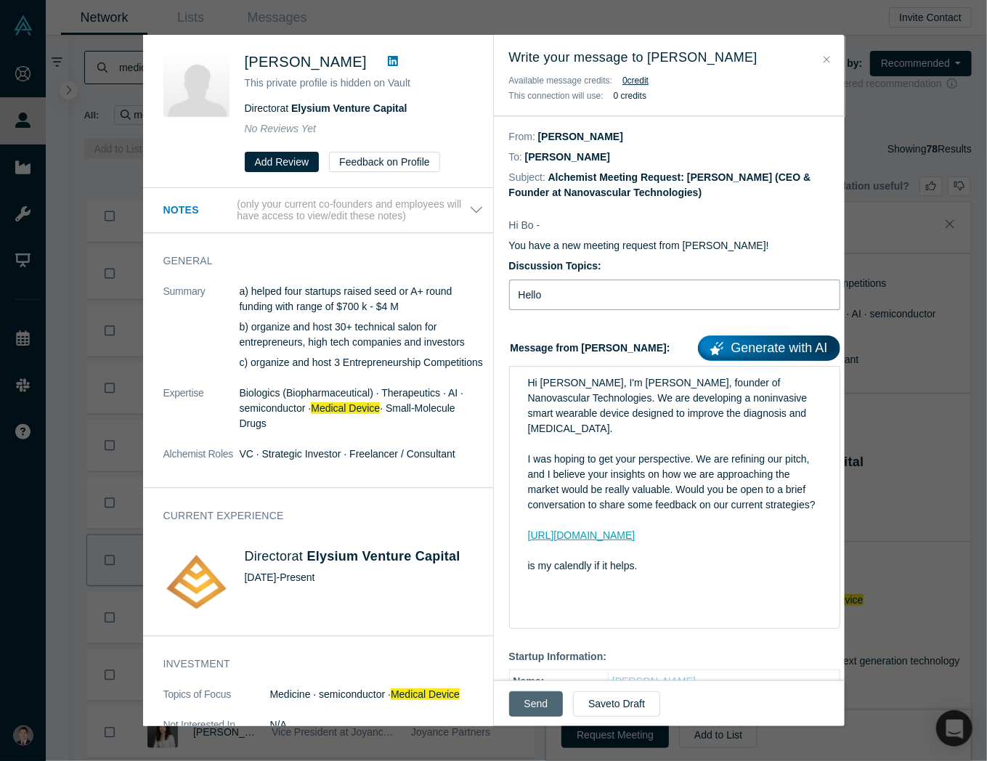
type input "Hello"
click at [533, 710] on button "Send" at bounding box center [536, 704] width 54 height 25
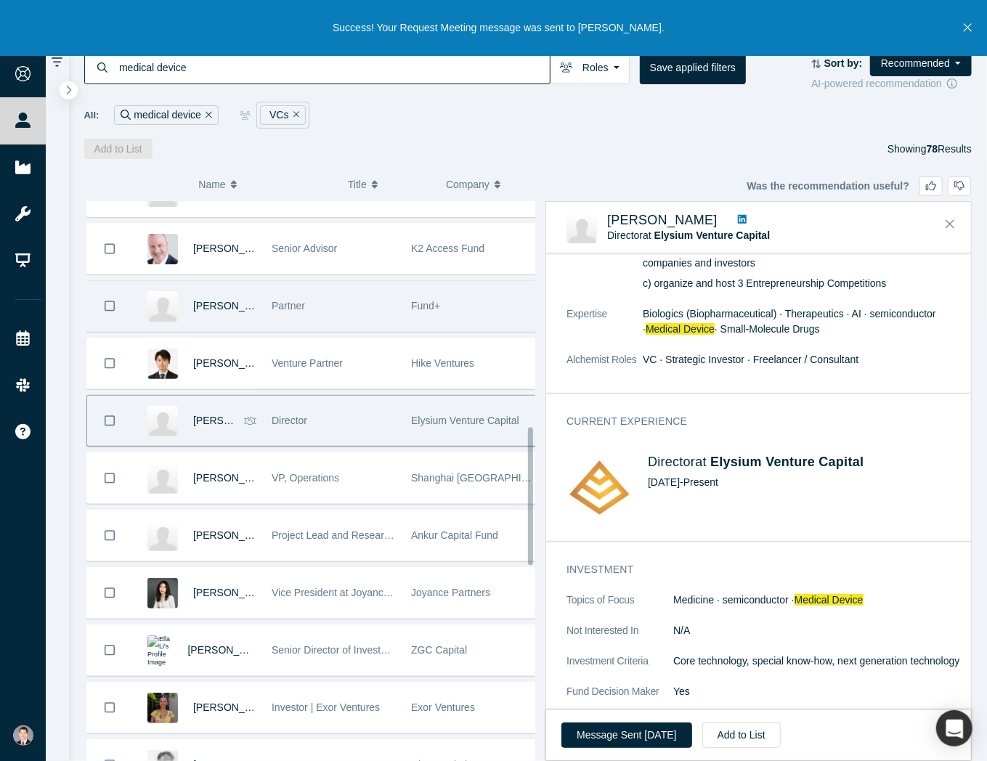
scroll to position [1017, 0]
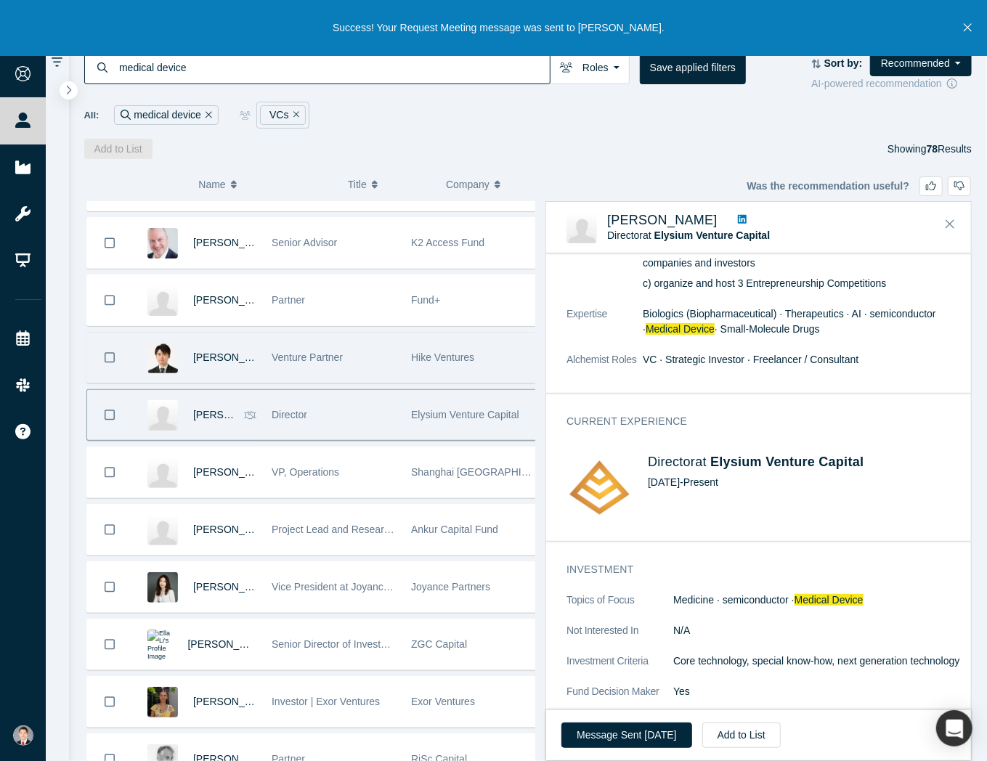
click at [373, 368] on div "Venture Partner" at bounding box center [334, 358] width 124 height 50
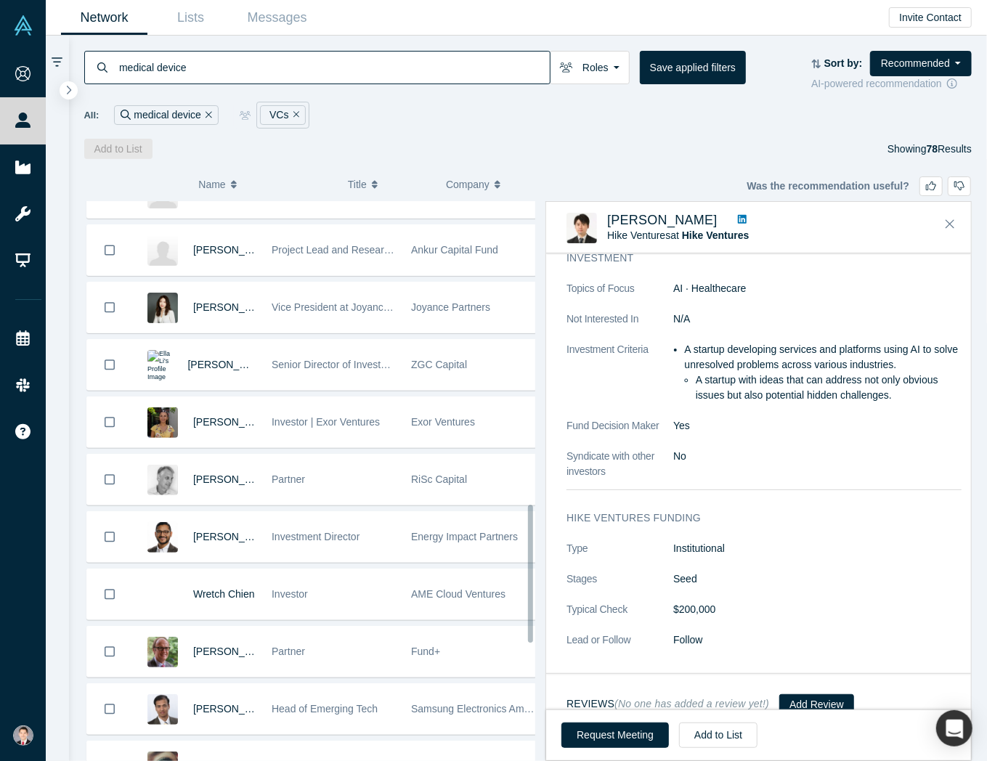
scroll to position [1308, 0]
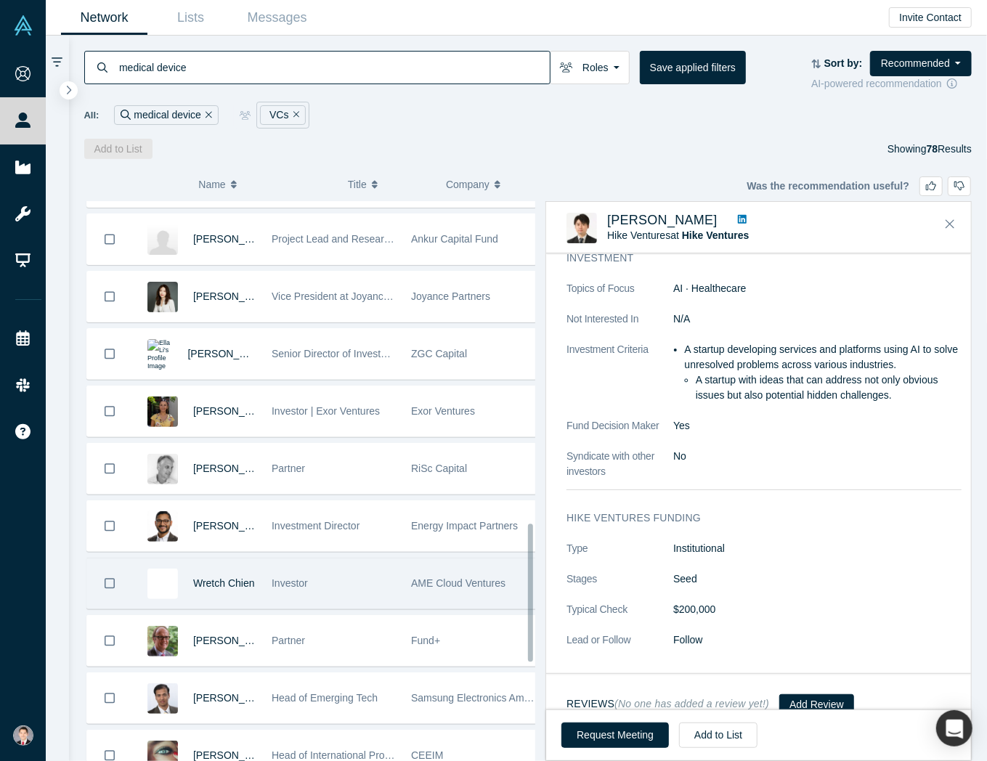
click at [450, 582] on div "AME Cloud Ventures" at bounding box center [473, 584] width 124 height 50
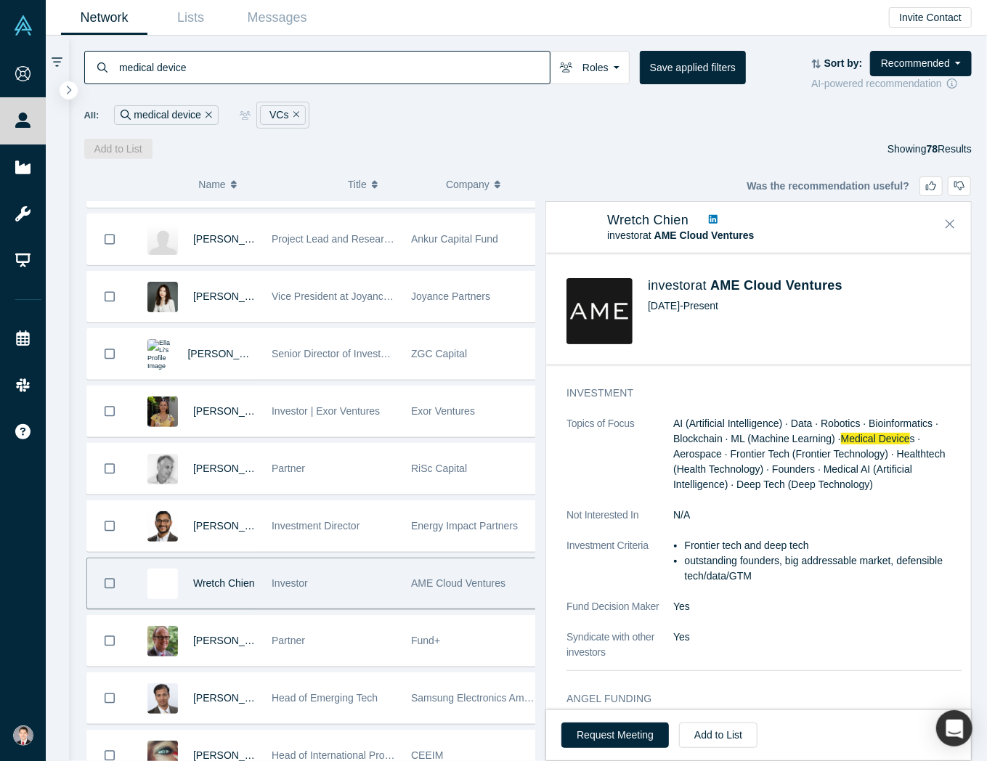
scroll to position [1526, 0]
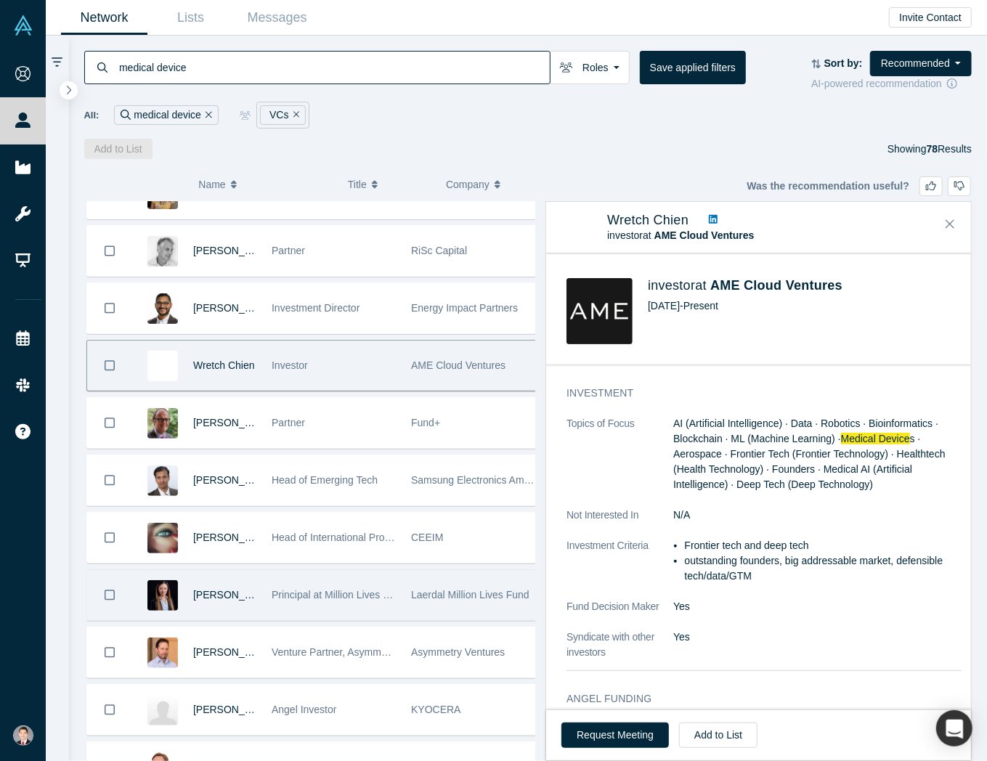
click at [441, 594] on div "Laerdal Million Lives Fund" at bounding box center [473, 595] width 124 height 50
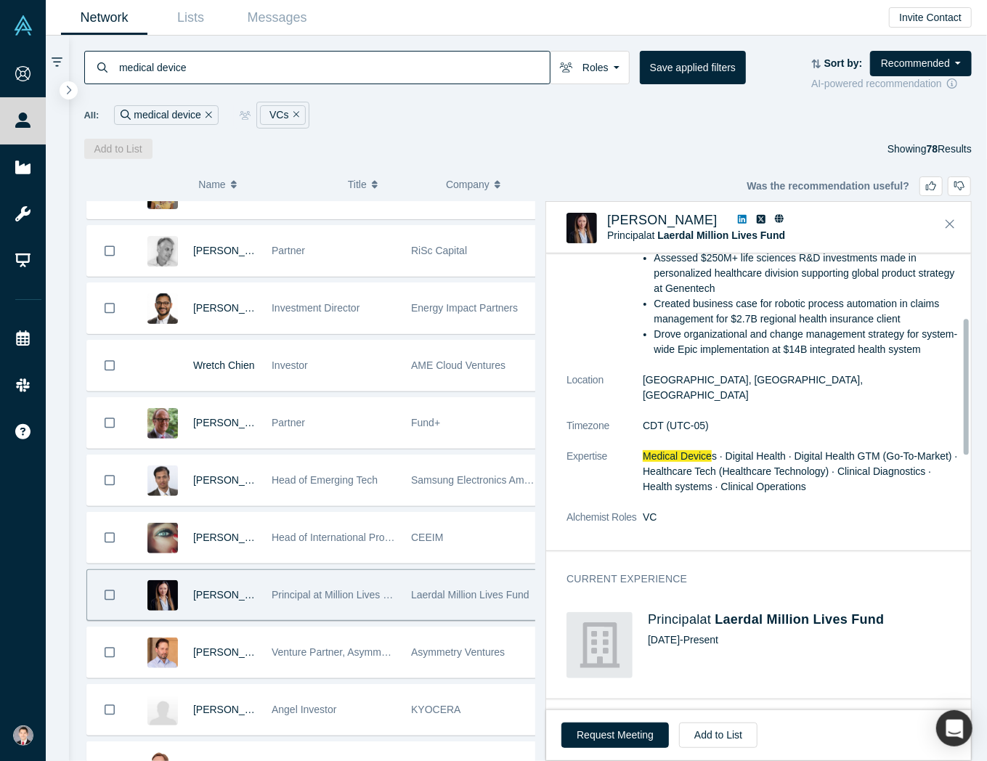
scroll to position [218, 0]
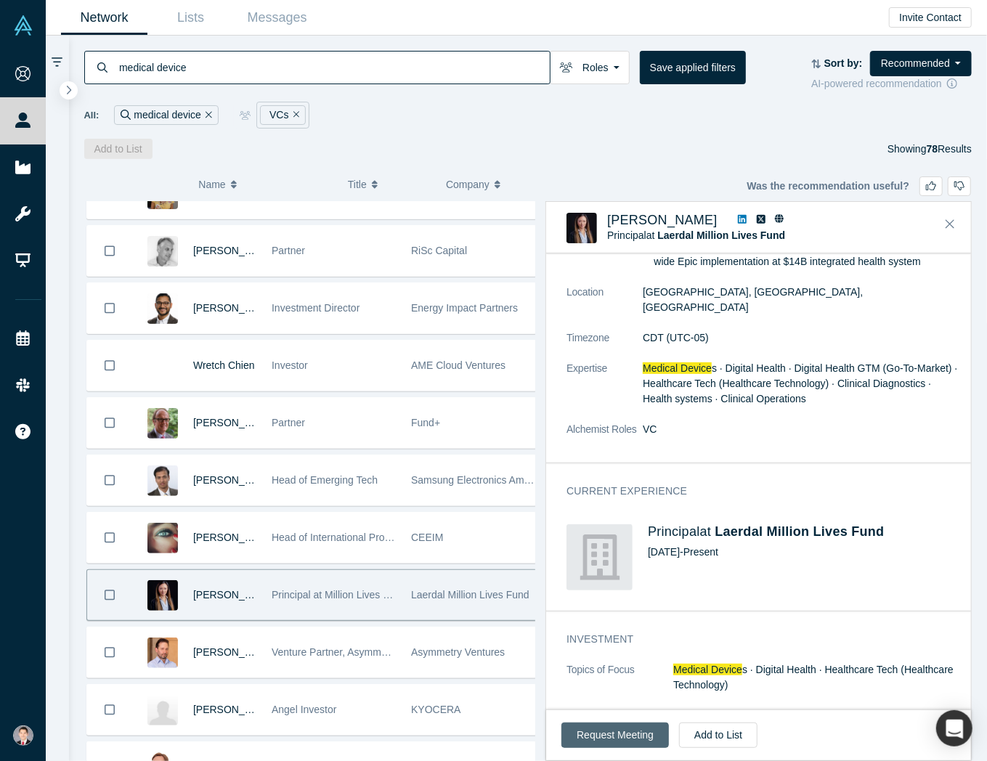
click at [596, 729] on button "Request Meeting" at bounding box center [616, 735] width 108 height 25
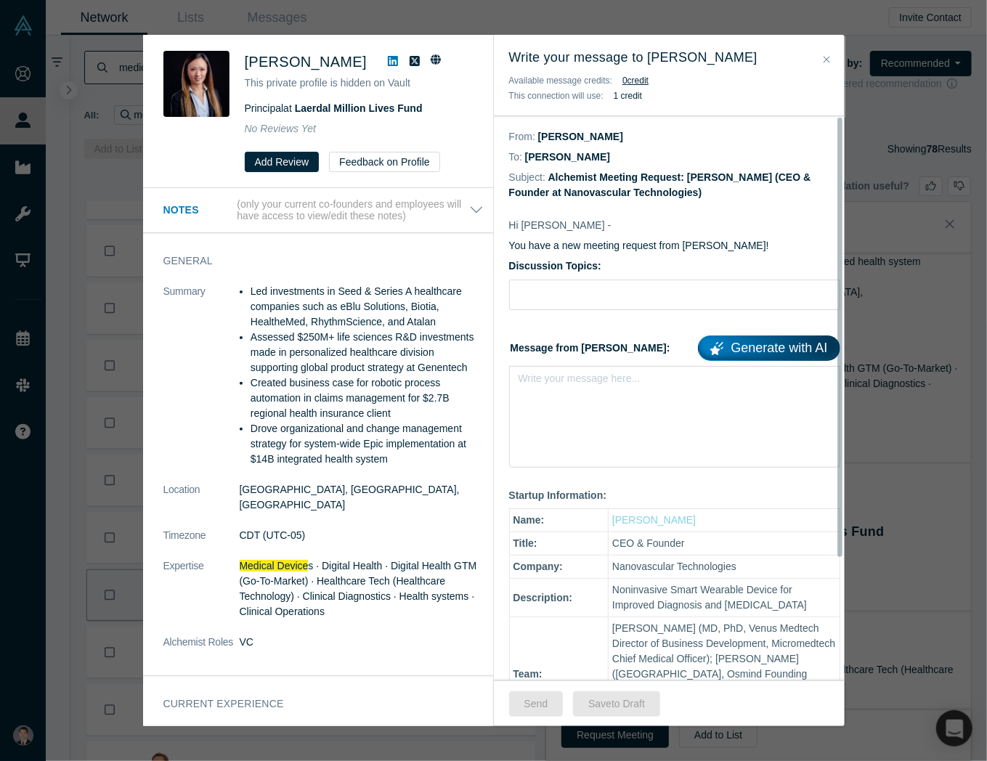
drag, startPoint x: 891, startPoint y: 176, endPoint x: 854, endPoint y: 221, distance: 58.3
click at [892, 176] on div "Was the recommendation useful? Dana Sun This private profile is hidden on Vault…" at bounding box center [493, 380] width 987 height 761
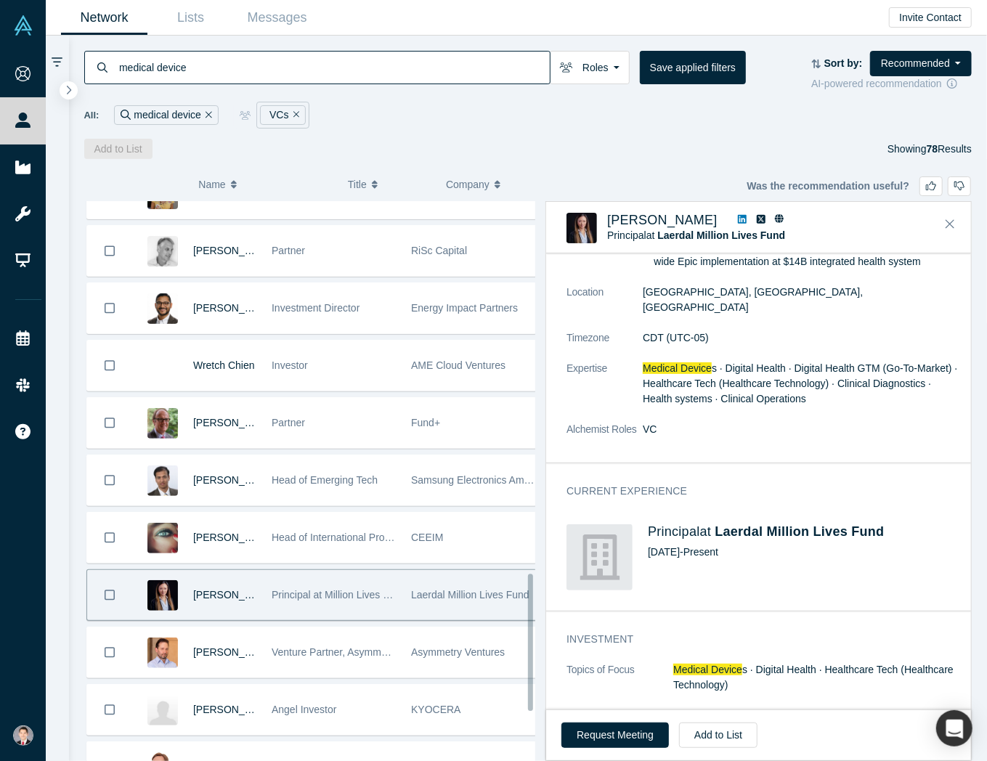
scroll to position [1671, 0]
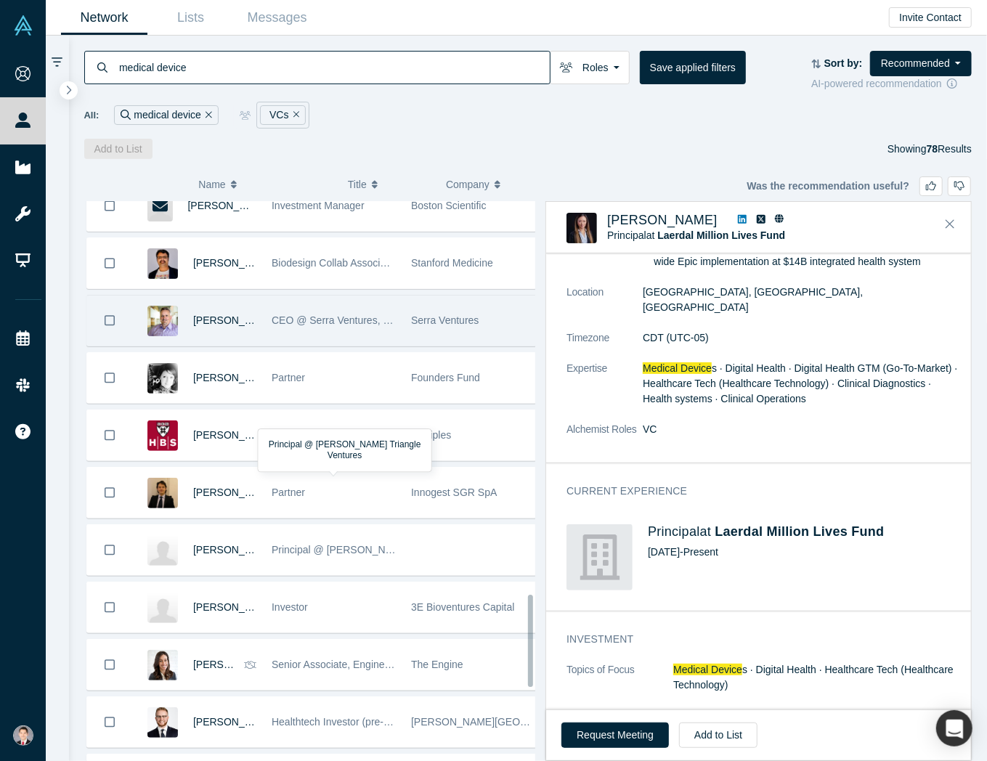
scroll to position [2398, 0]
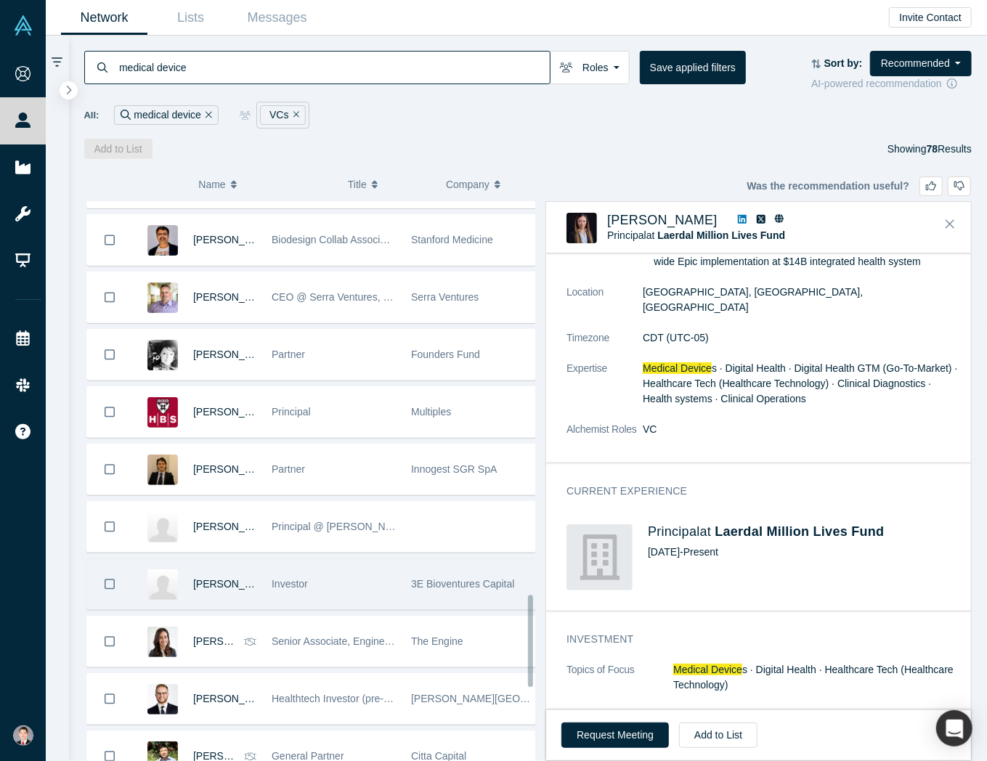
click at [343, 565] on div "Investor" at bounding box center [334, 584] width 124 height 50
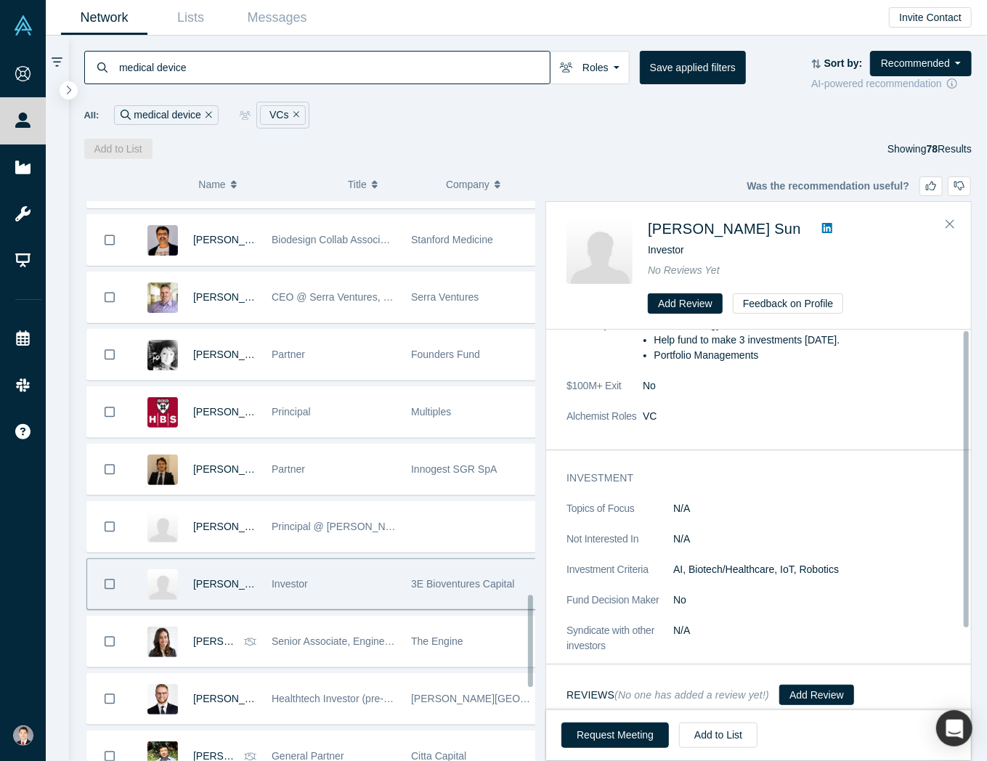
scroll to position [0, 0]
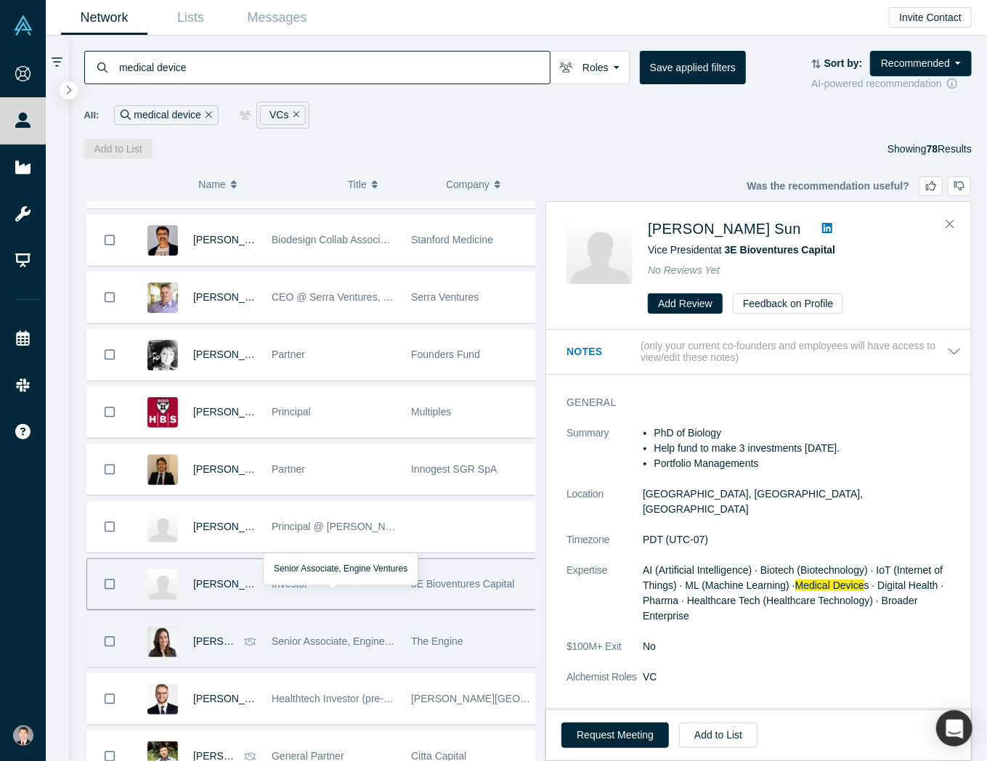
click at [370, 631] on div "Senior Associate, Engine Ventures" at bounding box center [334, 642] width 124 height 50
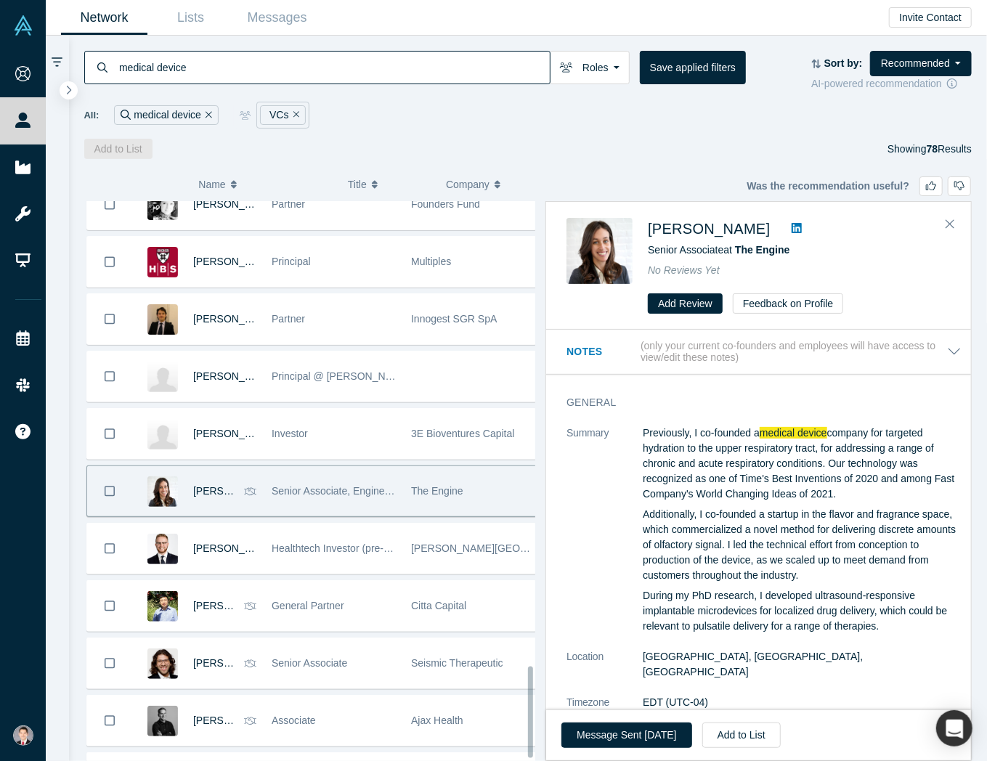
scroll to position [2876, 0]
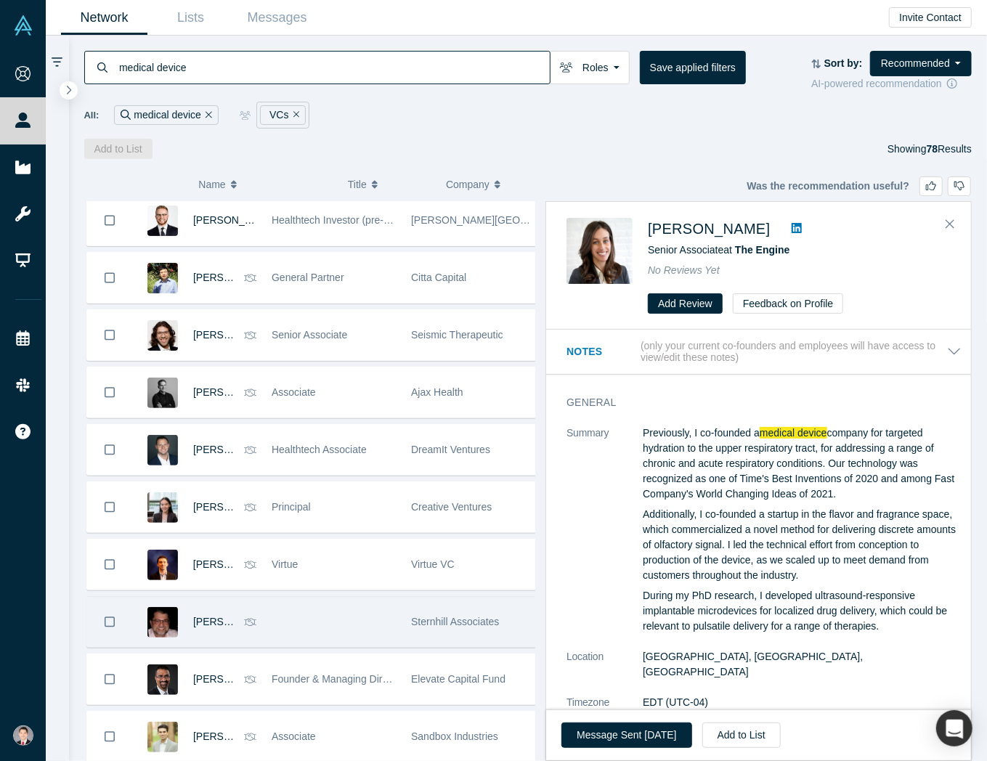
click at [347, 597] on div at bounding box center [333, 622] width 139 height 50
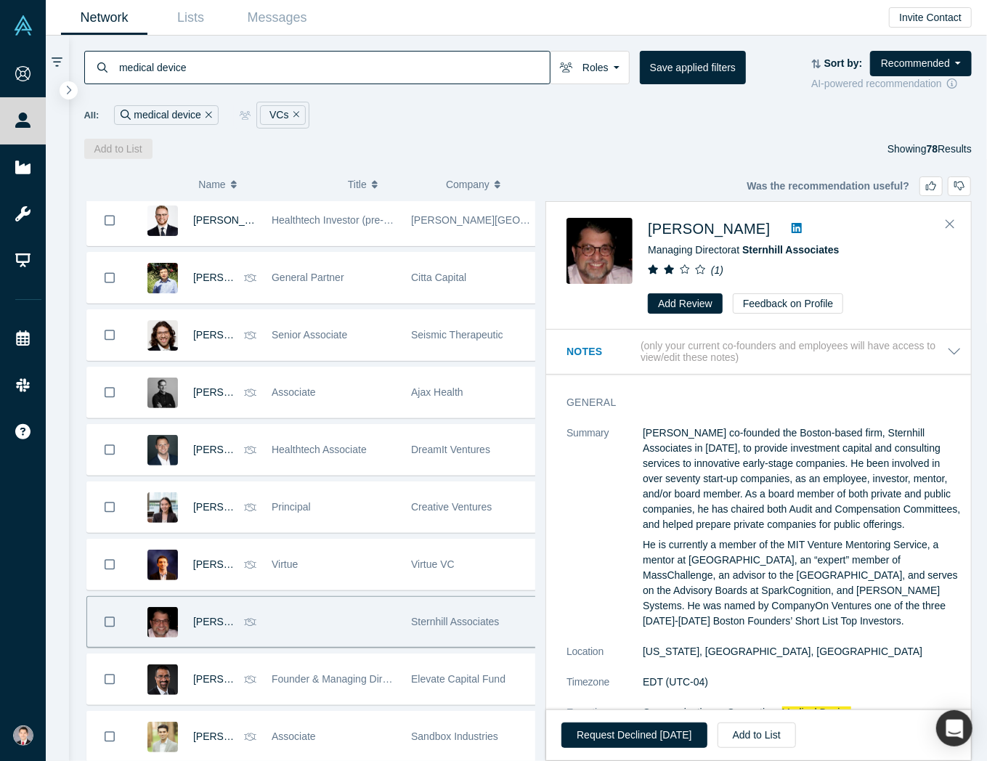
click at [766, 474] on p "Bob Stearns co-founded the Boston-based firm, Sternhill Associates in 2015, to …" at bounding box center [802, 479] width 319 height 107
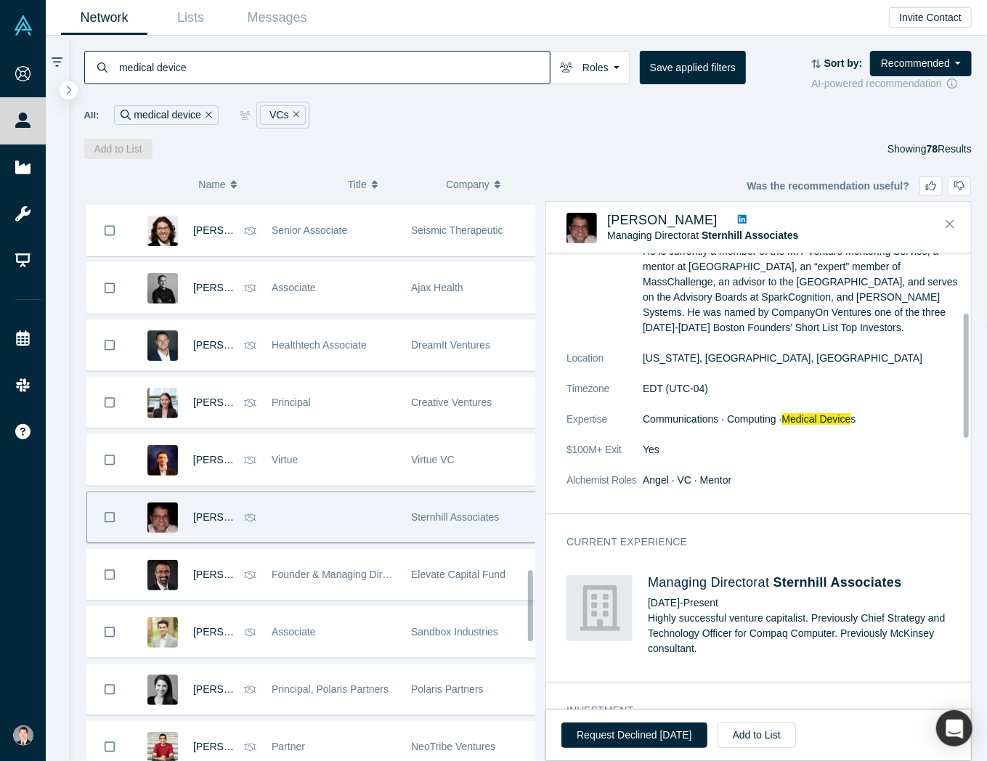
scroll to position [3094, 0]
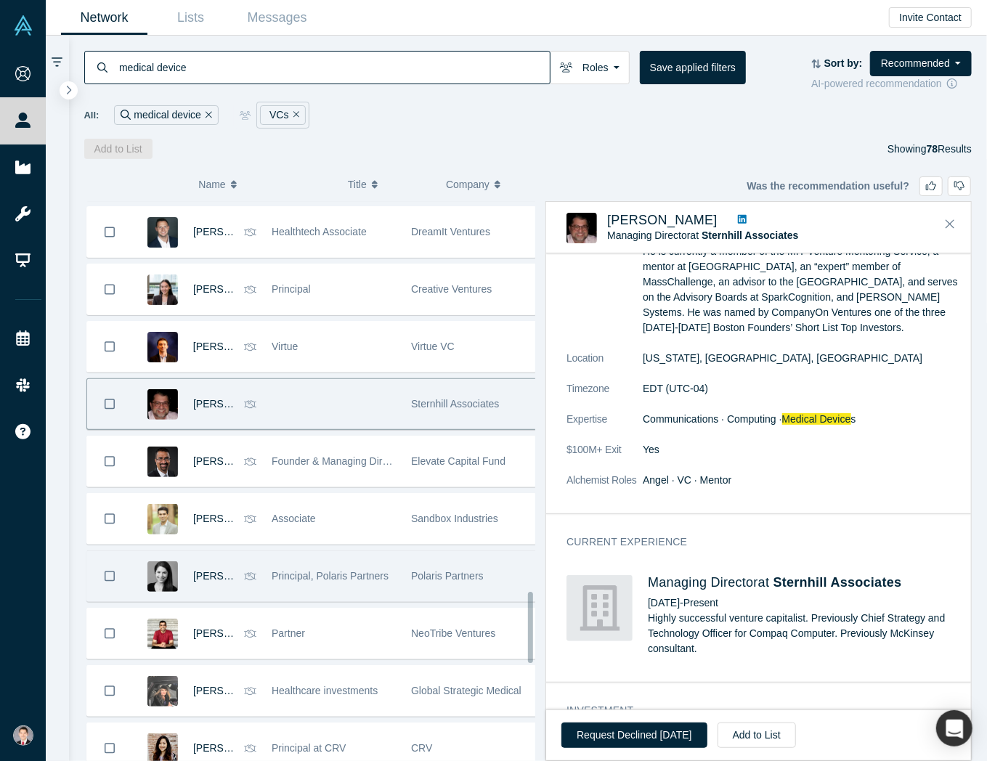
click at [498, 569] on div "Polaris Partners" at bounding box center [473, 576] width 124 height 50
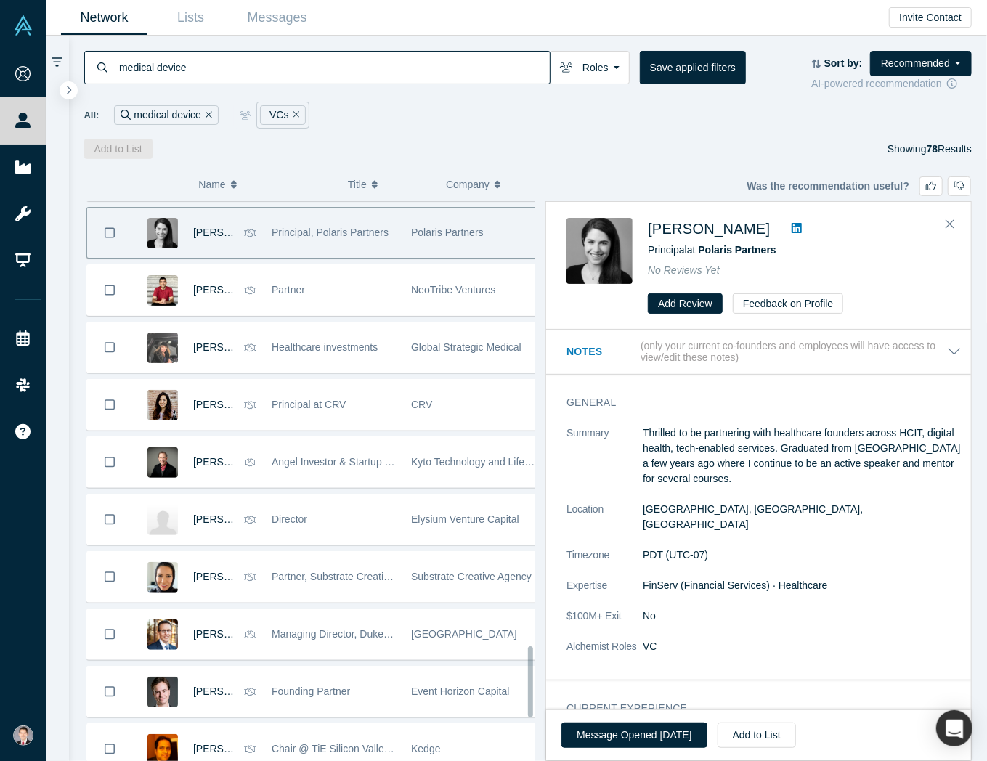
scroll to position [3530, 0]
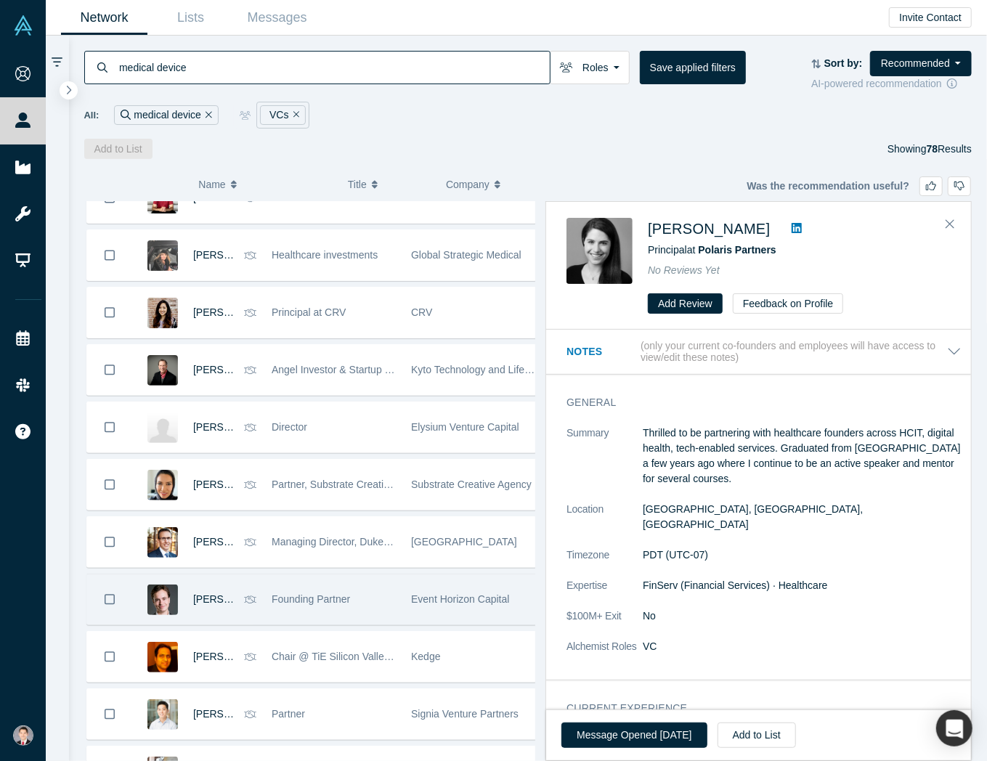
click at [411, 582] on div "Event Horizon Capital" at bounding box center [473, 600] width 124 height 50
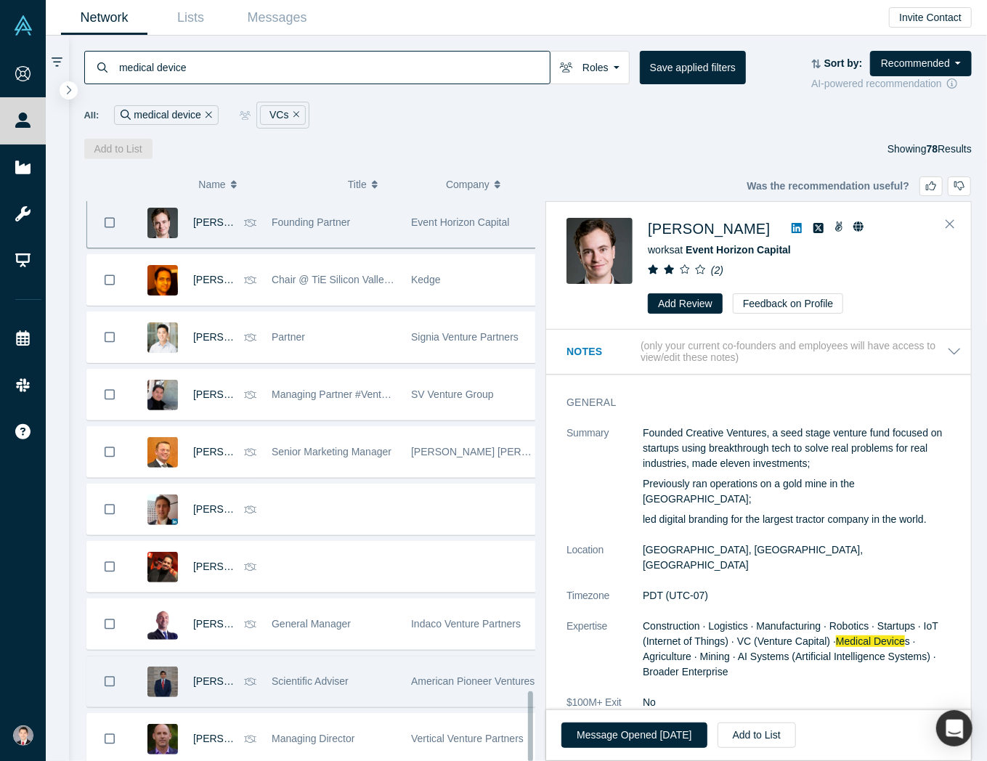
scroll to position [3910, 0]
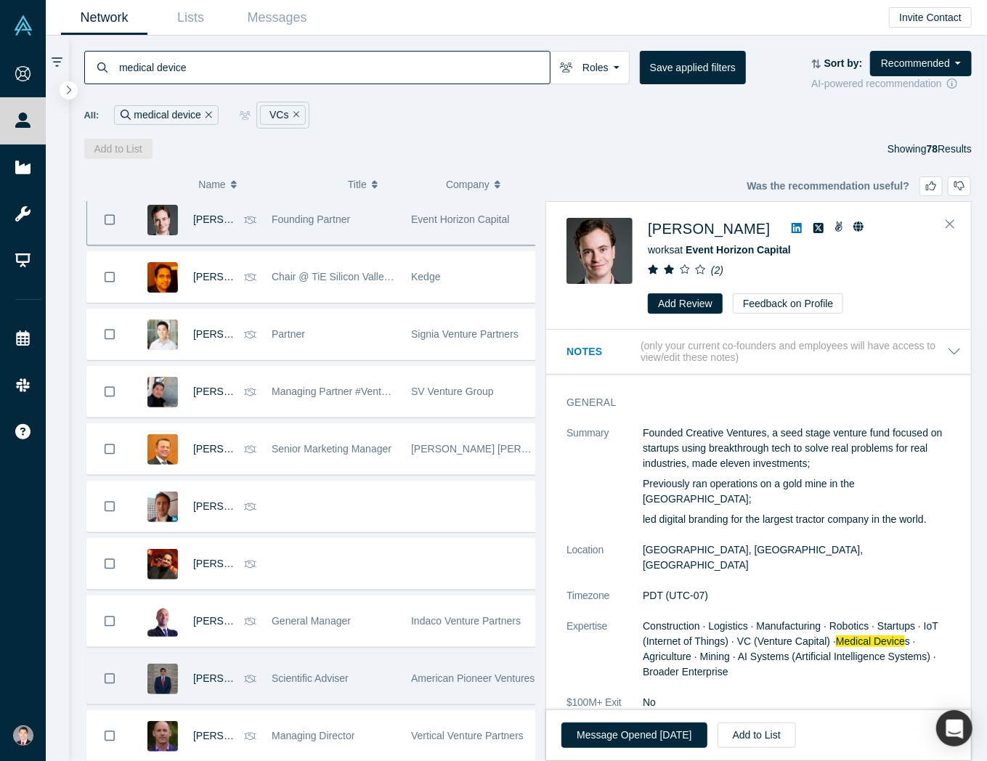
click at [469, 654] on div "American Pioneer Ventures" at bounding box center [473, 679] width 124 height 50
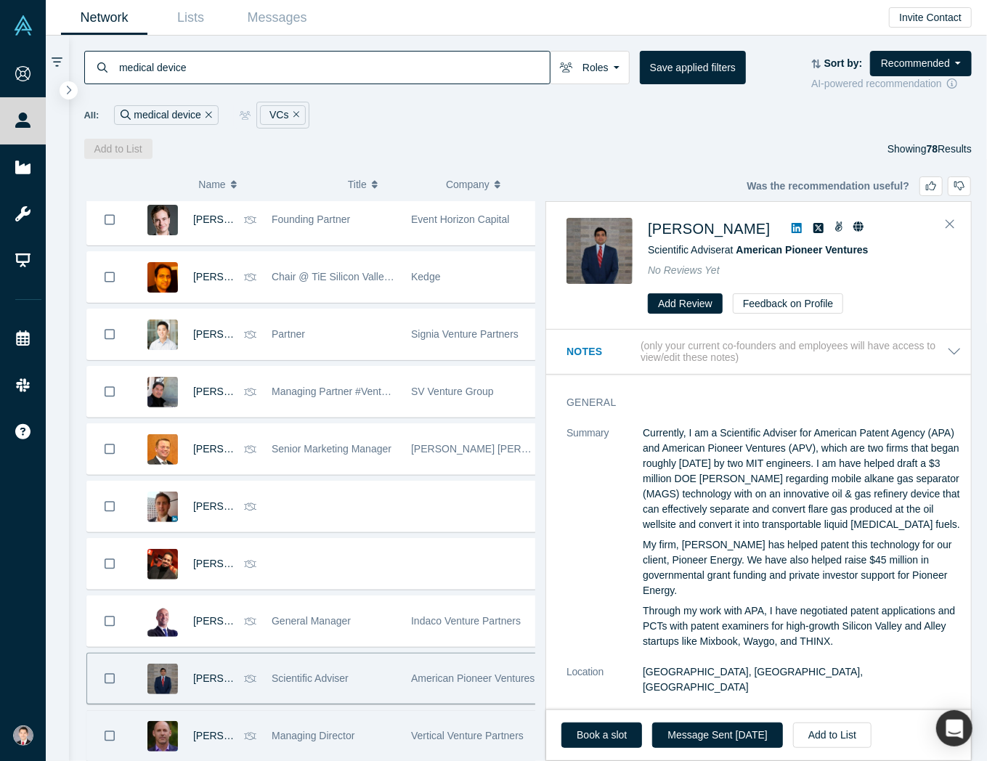
click at [432, 711] on div "Vertical Venture Partners" at bounding box center [473, 736] width 124 height 50
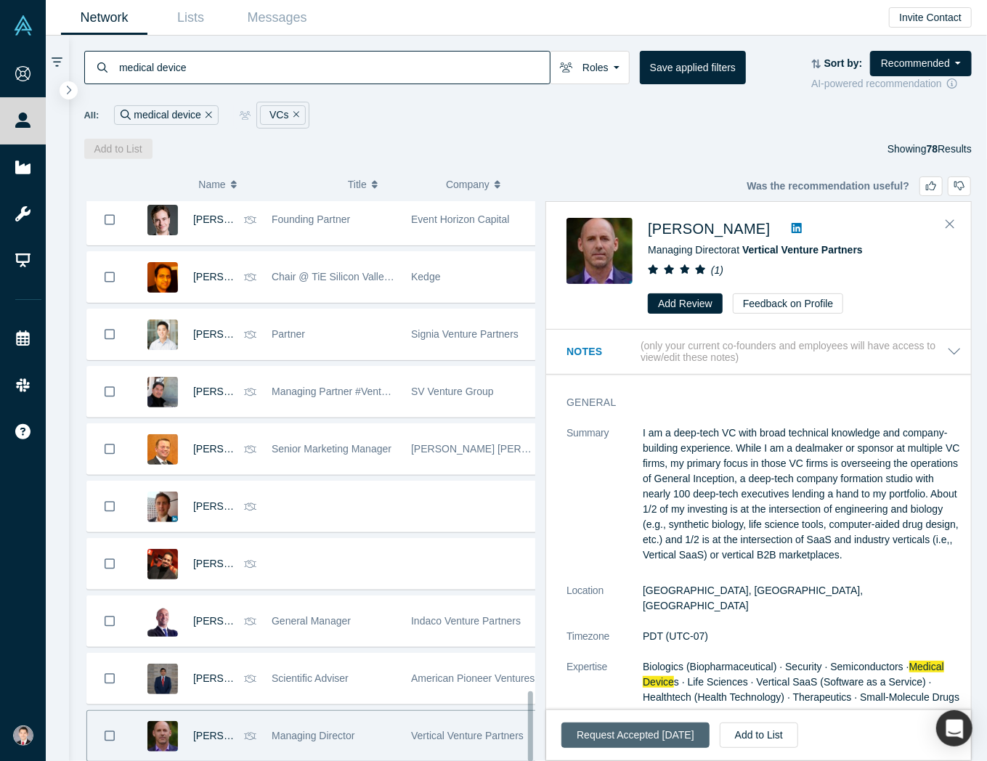
click at [607, 738] on button "Request Accepted Apr 30, 2022" at bounding box center [636, 735] width 148 height 25
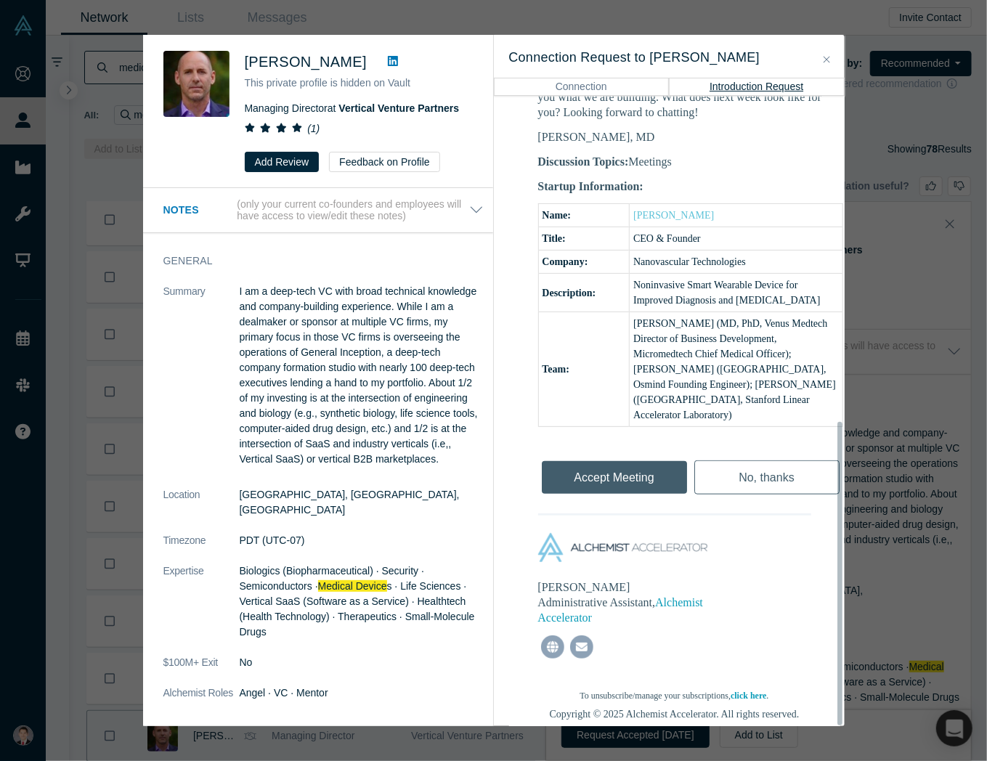
scroll to position [677, 0]
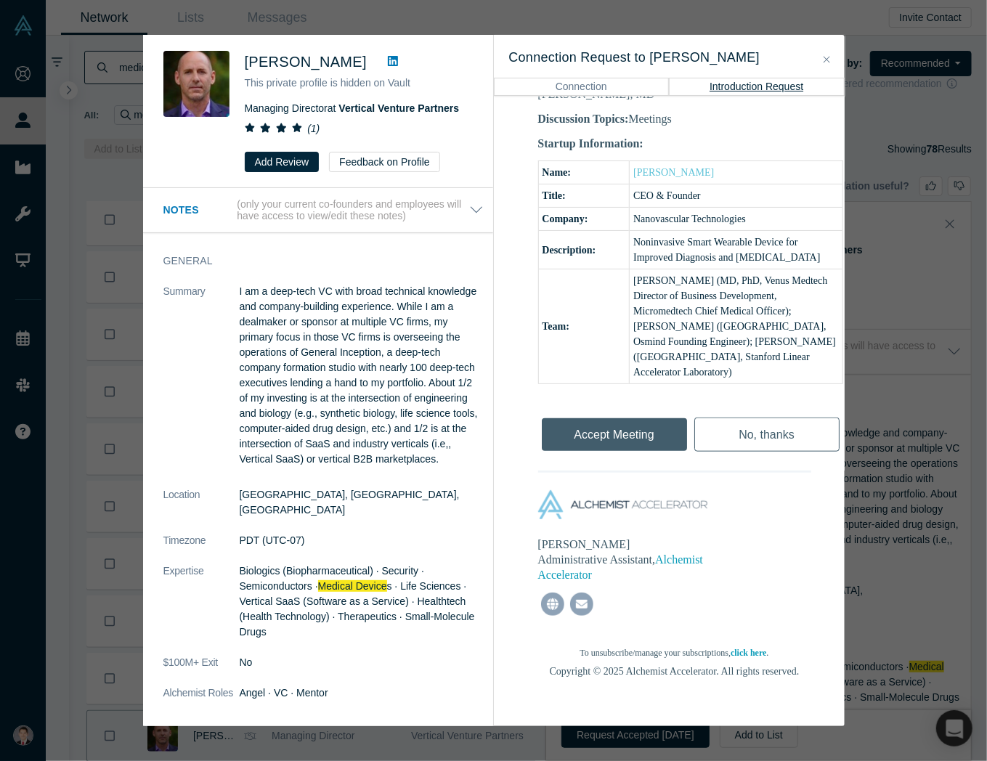
click at [635, 418] on div "Accept Meeting" at bounding box center [614, 431] width 153 height 49
click at [883, 467] on div "Was the recommendation useful? Paul Conley This private profile is hidden on Va…" at bounding box center [493, 380] width 987 height 761
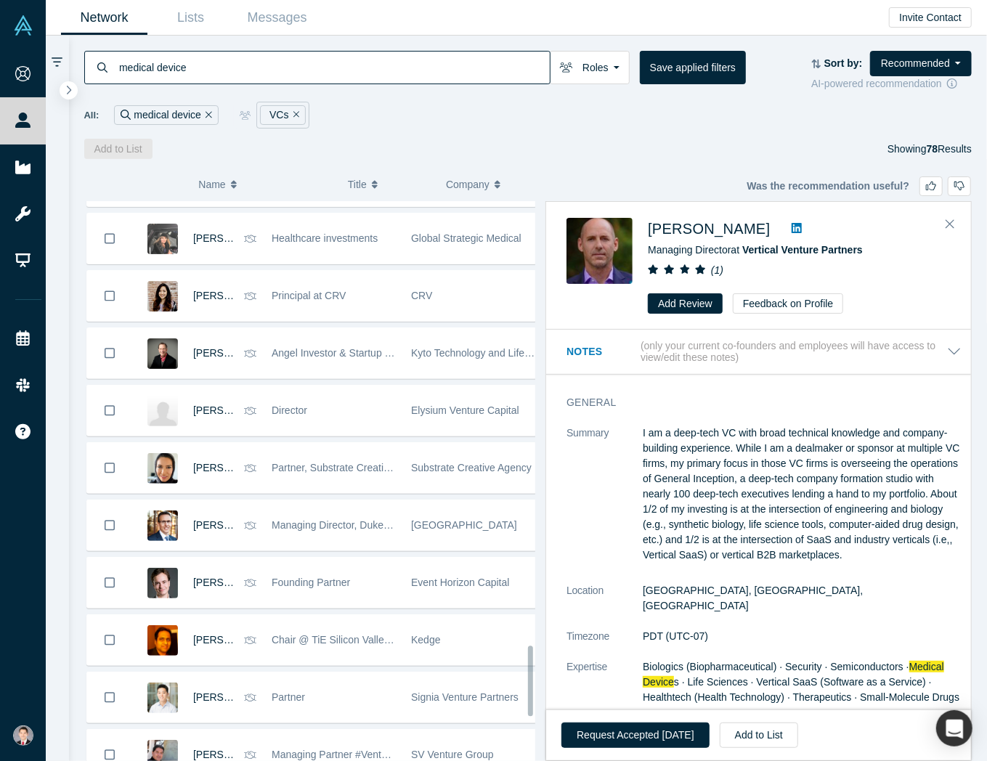
scroll to position [3184, 0]
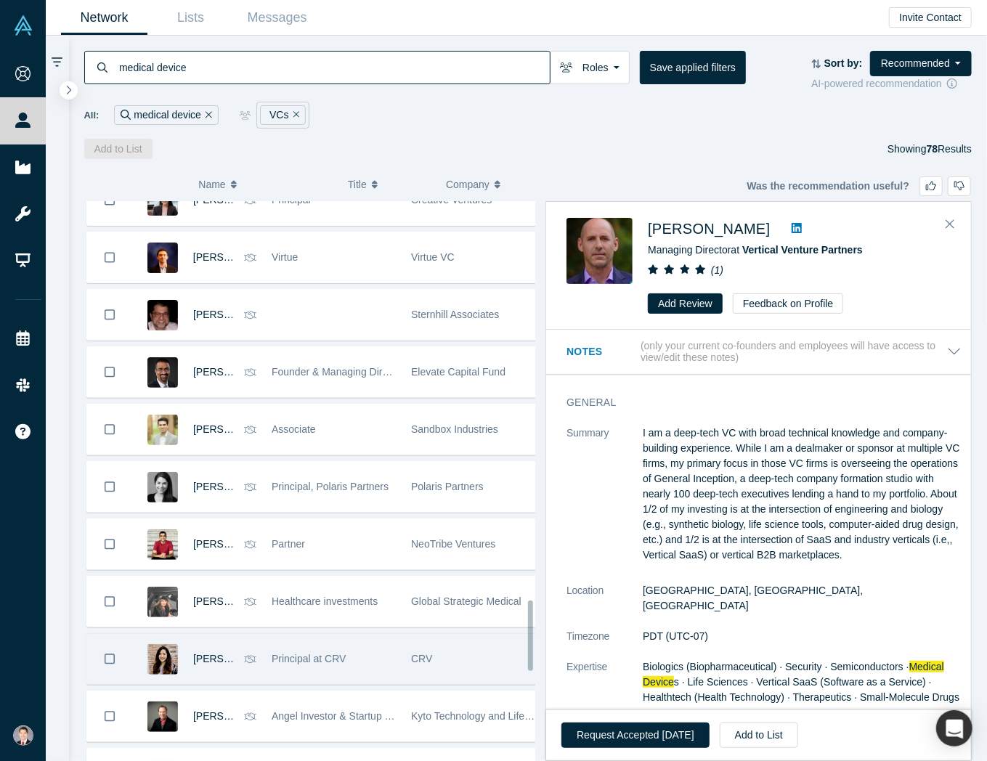
click at [436, 634] on div "CRV" at bounding box center [473, 659] width 124 height 50
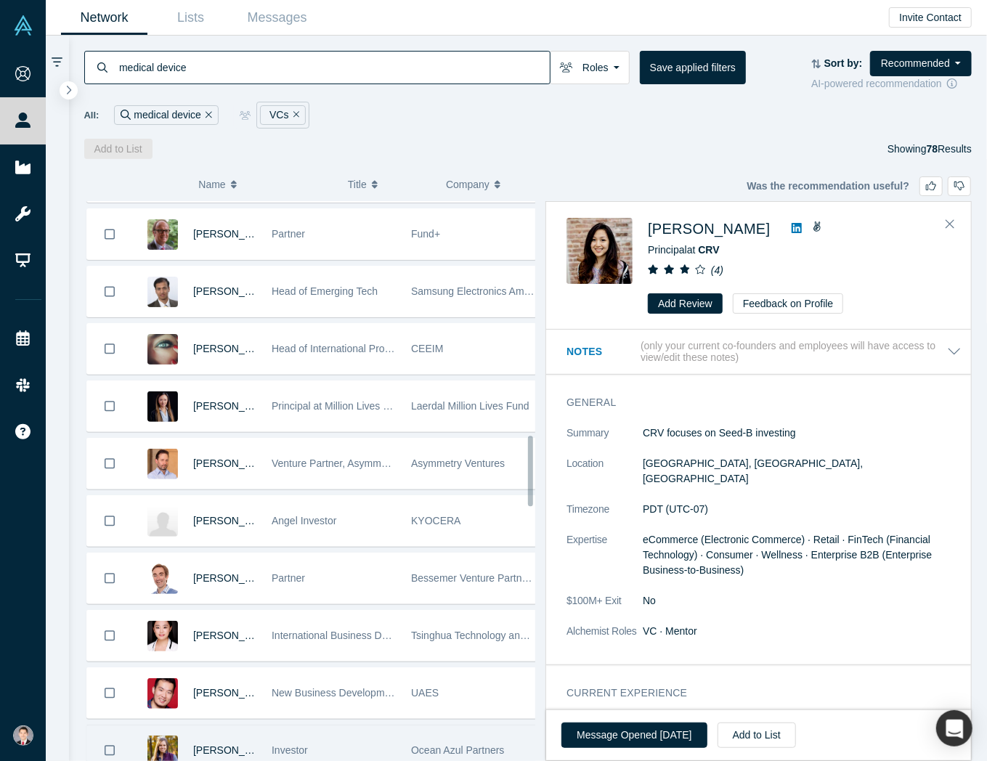
scroll to position [1876, 0]
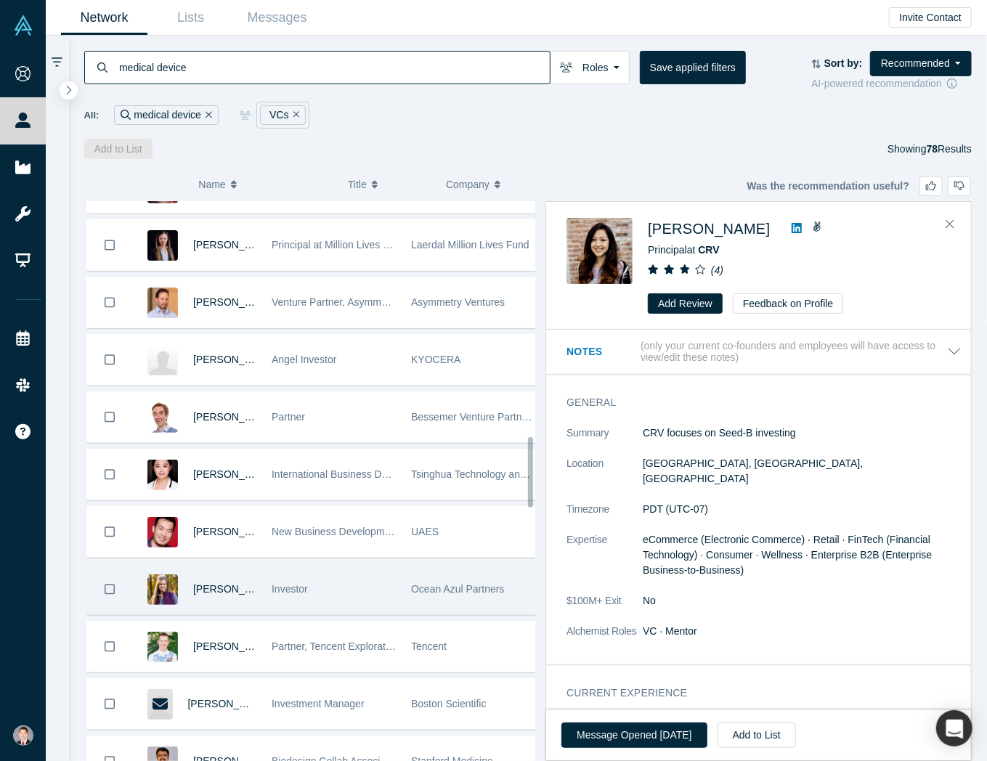
click at [390, 576] on div "Investor" at bounding box center [333, 590] width 139 height 50
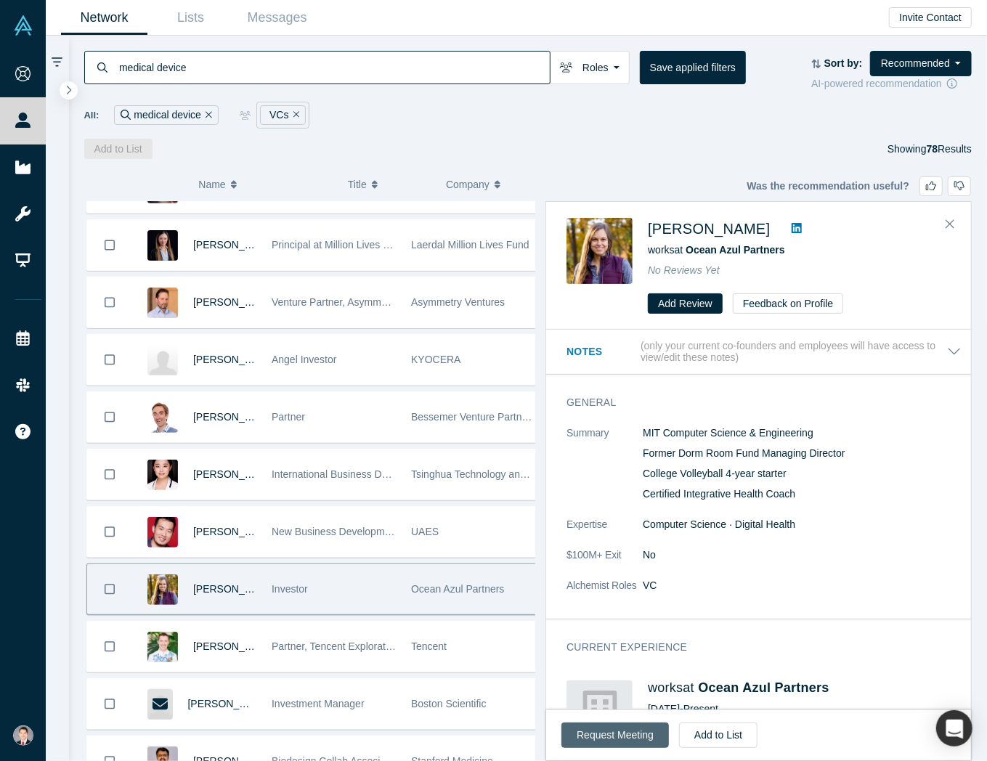
click at [626, 738] on button "Request Meeting" at bounding box center [616, 735] width 108 height 25
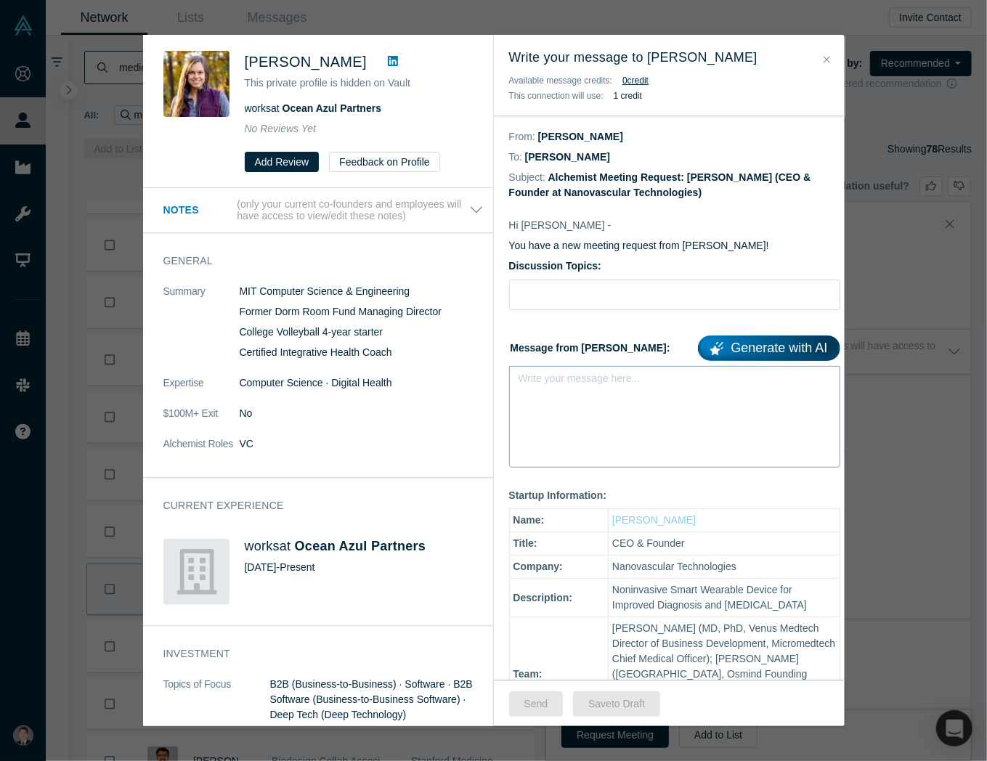
click at [584, 396] on div "Write your message here..." at bounding box center [674, 417] width 331 height 102
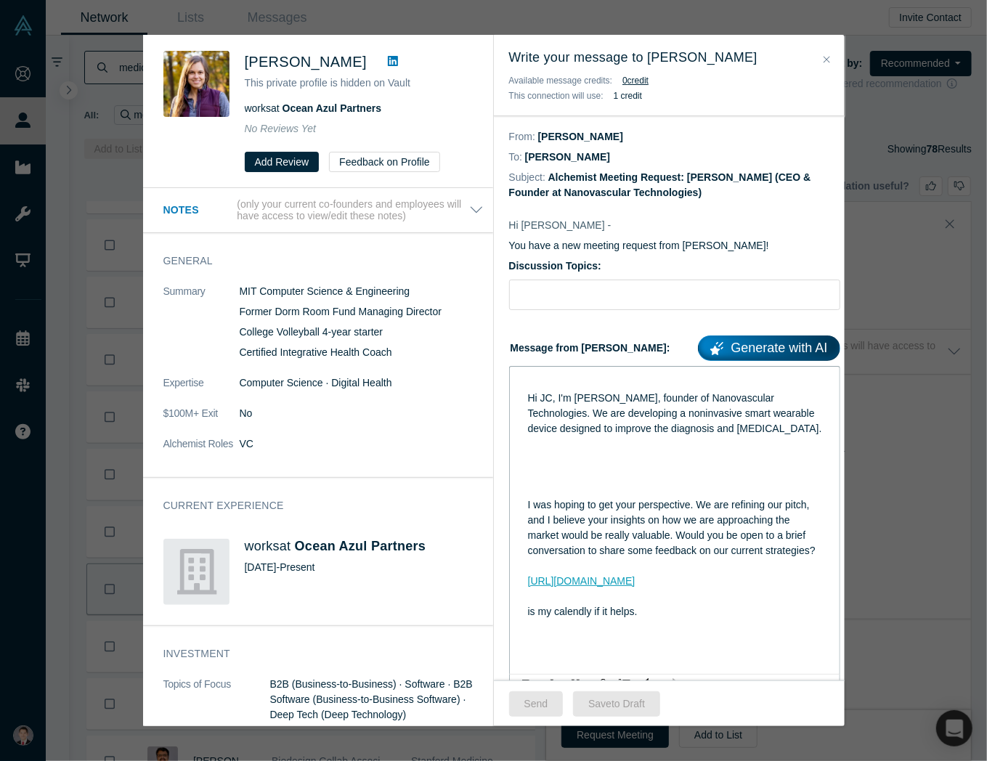
click at [581, 498] on div "rdw-editor" at bounding box center [675, 489] width 294 height 15
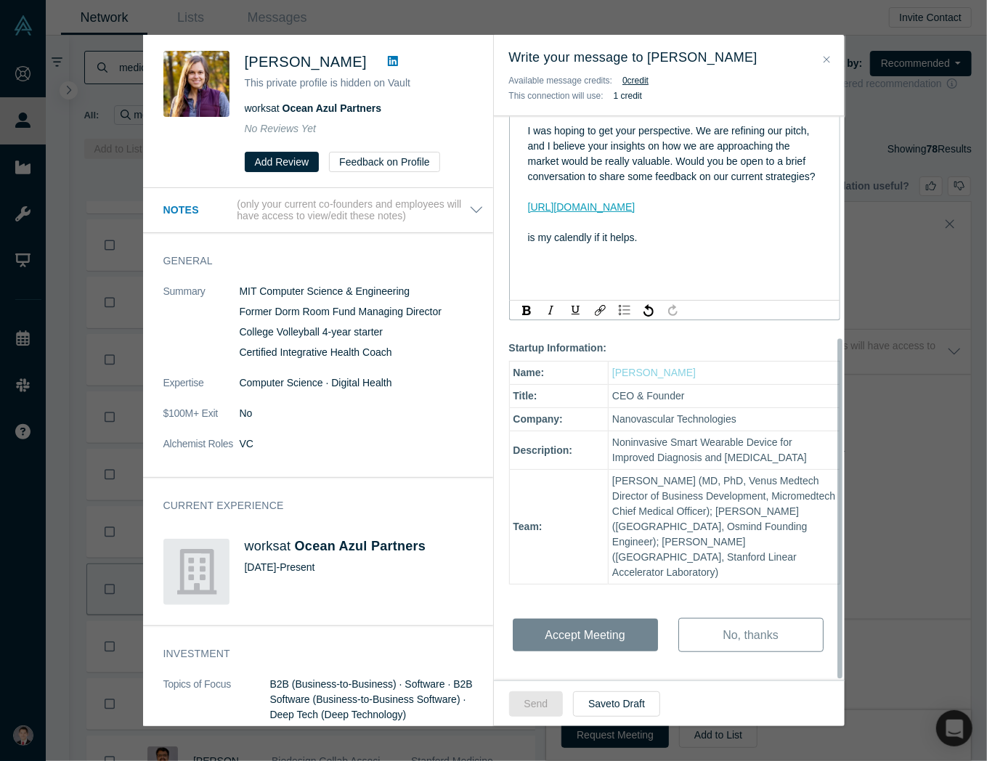
scroll to position [368, 0]
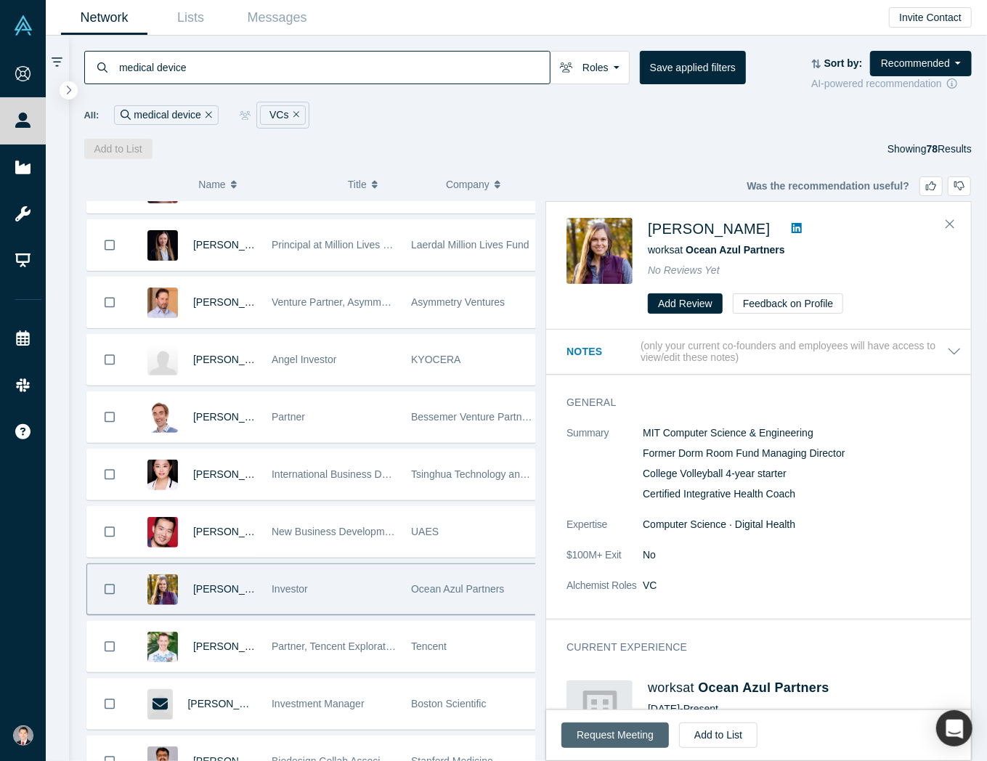
click at [644, 738] on button "Request Meeting" at bounding box center [616, 735] width 108 height 25
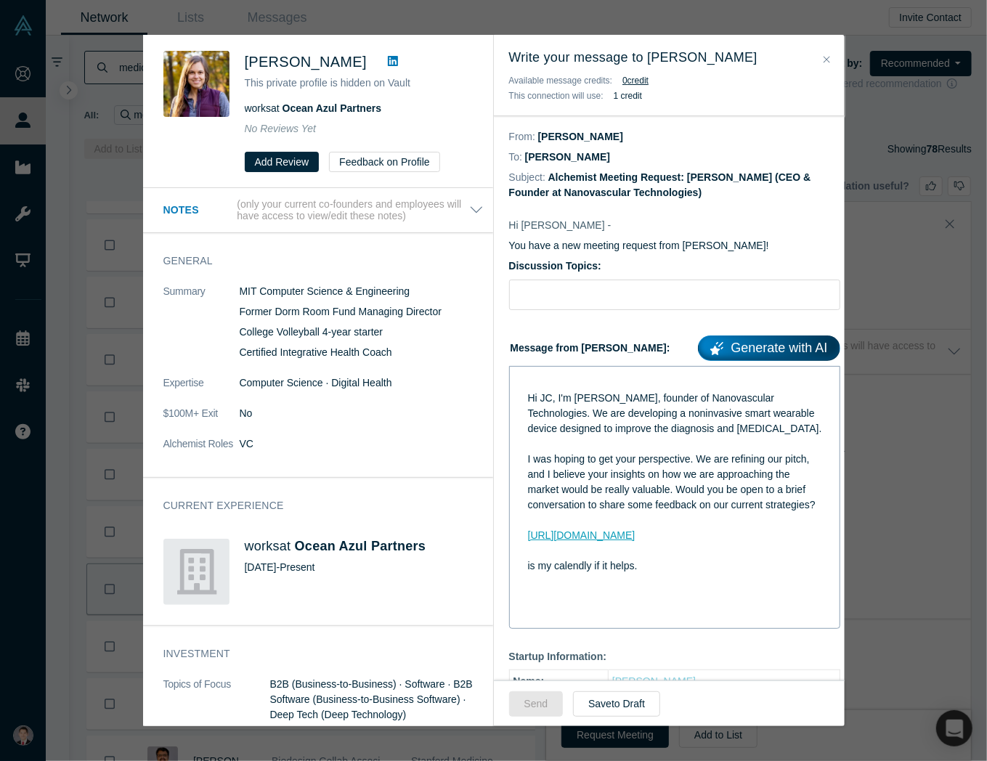
click at [578, 384] on div "rdw-editor" at bounding box center [675, 383] width 294 height 15
drag, startPoint x: 549, startPoint y: 397, endPoint x: 503, endPoint y: 365, distance: 56.0
click at [503, 365] on div "Hi Lisette - You have a new meeting request from Ethan Yang! Discussion Topics:…" at bounding box center [675, 611] width 362 height 817
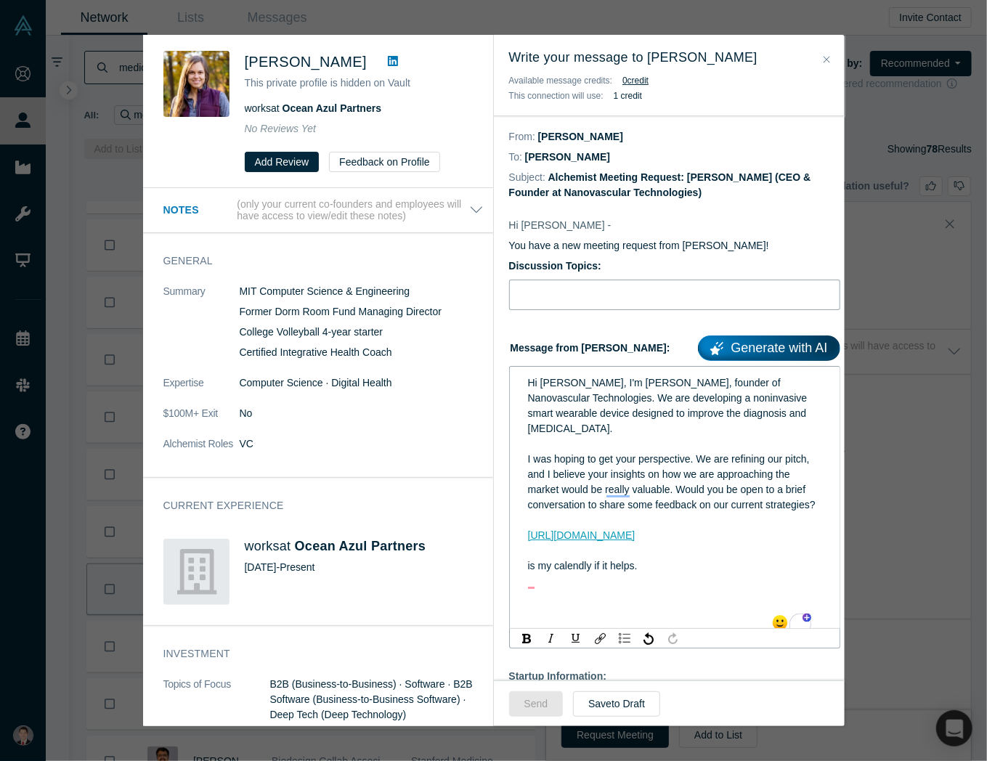
click at [578, 304] on input "Discussion Topics:" at bounding box center [674, 295] width 331 height 31
type input "Hello! Connect with nanovascular"
click at [581, 620] on div "To enrich screen reader interactions, please activate Accessibility in Grammarl…" at bounding box center [675, 611] width 294 height 15
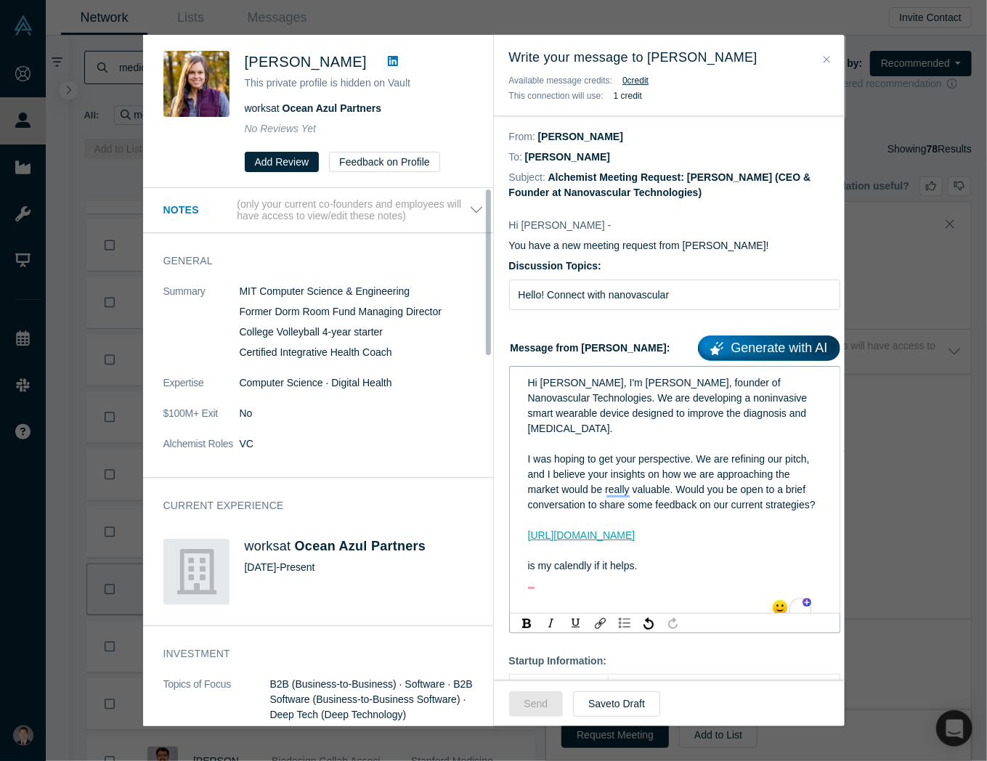
click at [382, 65] on link at bounding box center [393, 61] width 22 height 17
click at [89, 190] on div "Was the recommendation useful? Lisette Tellez This private profile is hidden on…" at bounding box center [493, 380] width 987 height 761
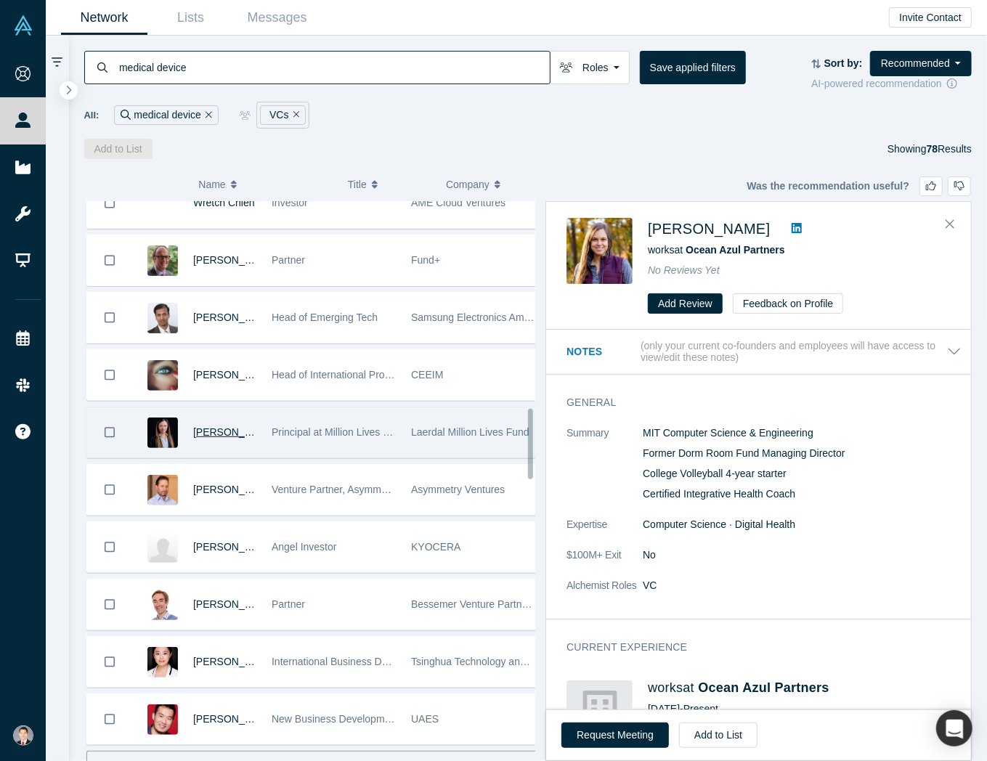
scroll to position [1585, 0]
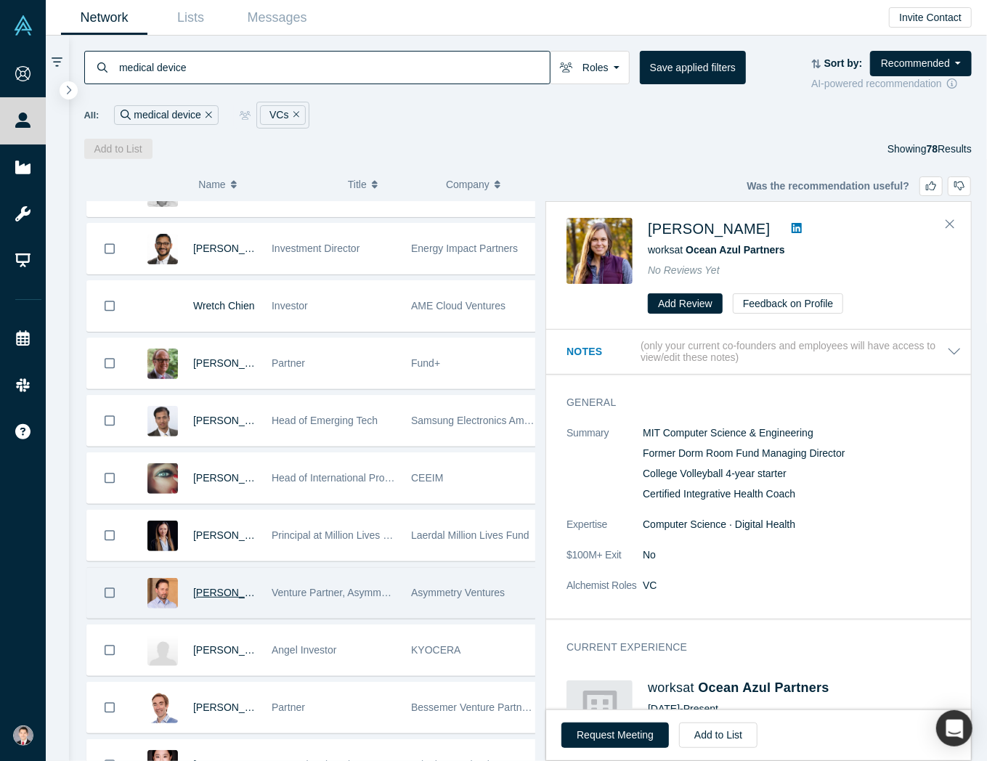
click at [232, 587] on span "Daniel Gould" at bounding box center [235, 593] width 84 height 12
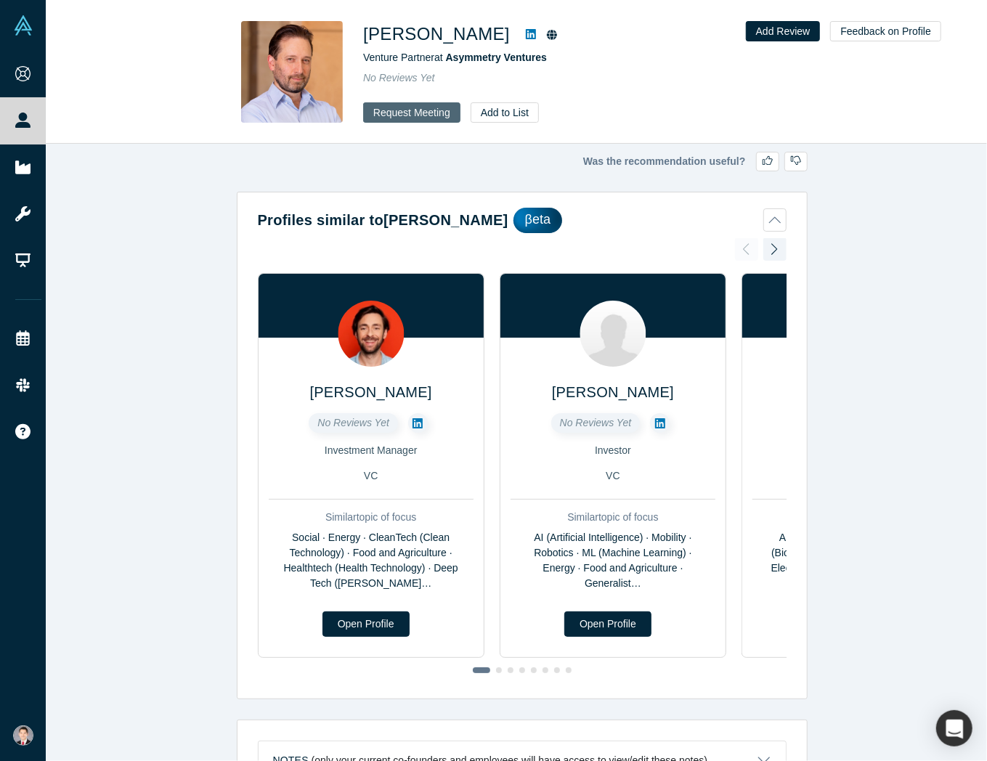
click at [424, 119] on button "Request Meeting" at bounding box center [411, 112] width 97 height 20
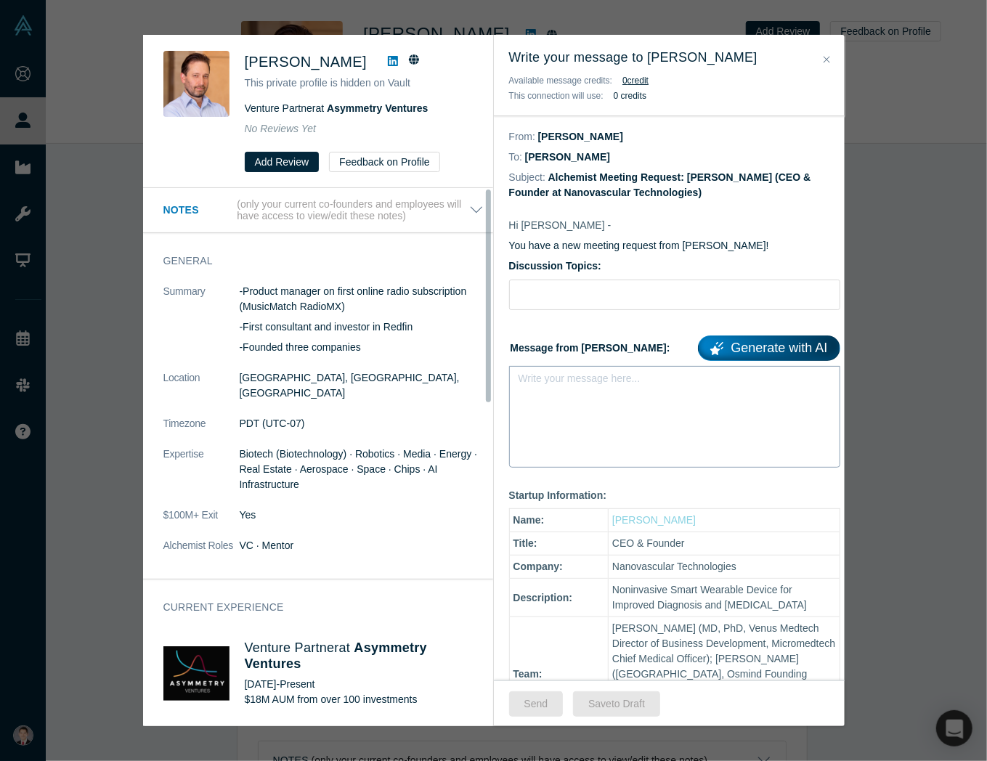
click at [562, 412] on div "Write your message here..." at bounding box center [674, 417] width 331 height 102
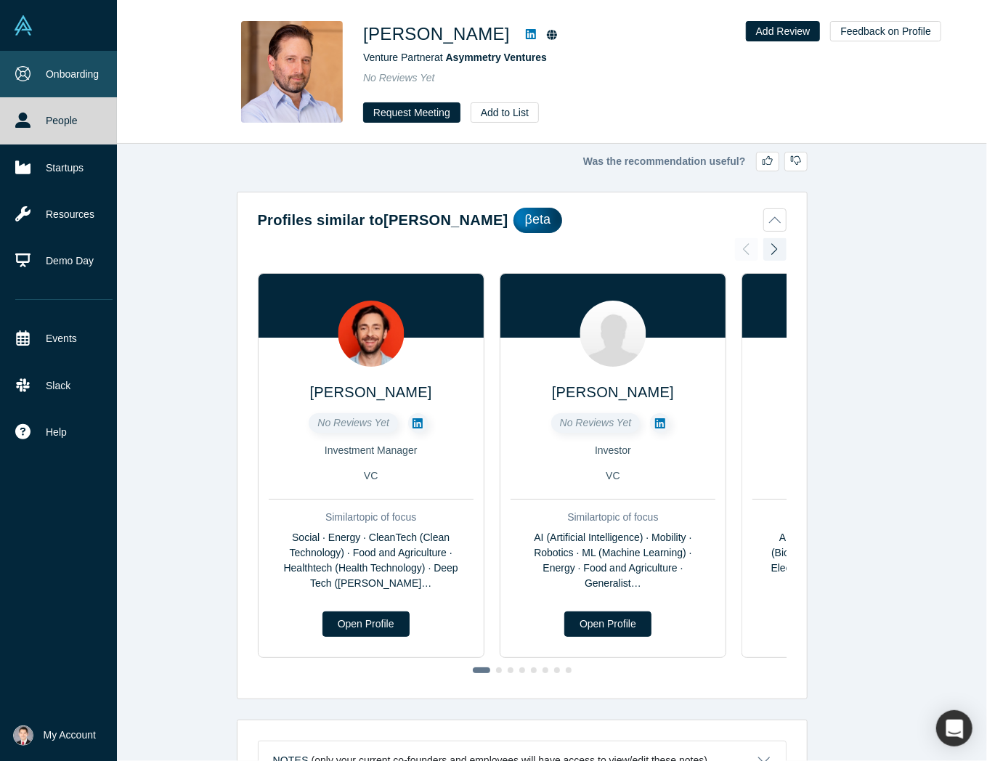
click at [11, 83] on link "Onboarding" at bounding box center [64, 74] width 128 height 46
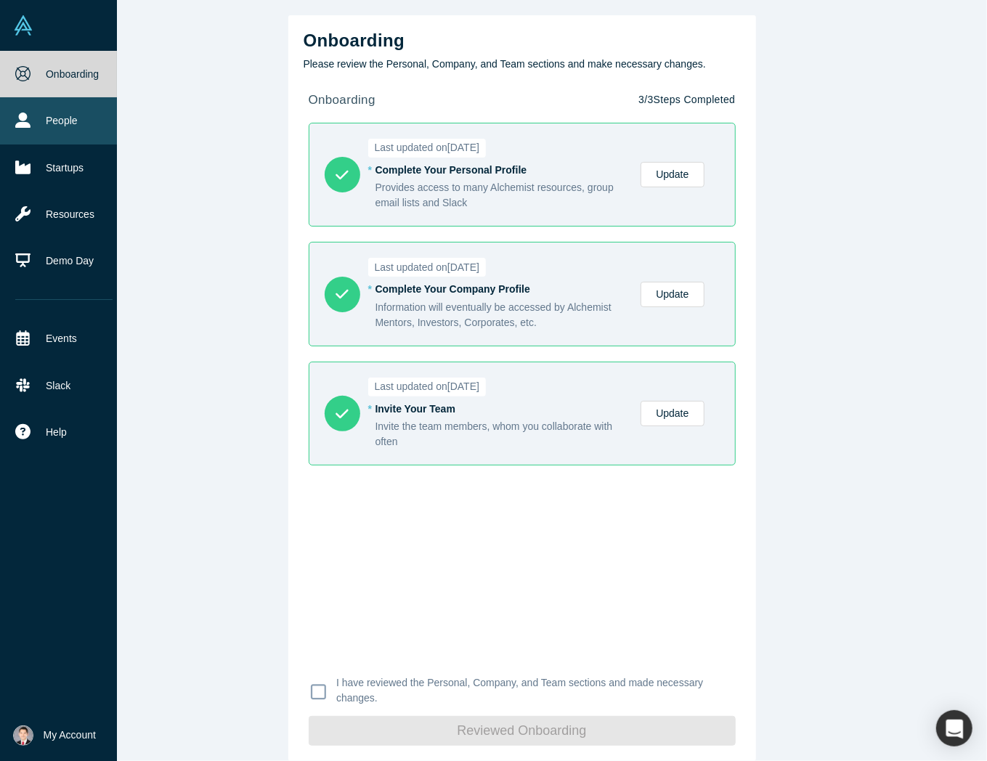
click at [68, 115] on link "People" at bounding box center [64, 120] width 128 height 46
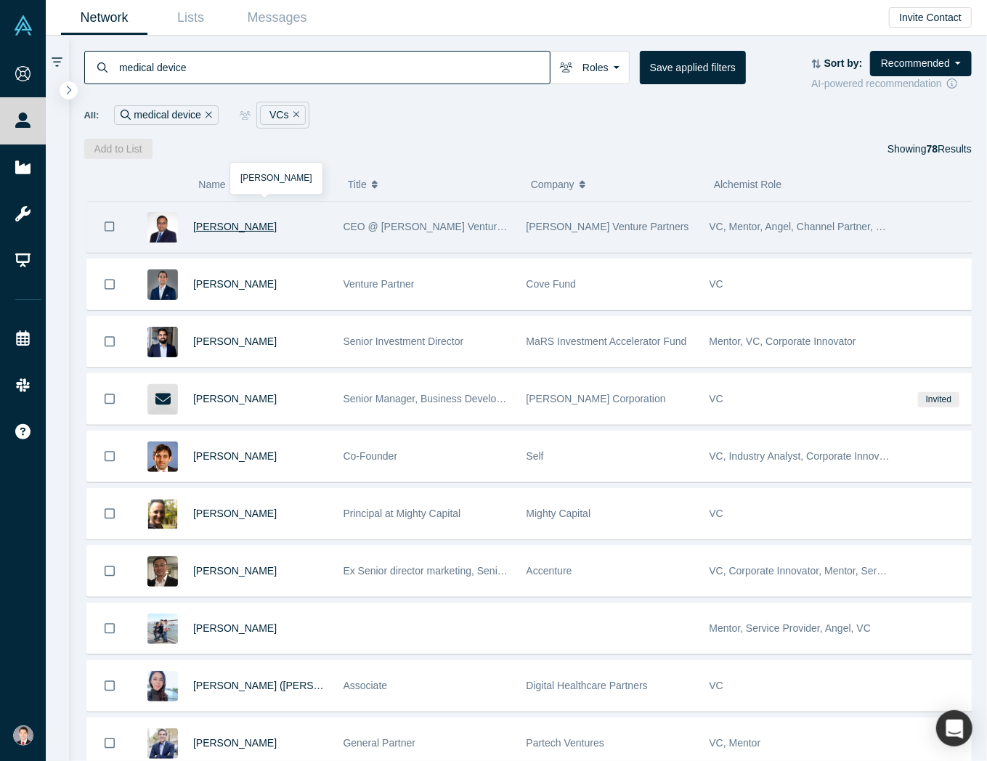
click at [239, 230] on span "Deepak Sharma" at bounding box center [235, 227] width 84 height 12
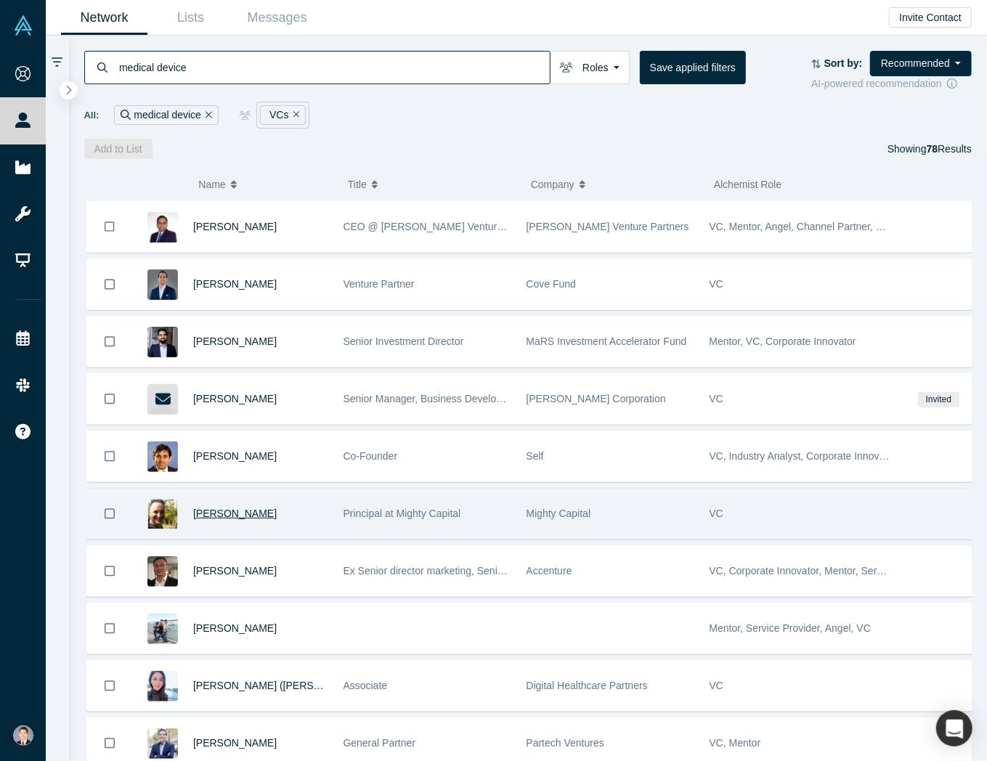
click at [219, 510] on span "Michael Paris" at bounding box center [235, 514] width 84 height 12
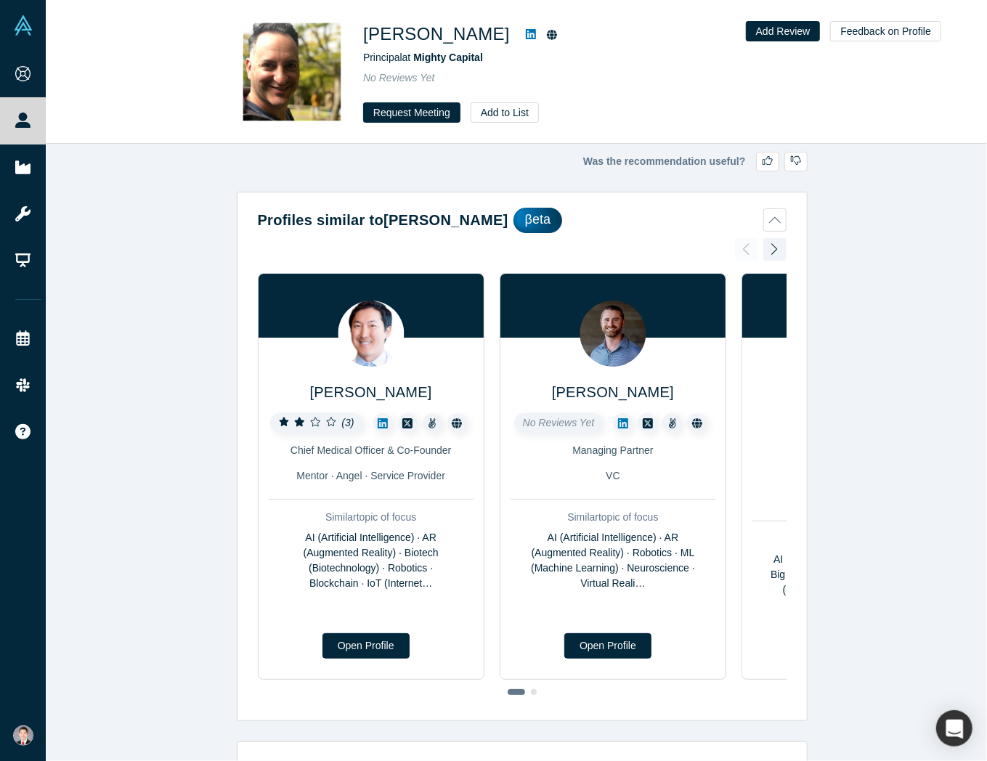
click at [180, 234] on div "Was the recommendation useful? Profiles similar to Michael Paris βeta Jeffrey R…" at bounding box center [522, 458] width 953 height 628
click at [422, 110] on button "Request Meeting" at bounding box center [411, 112] width 97 height 20
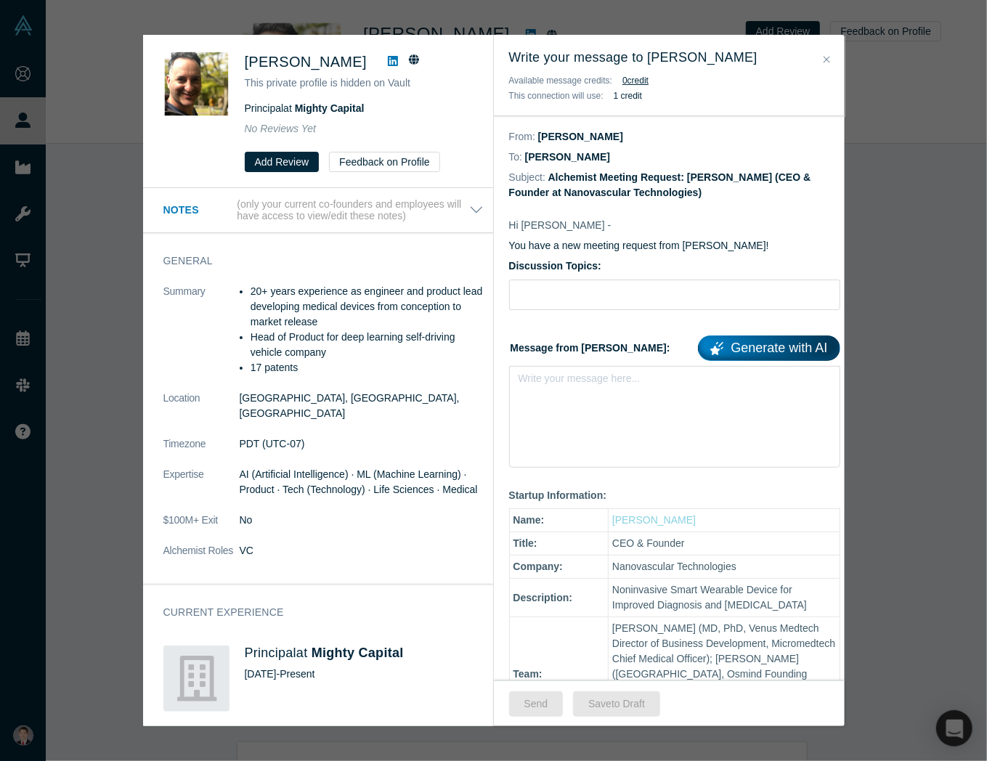
click at [116, 95] on div "Was the recommendation useful? Michael Paris This private profile is hidden on …" at bounding box center [493, 380] width 987 height 761
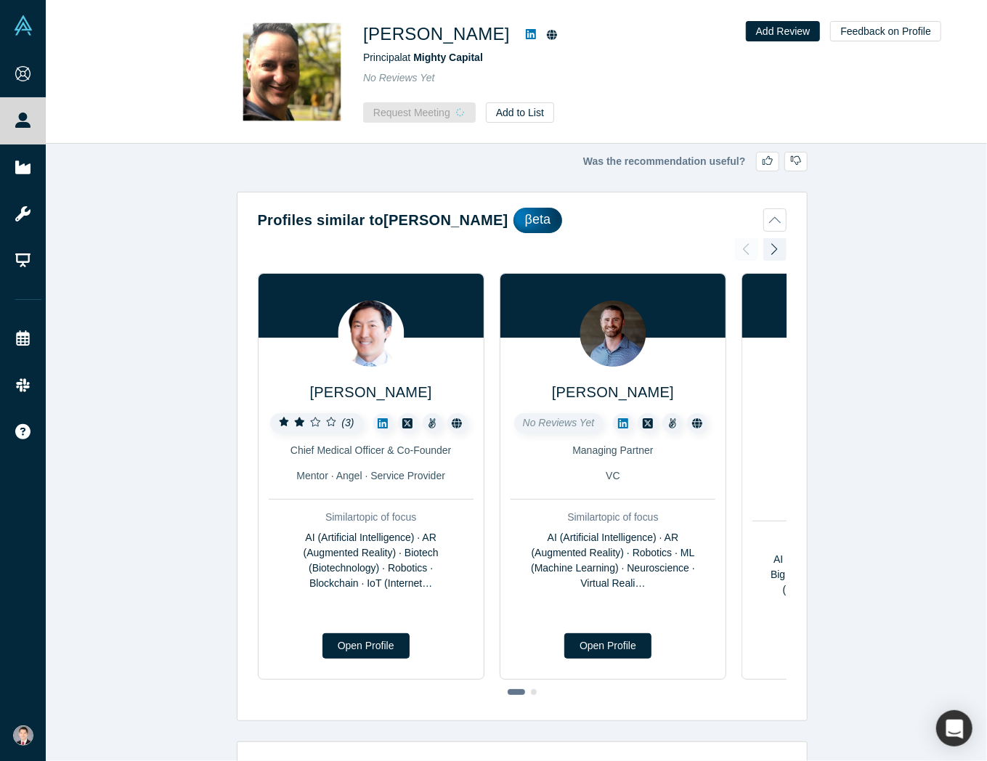
click at [116, 98] on div "Michael Paris Principal at Mighty Capital No Reviews Yet Request Meeting Add to…" at bounding box center [517, 72] width 942 height 143
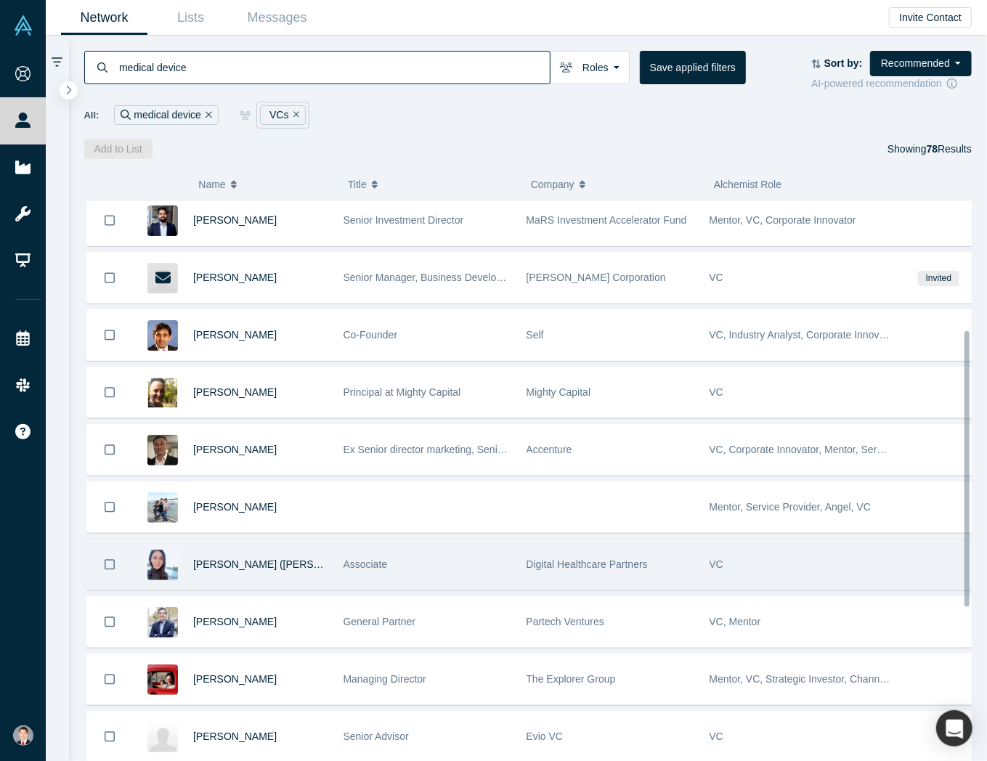
scroll to position [291, 0]
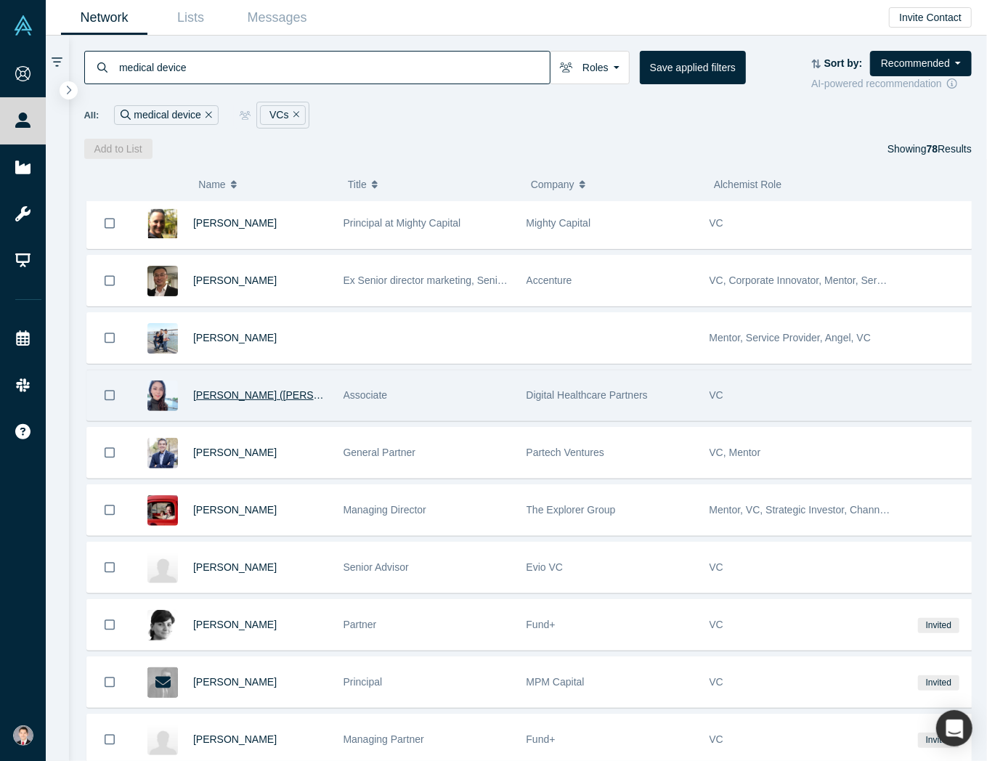
click at [275, 392] on span "Hyunsun (Lauren) Seo" at bounding box center [280, 395] width 174 height 12
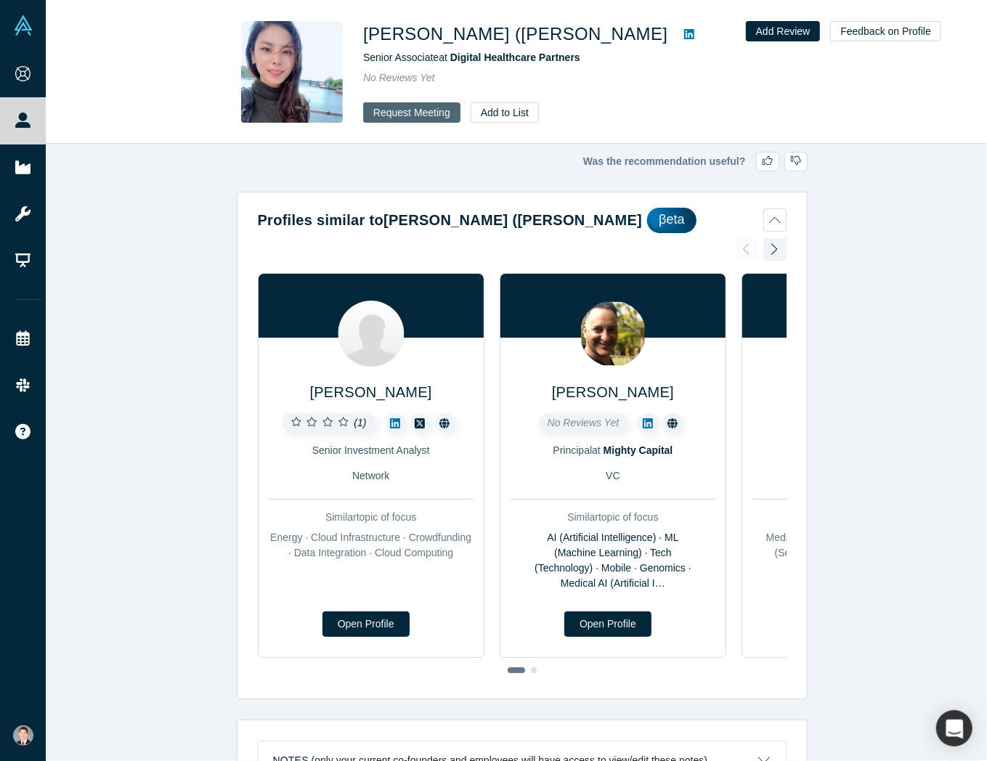
click at [432, 120] on button "Request Meeting" at bounding box center [411, 112] width 97 height 20
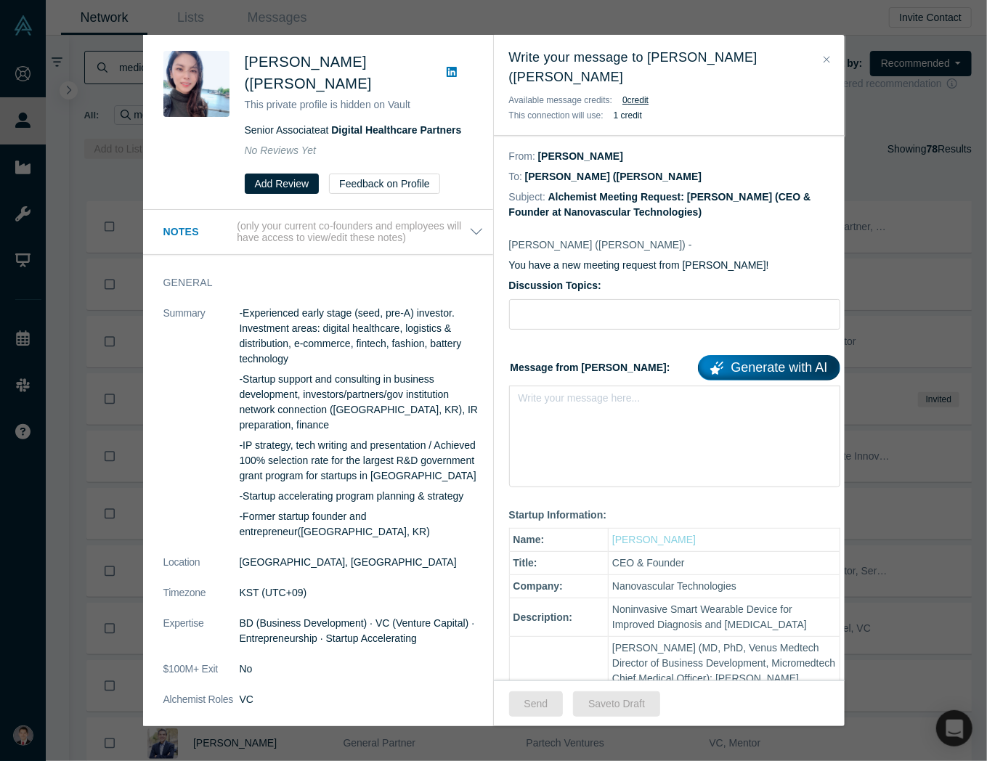
click at [915, 158] on div "Was the recommendation useful? Hyunsun (Lauren) Seo This private profile is hid…" at bounding box center [493, 380] width 987 height 761
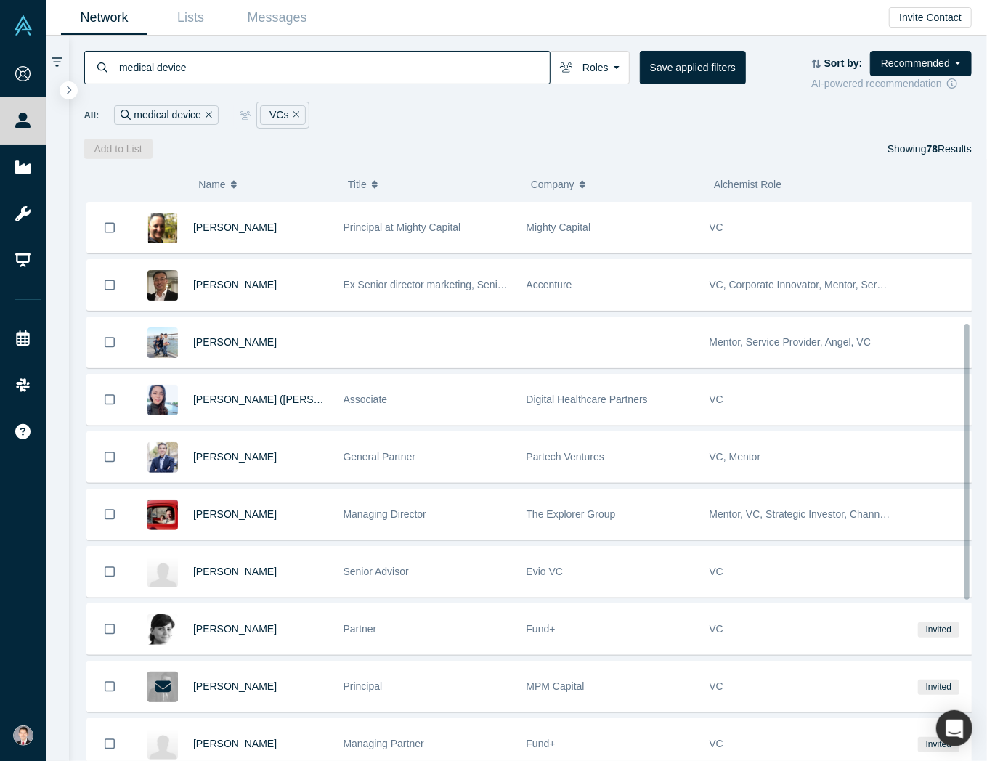
scroll to position [291, 0]
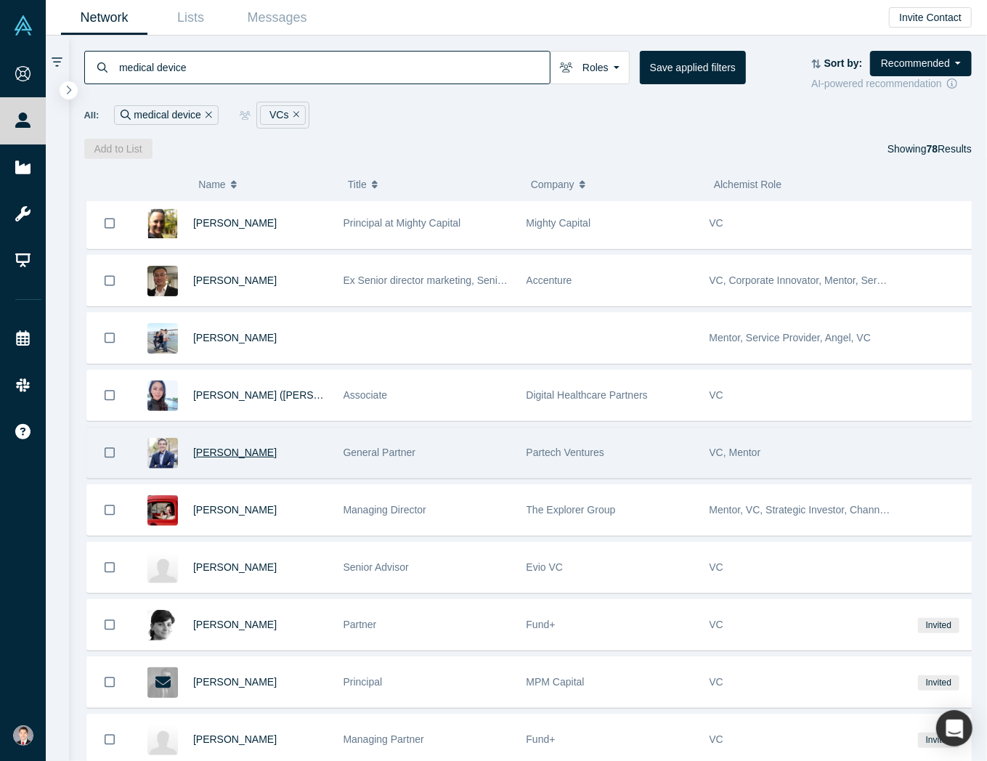
click at [258, 453] on div "Reza Malekzadeh" at bounding box center [260, 453] width 135 height 50
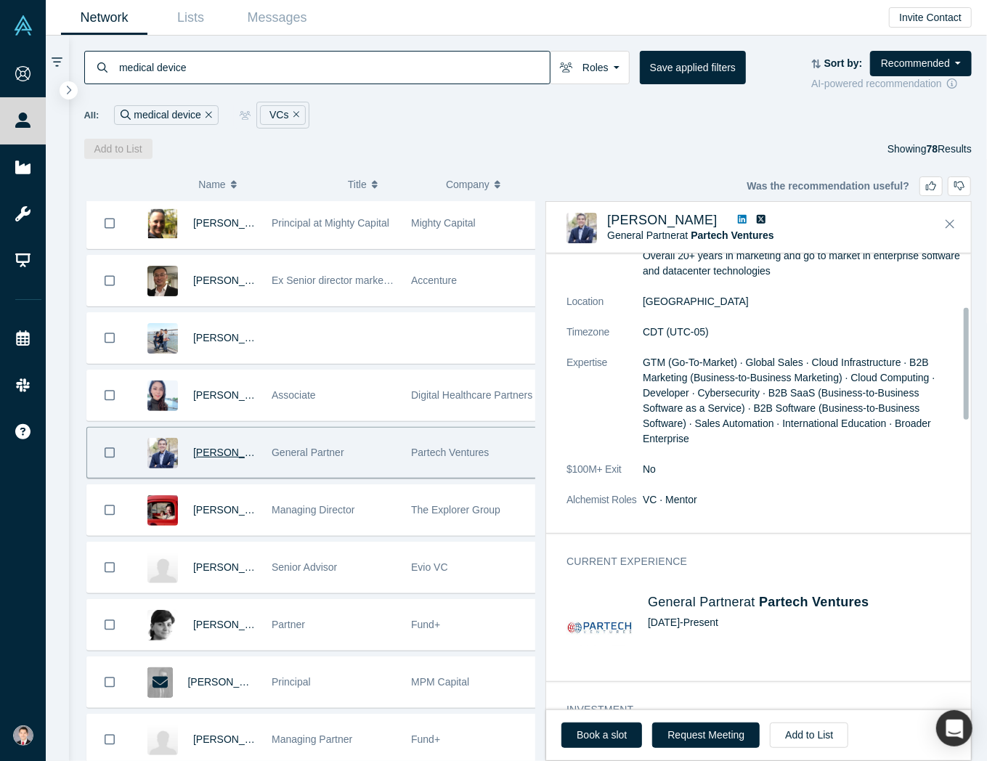
scroll to position [218, 0]
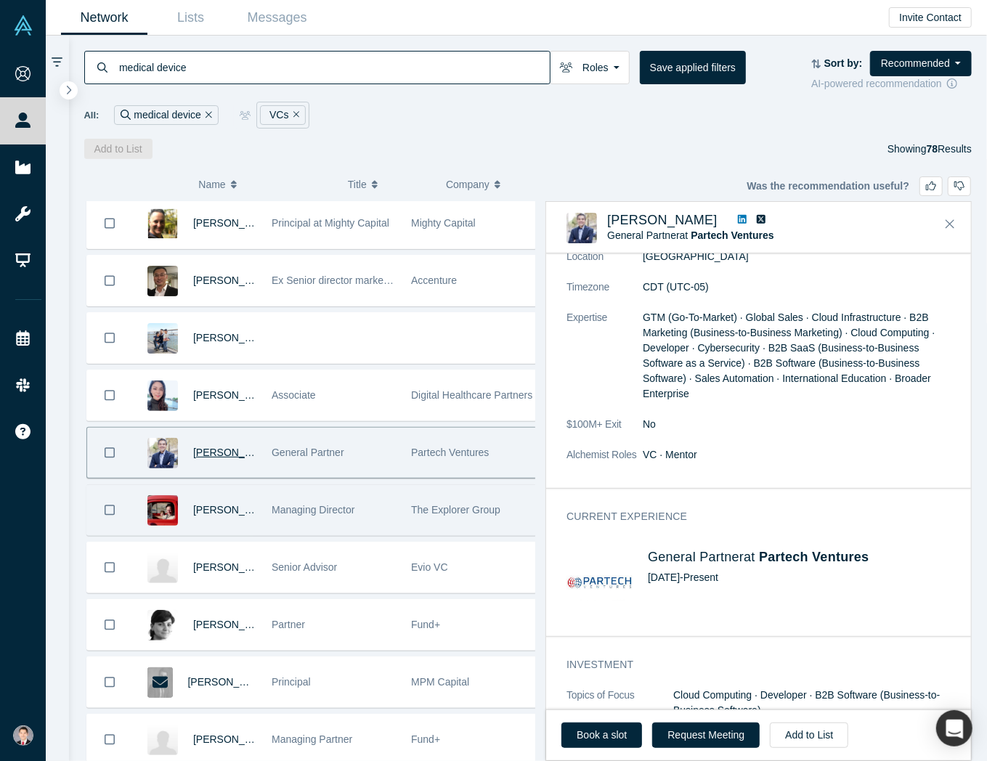
click at [372, 499] on div "Managing Director" at bounding box center [334, 510] width 124 height 50
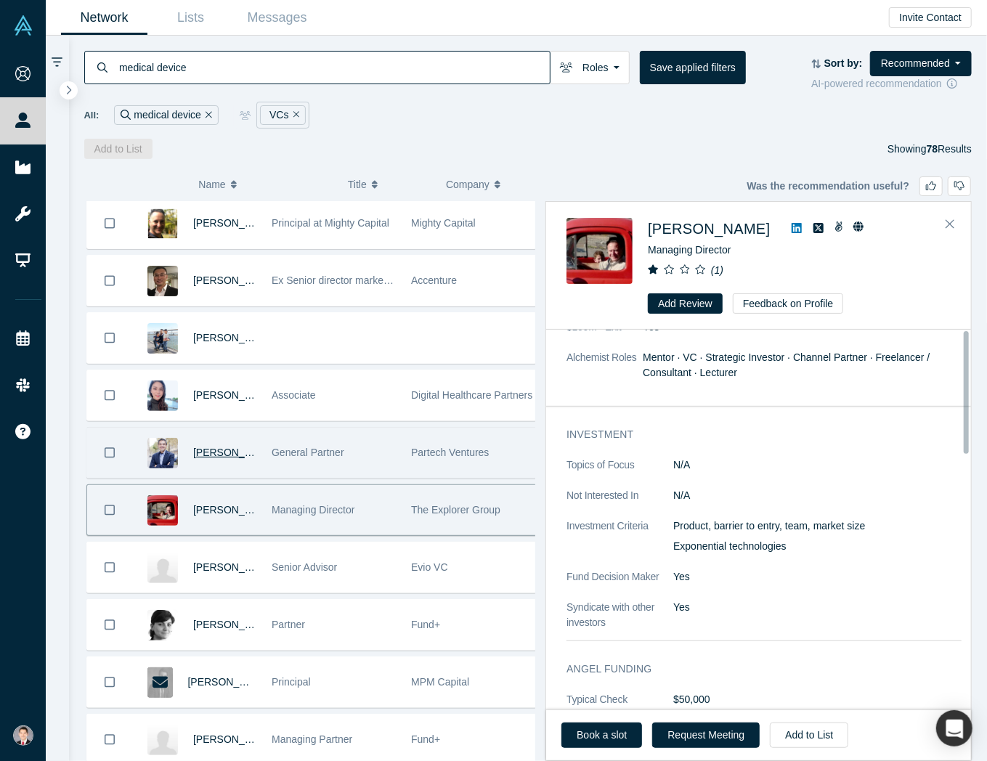
scroll to position [0, 0]
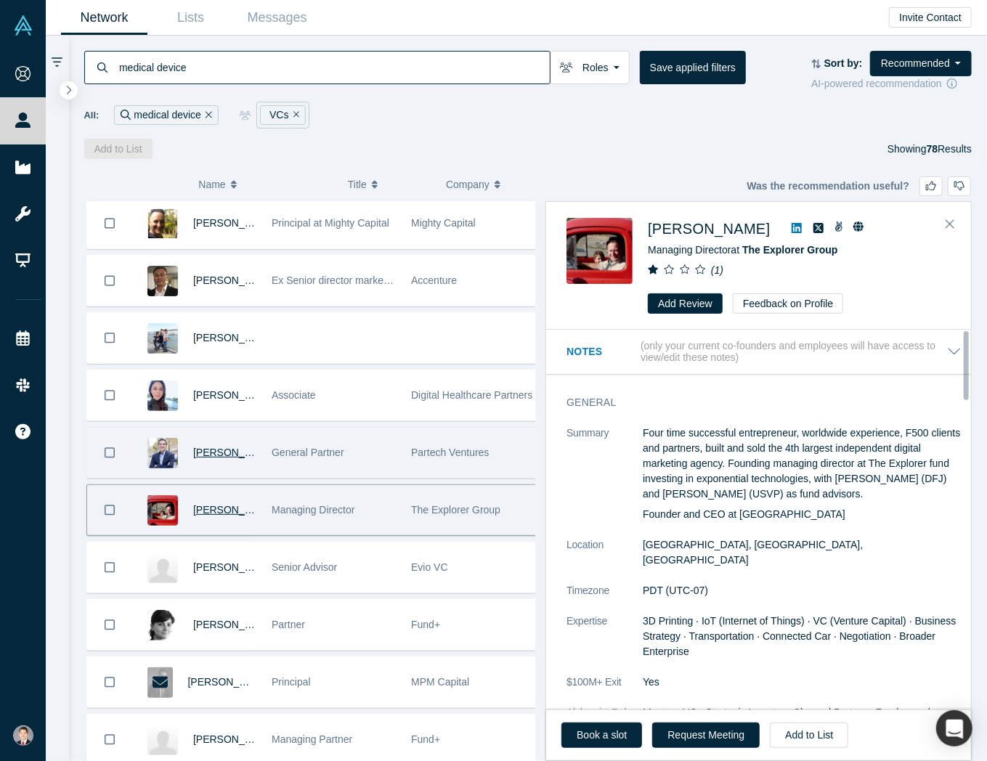
click at [223, 505] on span "Daniel Laury" at bounding box center [235, 510] width 84 height 12
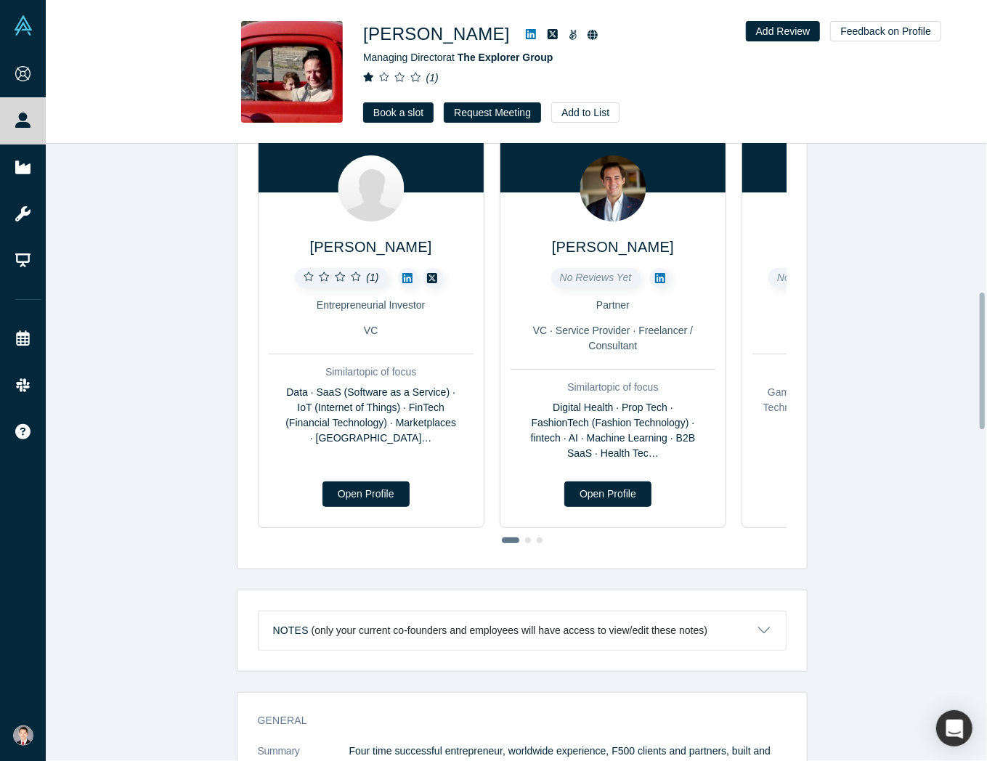
scroll to position [671, 0]
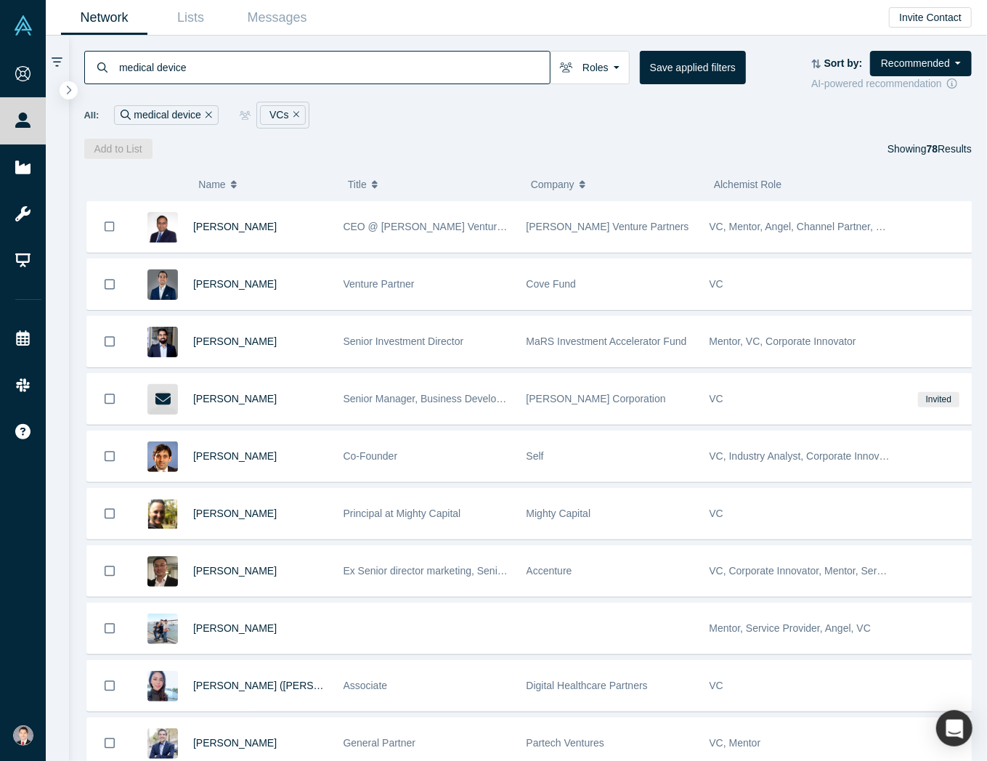
click at [853, 39] on div "medical device Roles VCs Founders Faculty Mentors Alumni Mentor Angels Corporat…" at bounding box center [528, 98] width 919 height 124
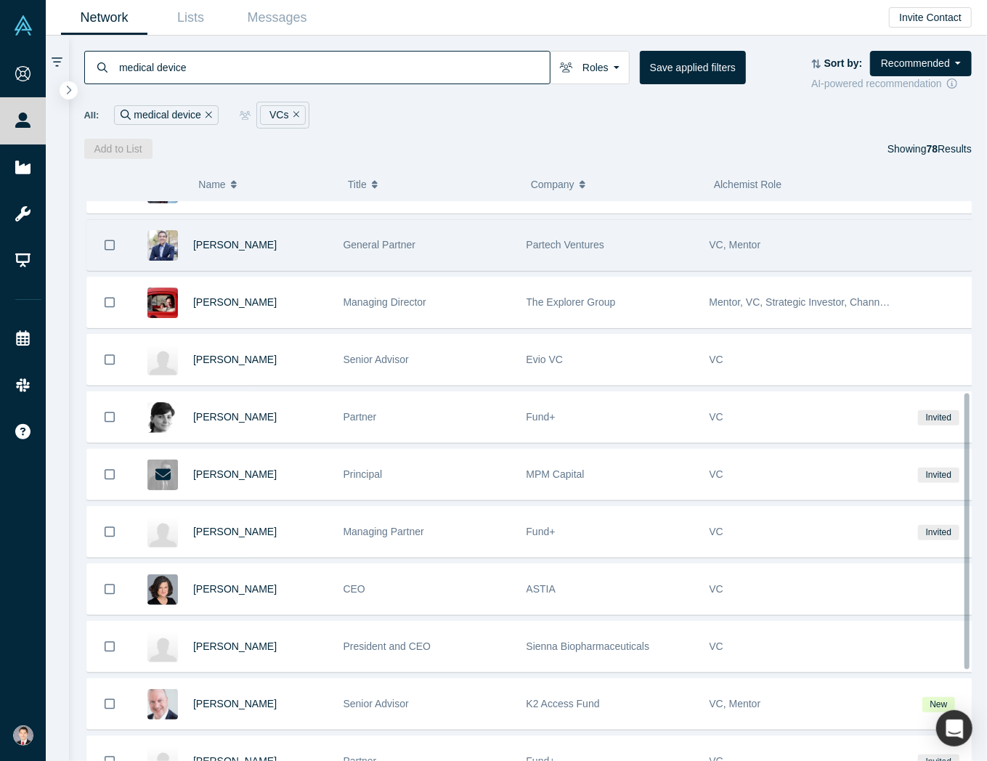
scroll to position [509, 0]
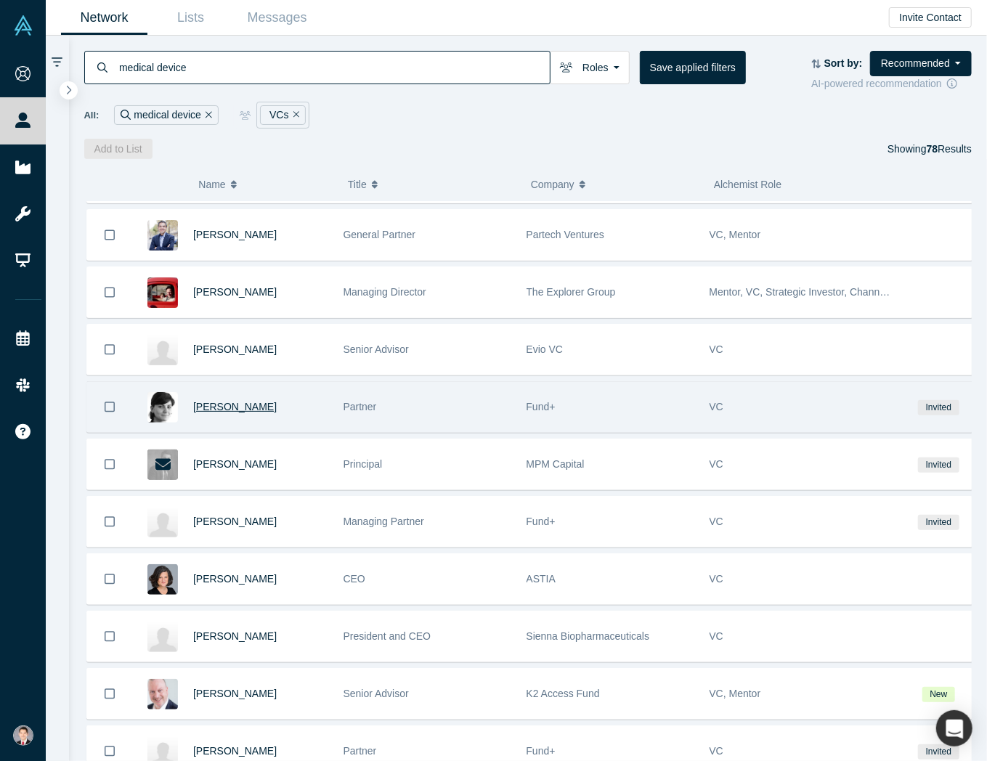
click at [230, 404] on span "Alexandra Tolia" at bounding box center [235, 407] width 84 height 12
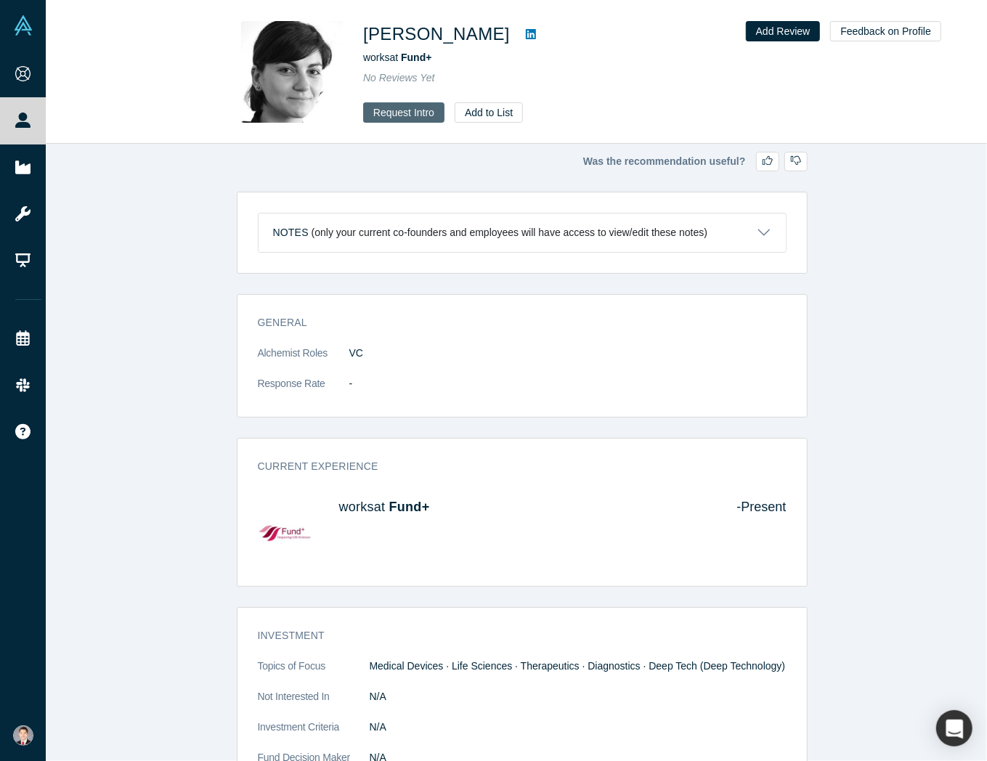
click at [419, 116] on button "Request Intro" at bounding box center [403, 112] width 81 height 20
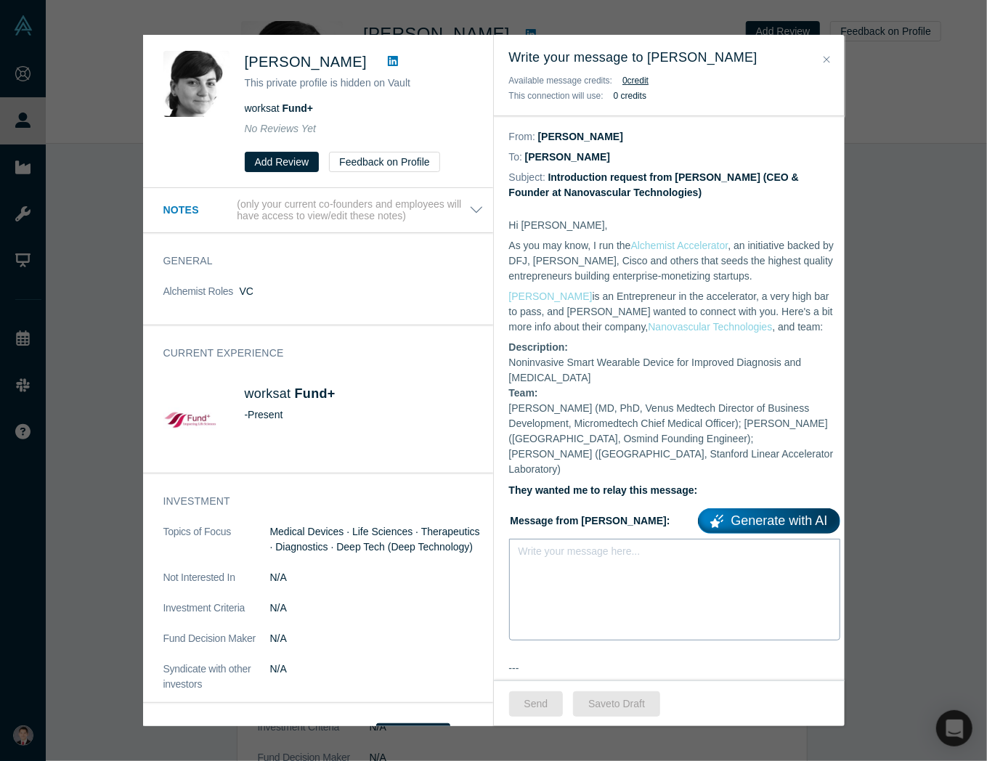
click at [596, 575] on div "Write your message here..." at bounding box center [674, 590] width 331 height 102
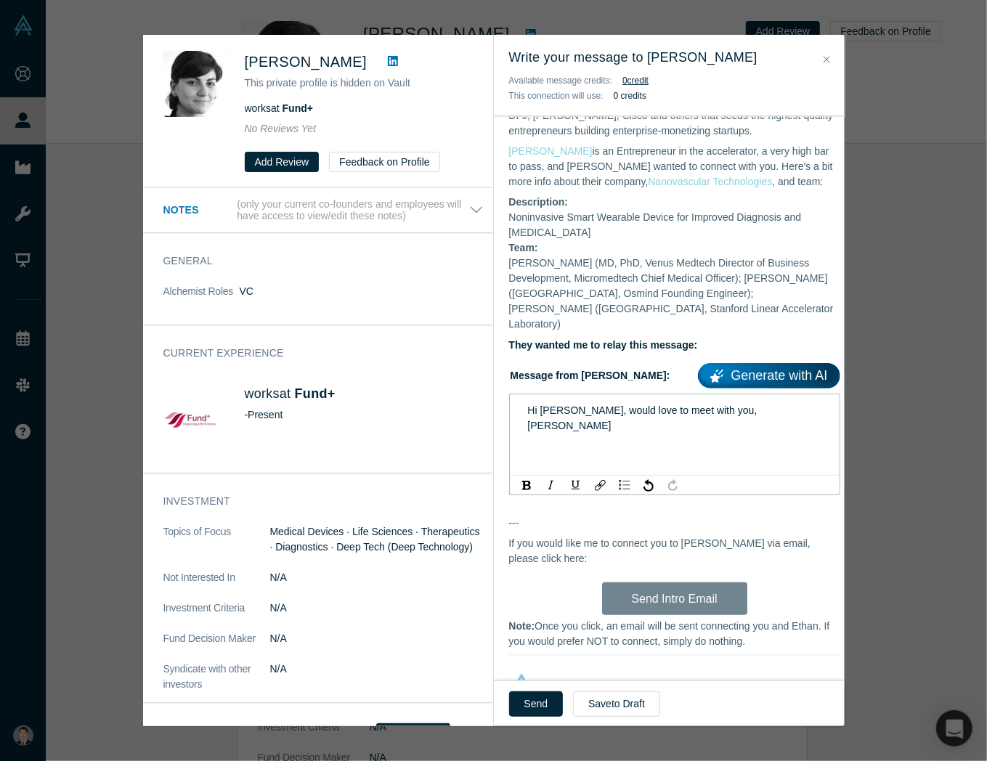
click at [689, 405] on span "Hi Alex, would love to meet with you, Ethan" at bounding box center [644, 418] width 232 height 27
click at [529, 708] on button "Send" at bounding box center [536, 704] width 54 height 25
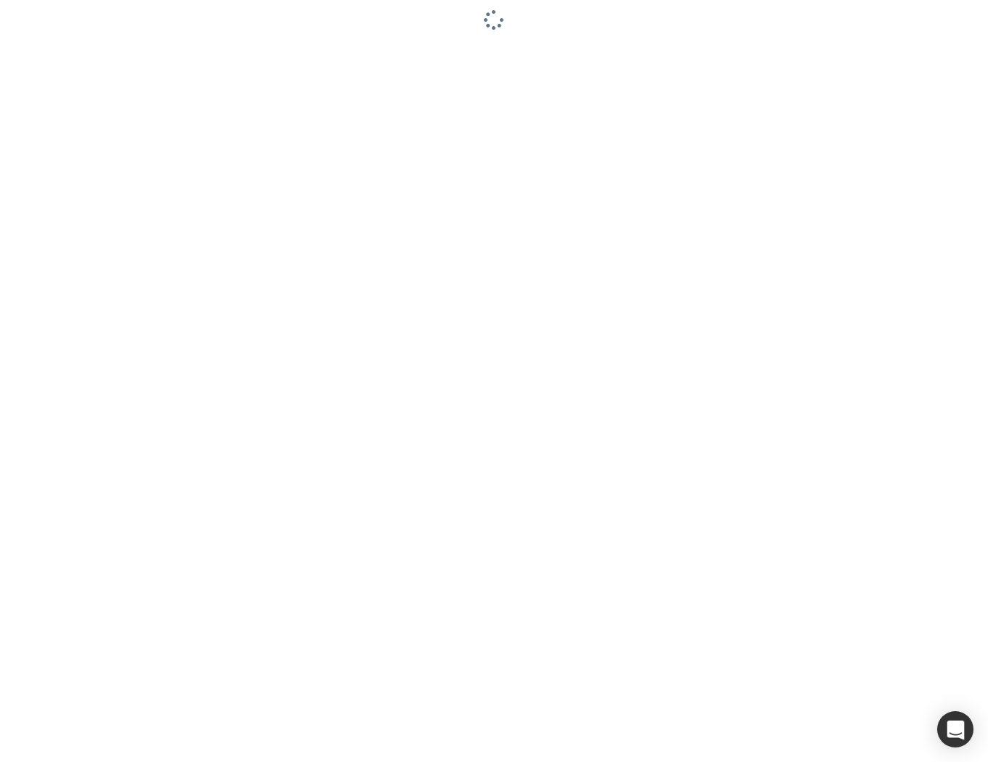
click at [357, 48] on div at bounding box center [494, 381] width 988 height 762
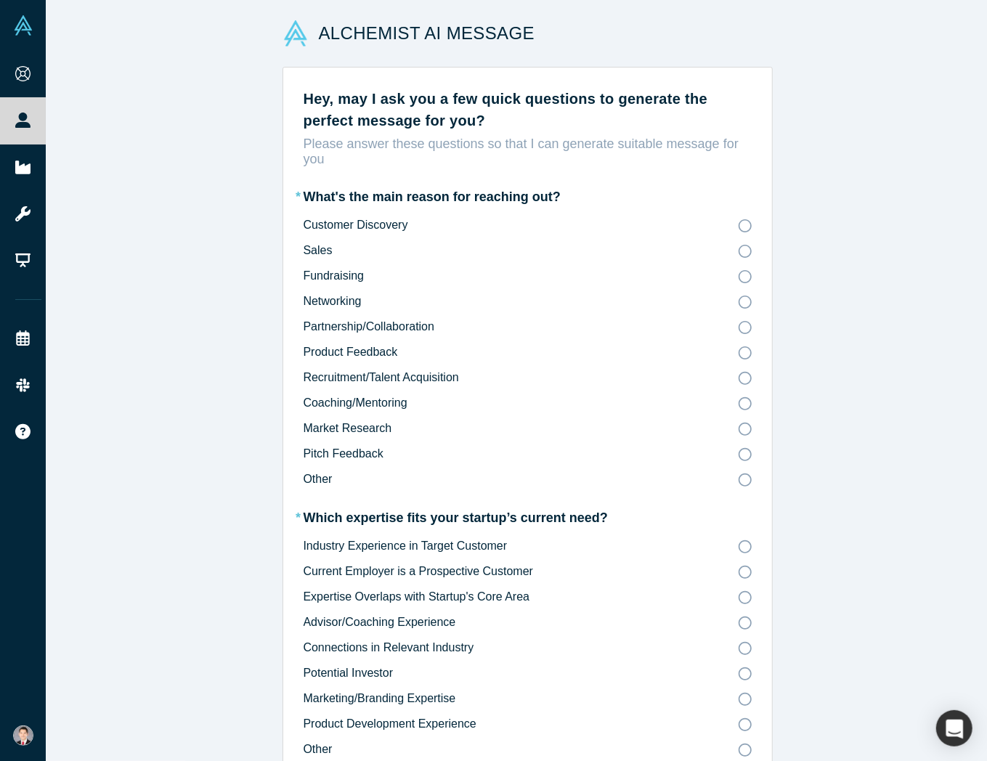
click at [739, 278] on icon at bounding box center [745, 276] width 13 height 13
click at [0, 0] on input "Fundraising" at bounding box center [0, 0] width 0 height 0
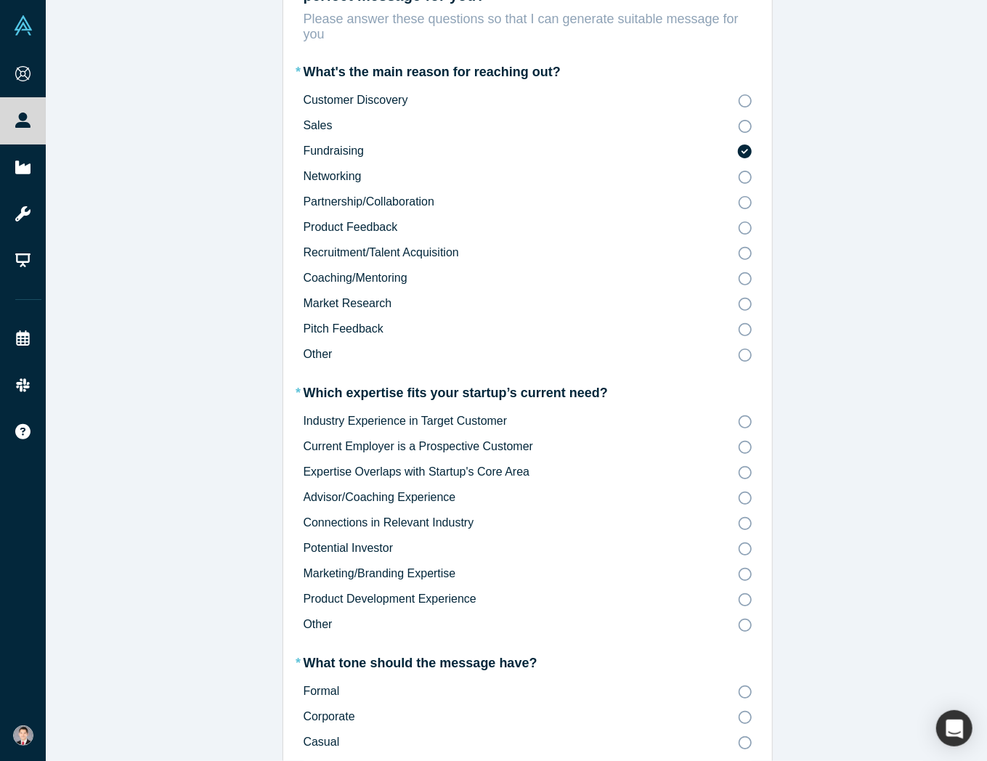
scroll to position [145, 0]
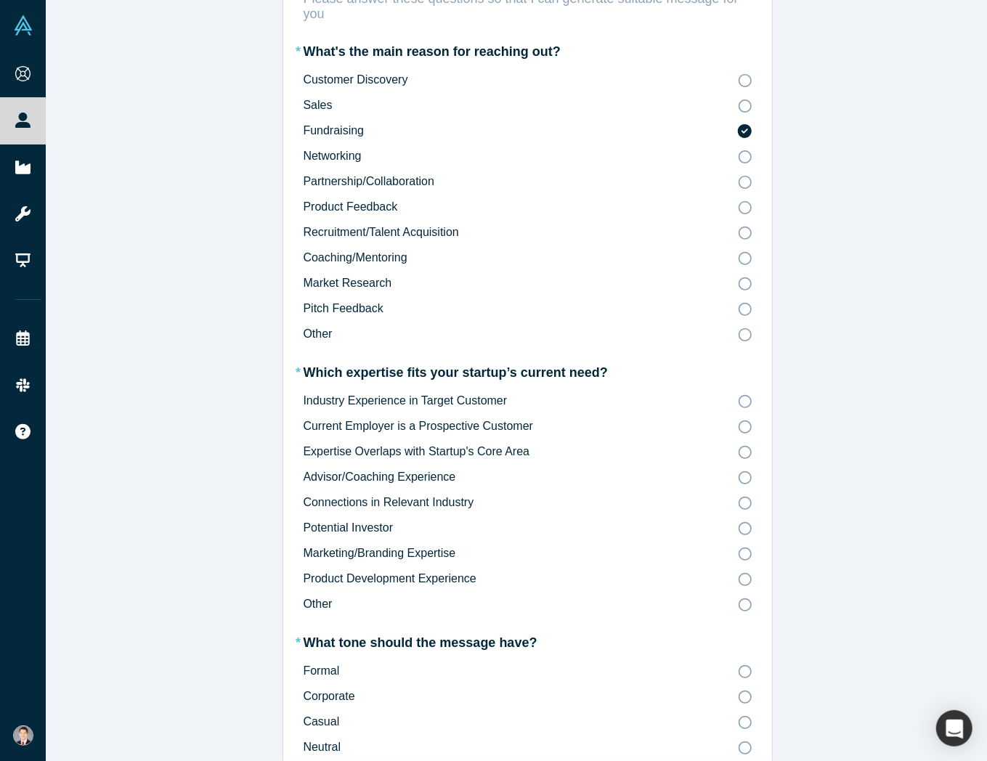
click at [739, 307] on icon at bounding box center [745, 309] width 13 height 13
click at [0, 0] on input "Pitch Feedback" at bounding box center [0, 0] width 0 height 0
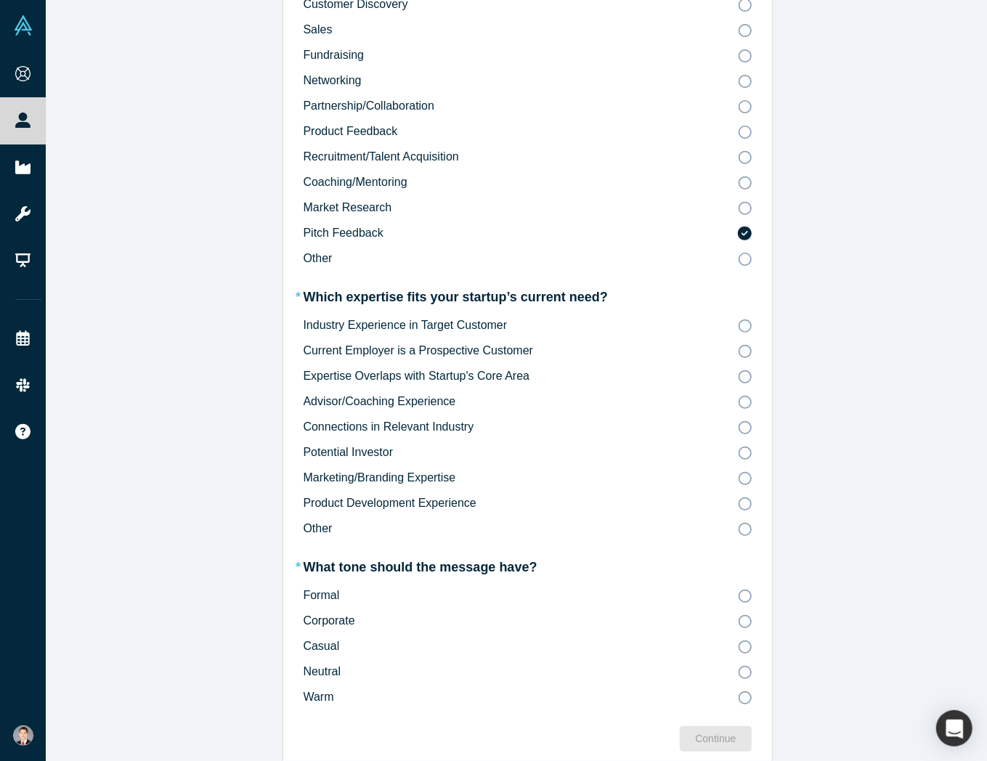
scroll to position [242, 0]
click at [198, 469] on div "ALCHEMIST AI MESSAGE Hey, may I ask you a few quick questions to generate the p…" at bounding box center [527, 391] width 963 height 783
click at [144, 333] on div "ALCHEMIST AI MESSAGE Hey, may I ask you a few quick questions to generate the p…" at bounding box center [527, 391] width 963 height 783
click at [739, 498] on icon at bounding box center [745, 504] width 13 height 13
click at [0, 0] on input "Product Development Experience" at bounding box center [0, 0] width 0 height 0
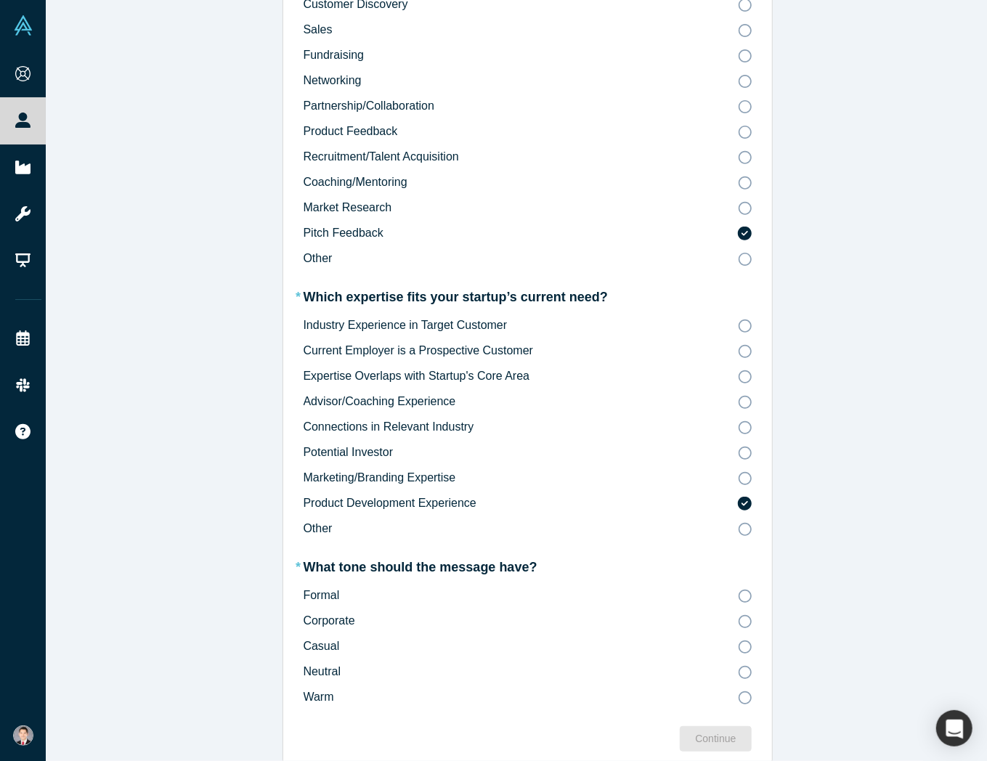
click at [739, 497] on icon at bounding box center [744, 503] width 13 height 13
click at [0, 0] on input "Product Development Experience" at bounding box center [0, 0] width 0 height 0
click at [739, 320] on icon at bounding box center [745, 326] width 13 height 13
click at [0, 0] on input "Industry Experience in Target Customer" at bounding box center [0, 0] width 0 height 0
click at [739, 641] on icon at bounding box center [745, 647] width 13 height 13
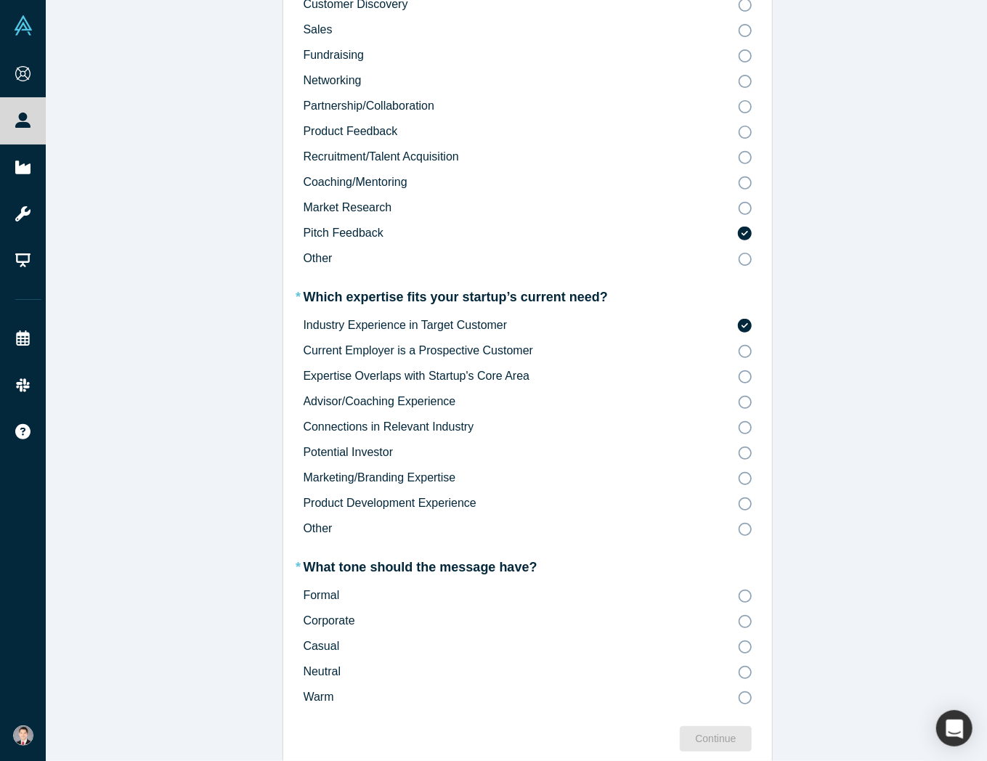
click at [0, 0] on input "Casual" at bounding box center [0, 0] width 0 height 0
click at [721, 732] on div "Continue" at bounding box center [715, 739] width 41 height 15
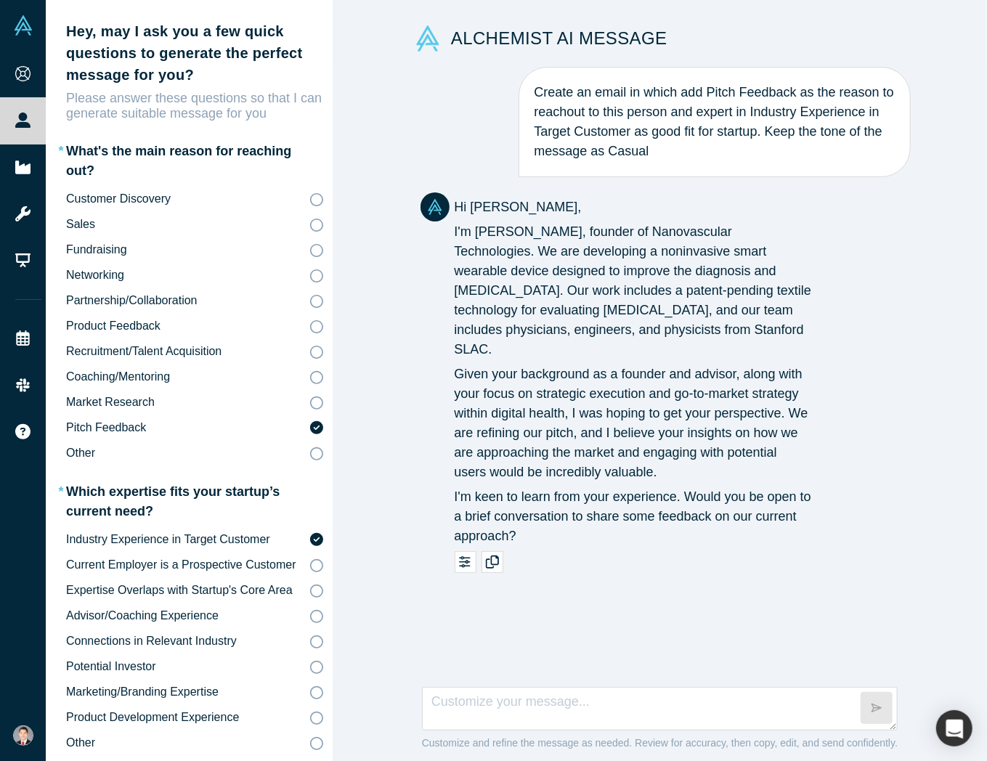
click at [493, 339] on div "Hi Harrison, I'm Ethan Yang, founder of Nanovascular Technologies. We are devel…" at bounding box center [634, 372] width 358 height 349
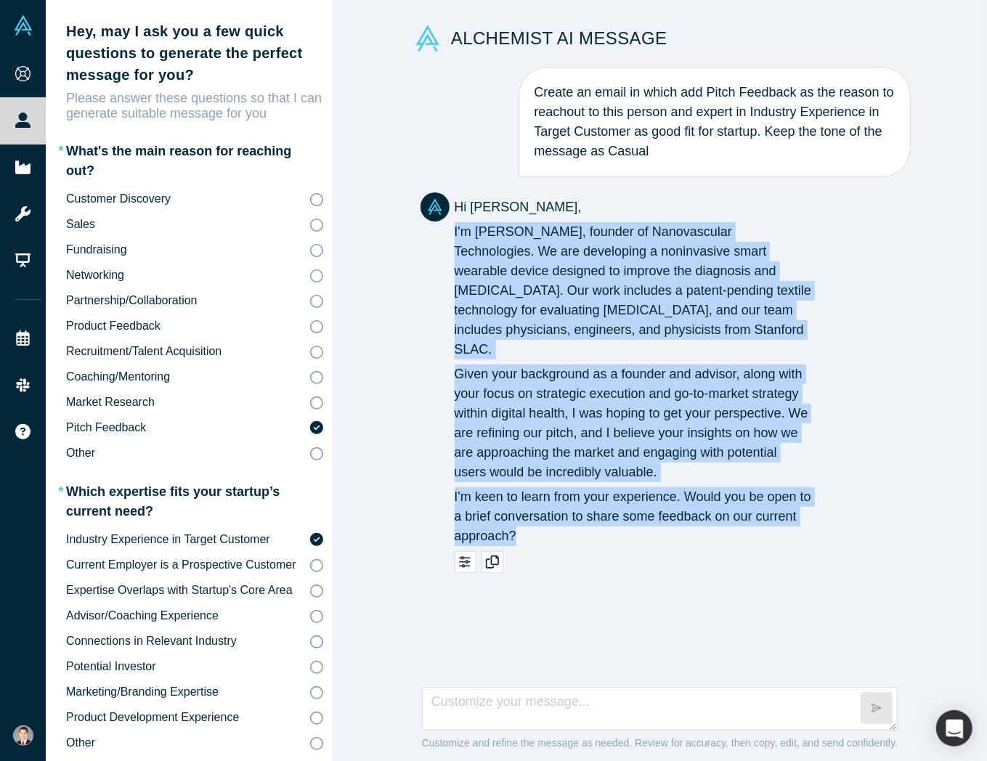
drag, startPoint x: 535, startPoint y: 506, endPoint x: 441, endPoint y: 239, distance: 282.6
click at [441, 239] on div "Hi Harrison, I'm Ethan Yang, founder of Nanovascular Technologies. We are devel…" at bounding box center [617, 372] width 392 height 359
copy div "I'm Ethan Yang, founder of Nanovascular Technologies. We are developing a nonin…"
click at [809, 707] on textarea at bounding box center [660, 709] width 476 height 44
